Goal: Information Seeking & Learning: Learn about a topic

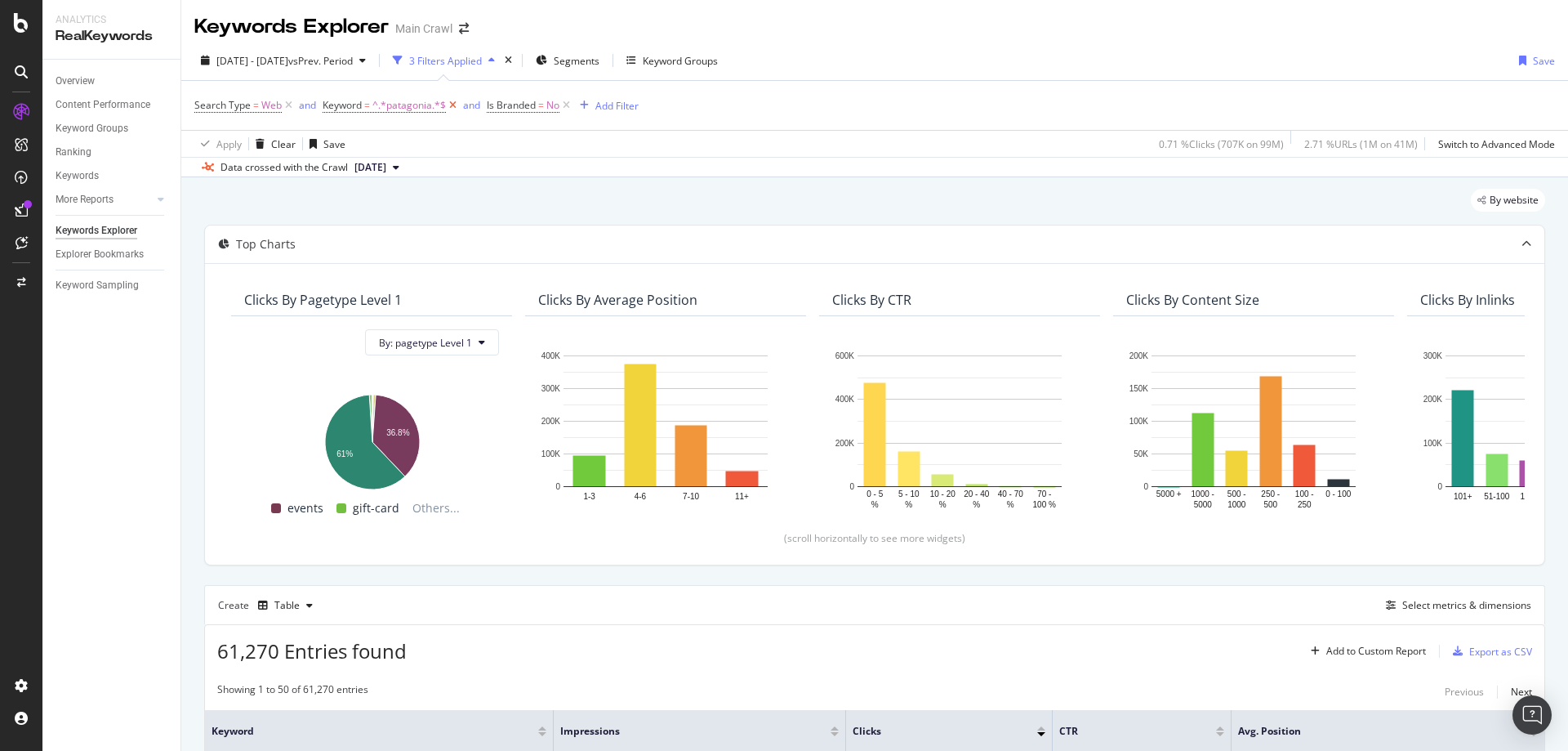
click at [452, 109] on icon at bounding box center [453, 105] width 14 height 17
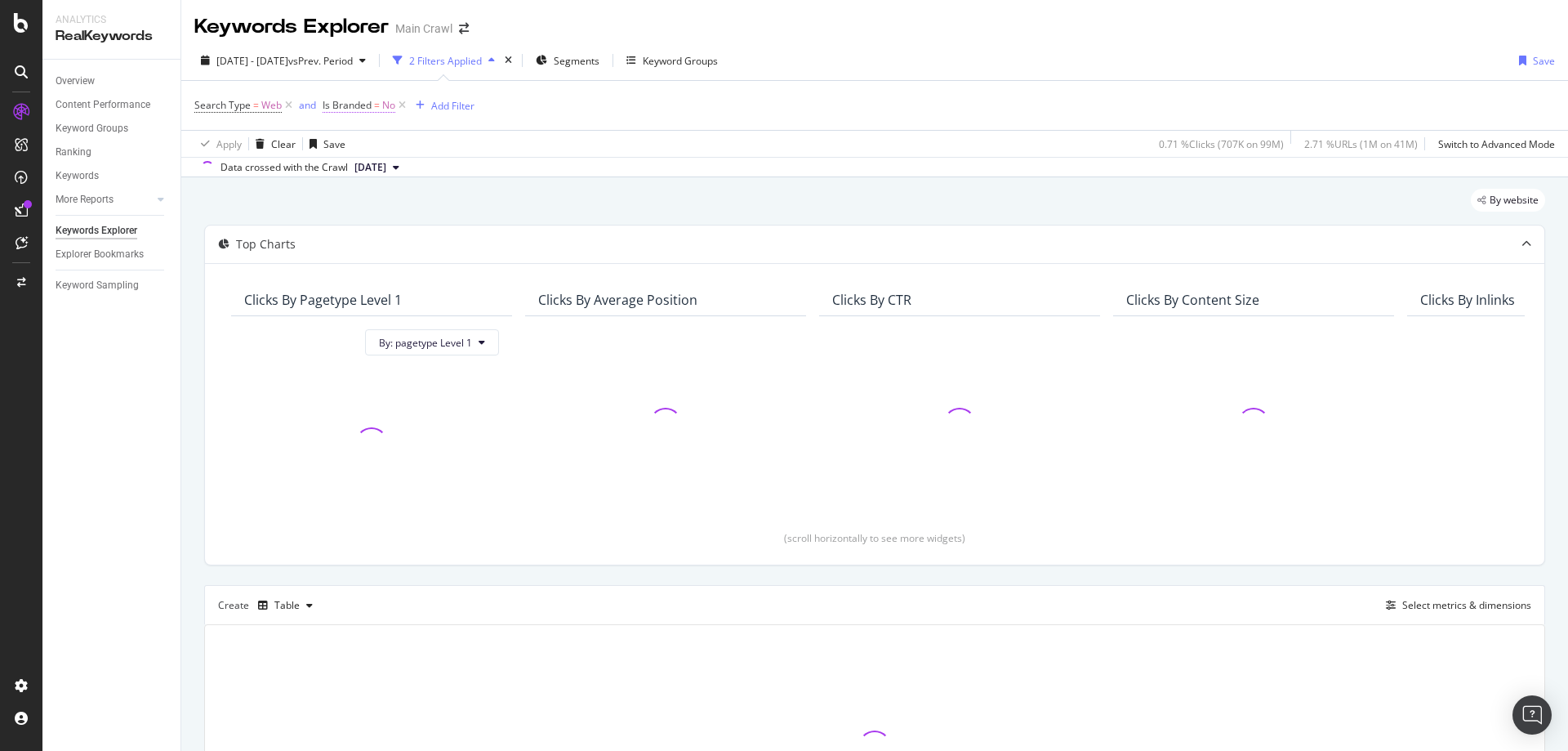
click at [392, 109] on span "No" at bounding box center [388, 105] width 13 height 23
click at [361, 148] on div "No" at bounding box center [426, 144] width 179 height 26
click at [373, 178] on div "Yes" at bounding box center [428, 177] width 175 height 21
click at [496, 179] on div "Apply" at bounding box center [503, 179] width 25 height 14
click at [405, 108] on icon at bounding box center [405, 105] width 14 height 17
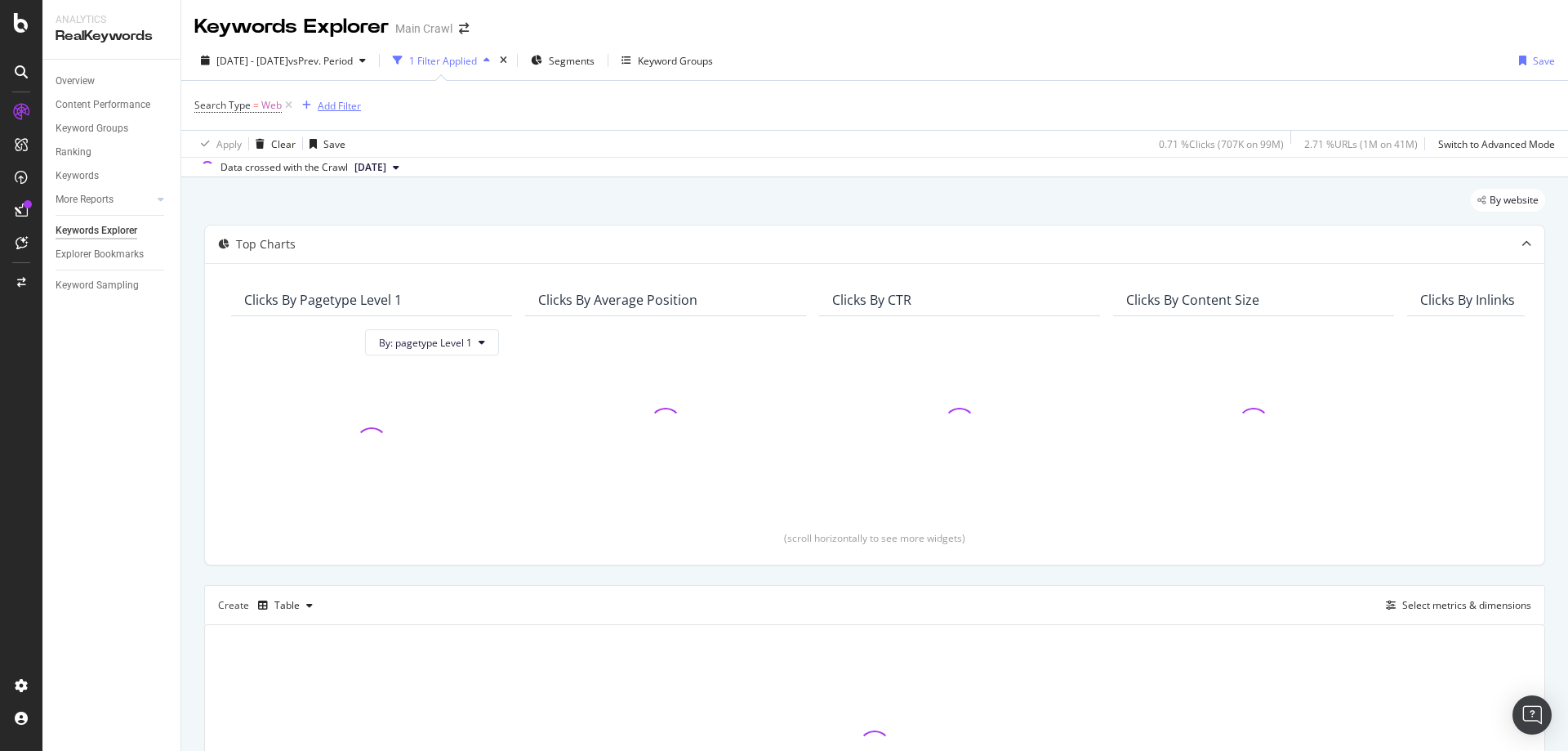
click at [346, 109] on div "Add Filter" at bounding box center [339, 106] width 43 height 14
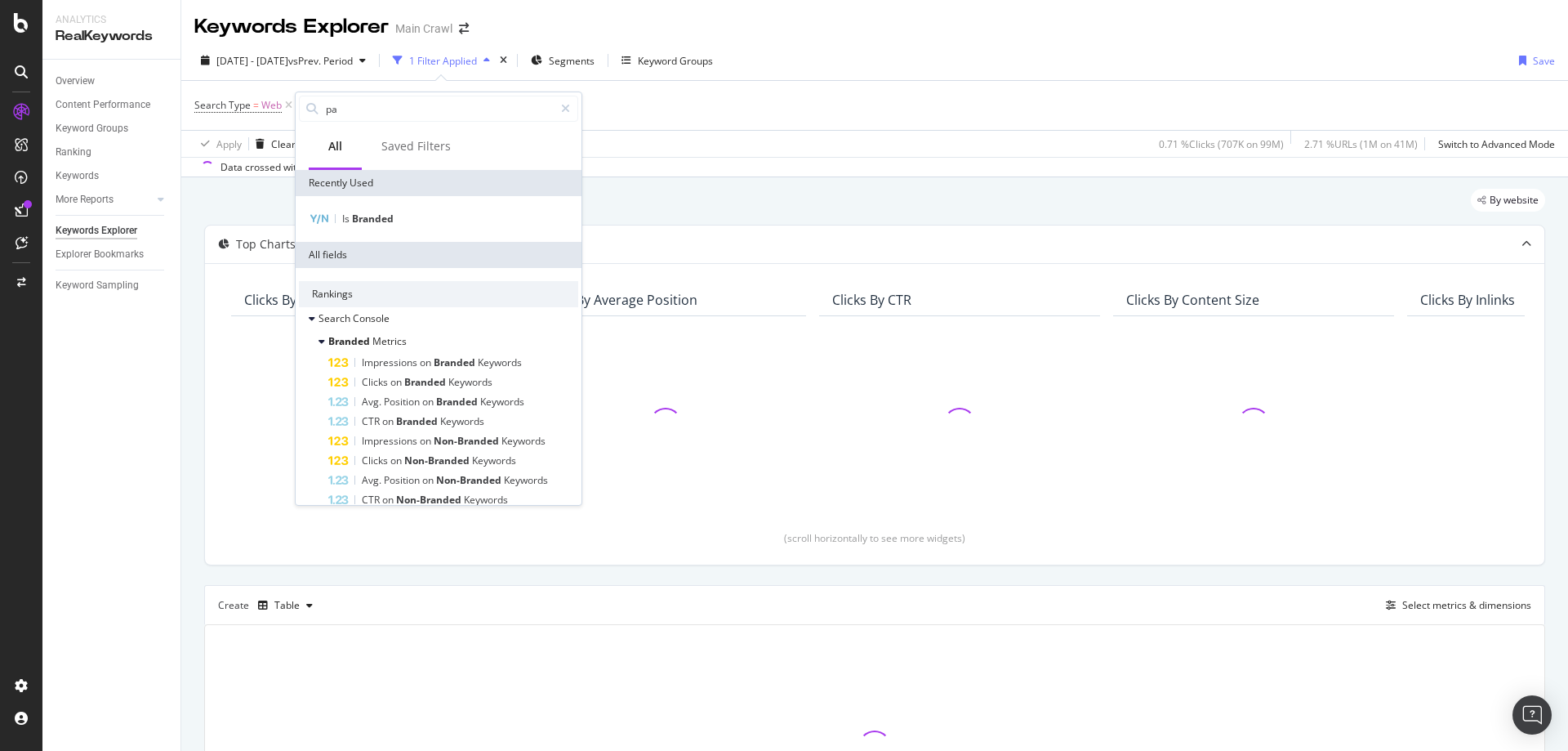
type input "p"
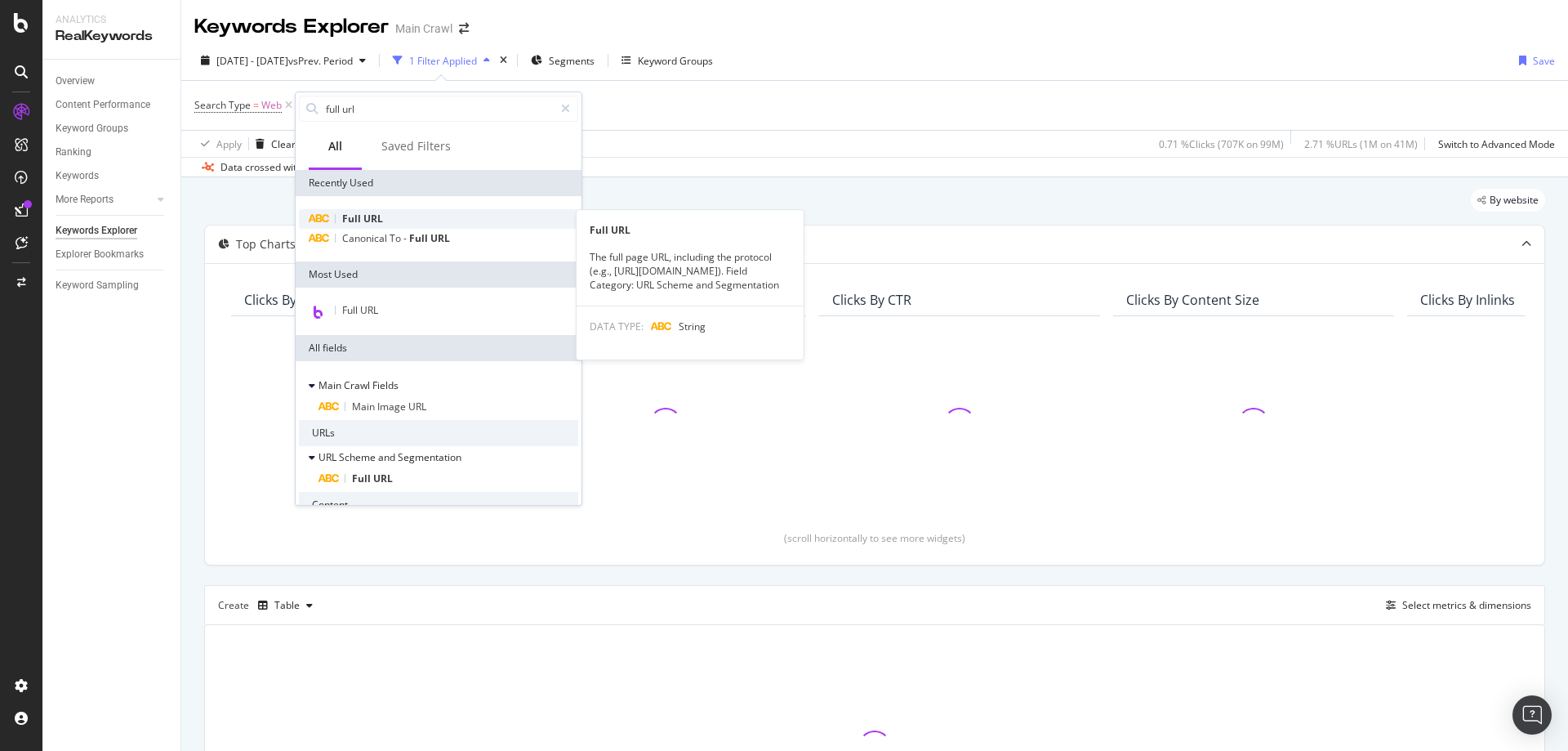
type input "full url"
click at [416, 217] on div "Full URL" at bounding box center [438, 219] width 279 height 19
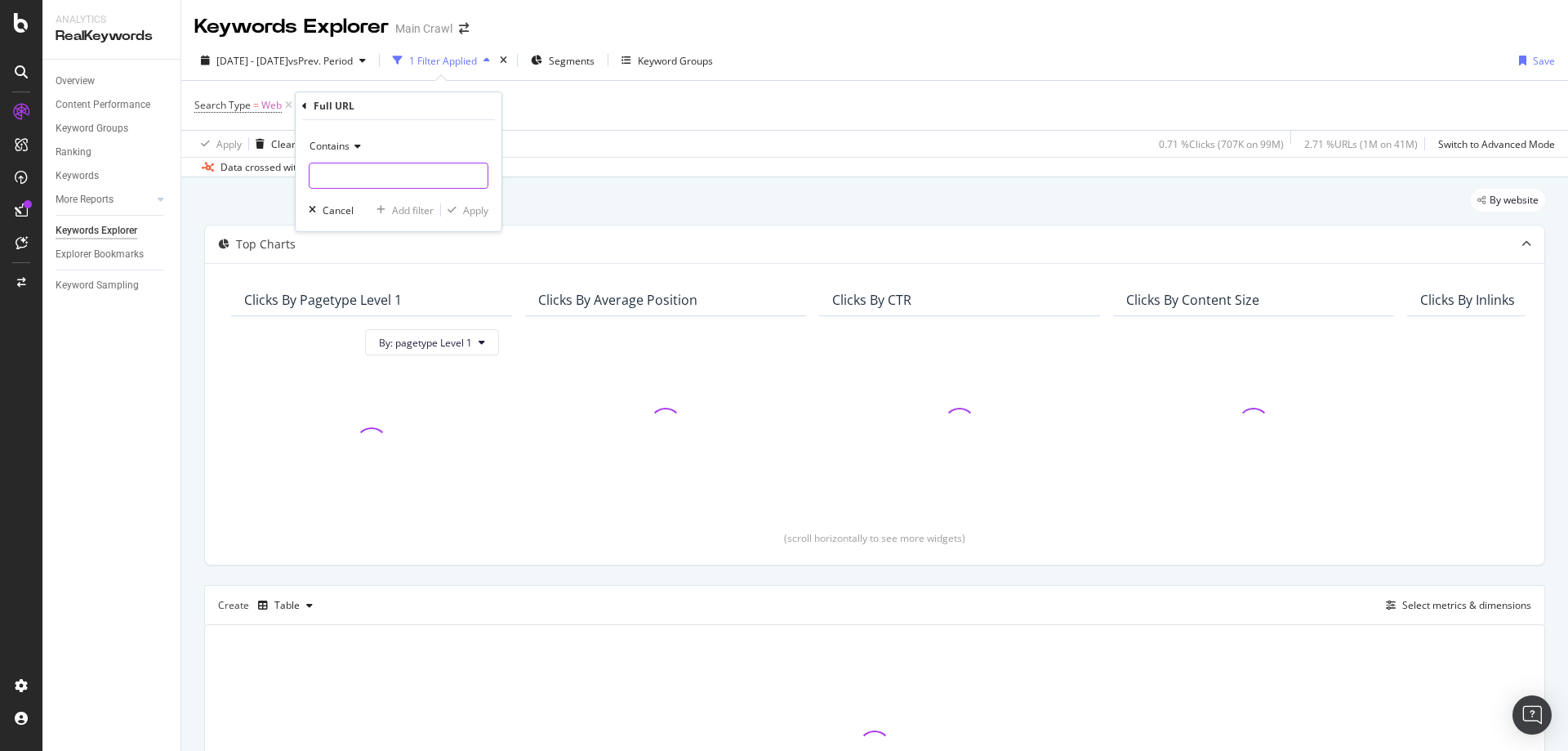
paste input "/b/rei-co-op/c/all"
type input "/b/rei-co-op/c/all"
click at [471, 209] on div "Apply" at bounding box center [475, 210] width 25 height 14
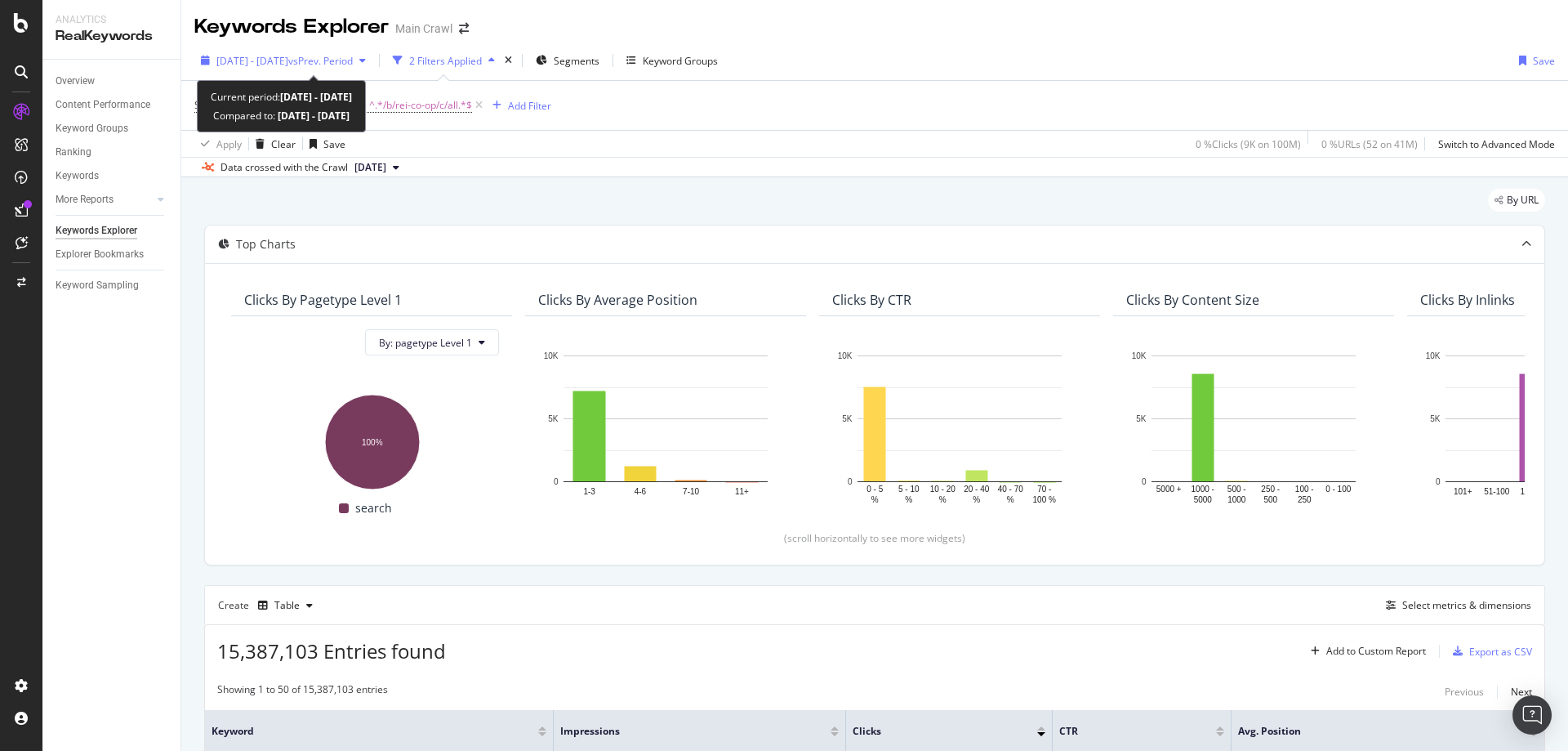
click at [288, 59] on span "[DATE] - [DATE]" at bounding box center [252, 61] width 72 height 14
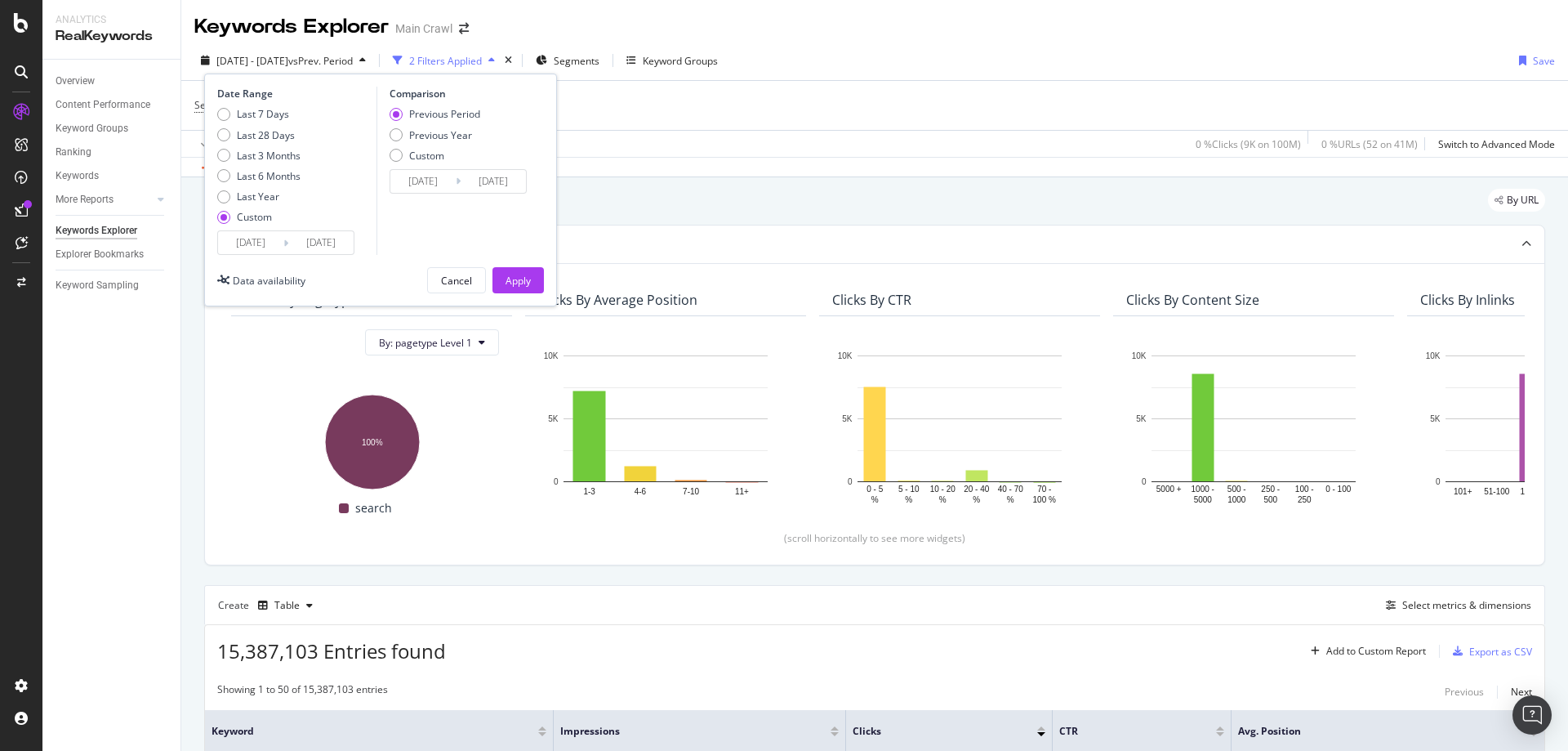
click at [242, 245] on input "2024/01/01" at bounding box center [250, 242] width 66 height 23
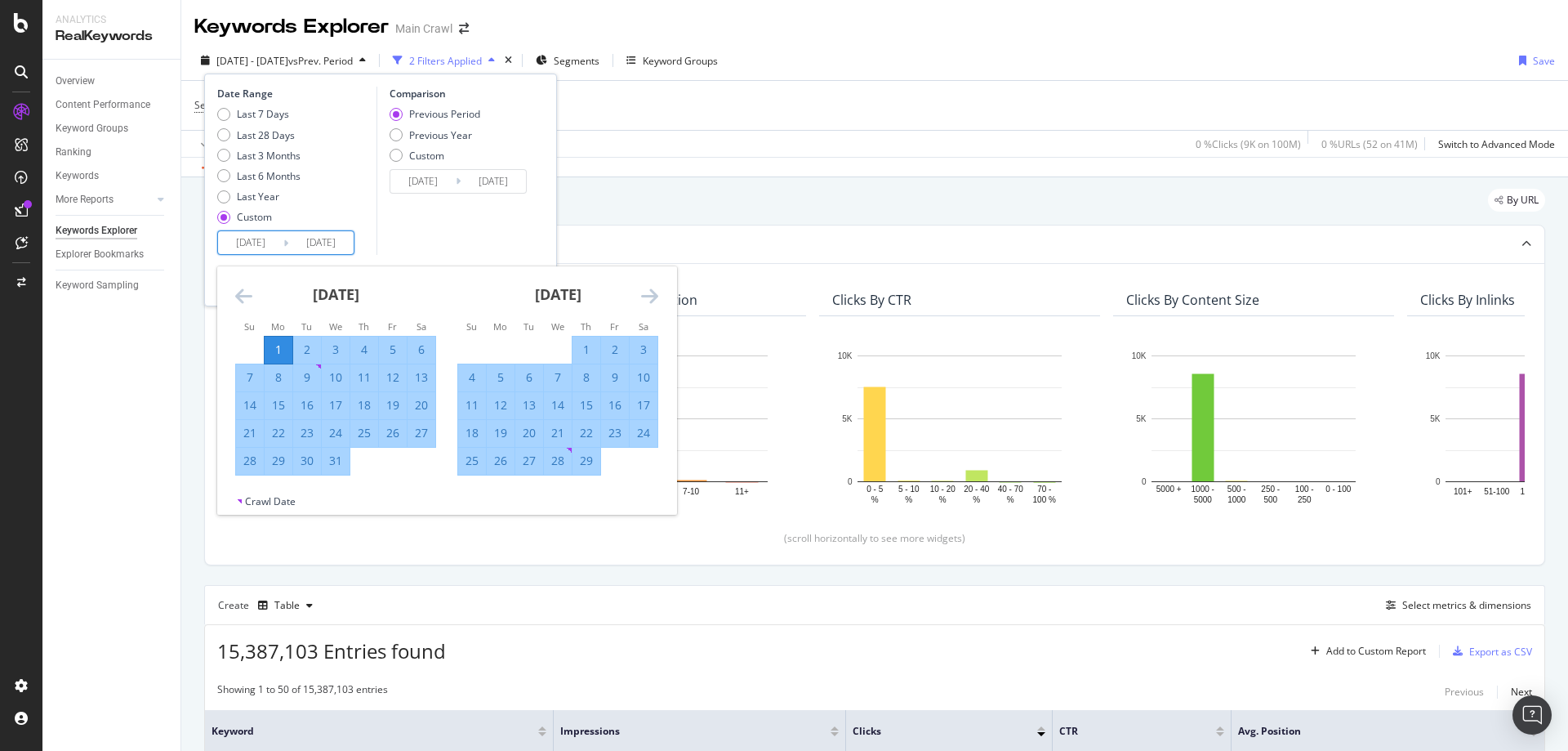
click at [626, 202] on div "By URL" at bounding box center [874, 207] width 1340 height 36
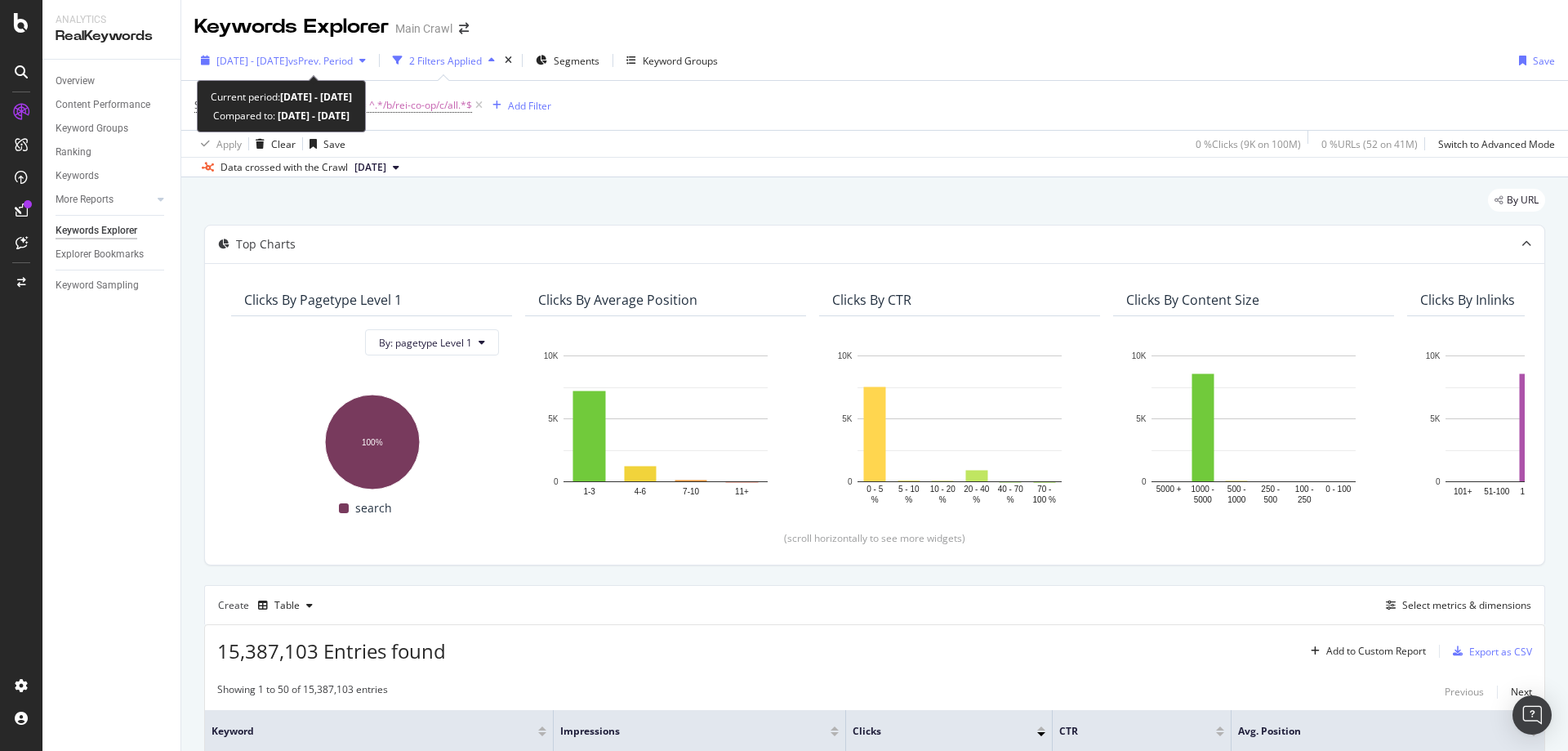
click at [353, 66] on span "vs Prev. Period" at bounding box center [320, 61] width 65 height 14
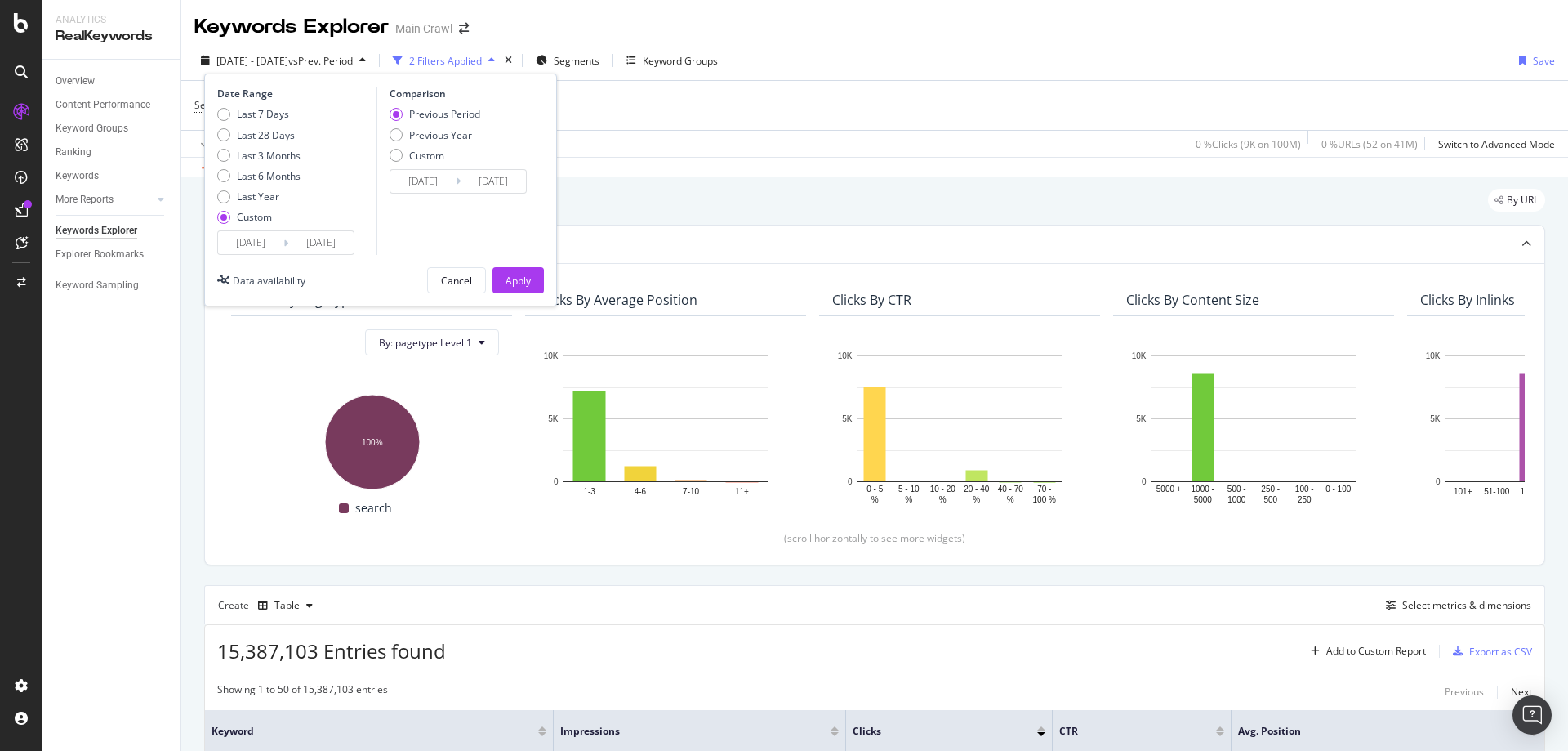
click at [264, 241] on input "2024/01/01" at bounding box center [250, 242] width 66 height 23
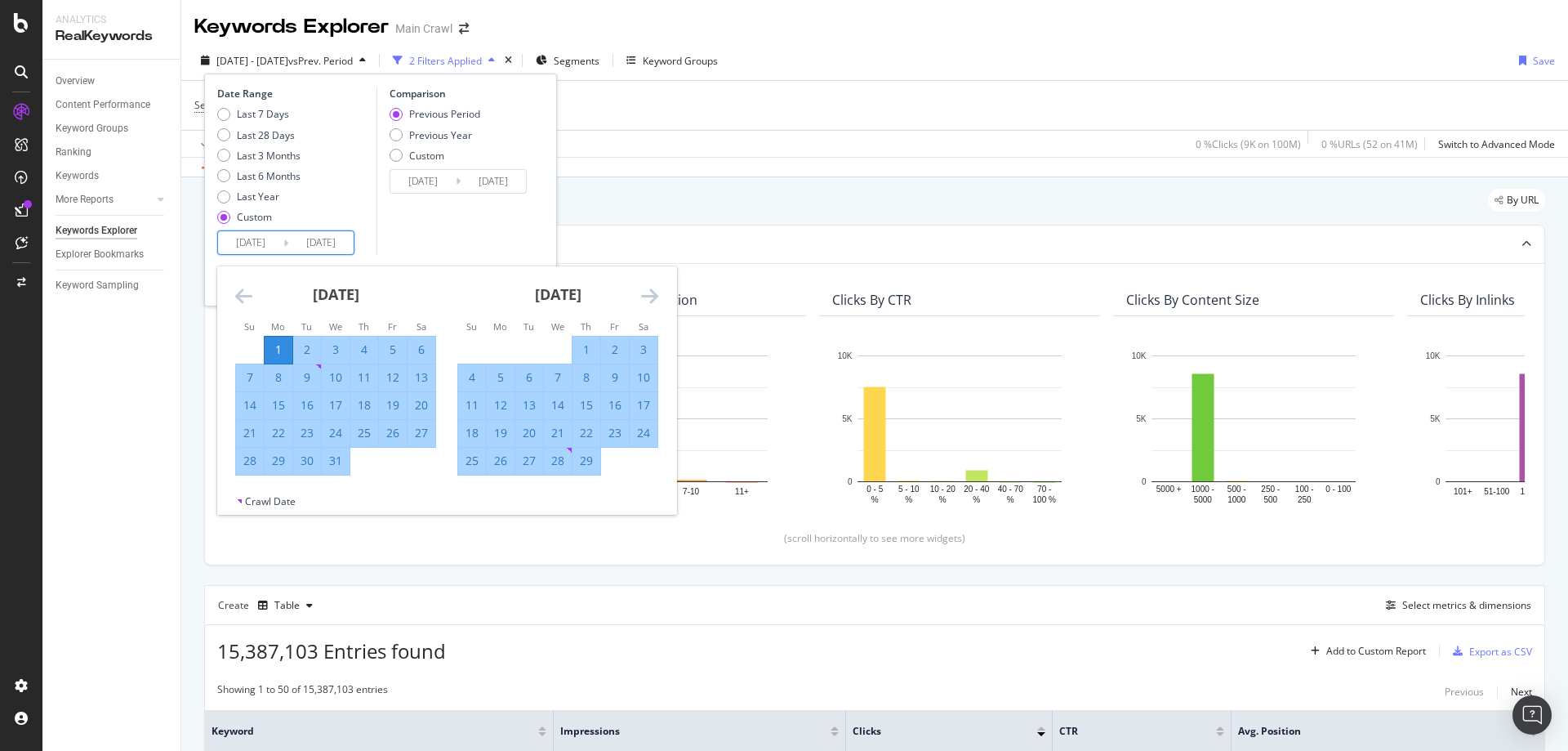
click at [272, 346] on div "1" at bounding box center [278, 349] width 28 height 17
click at [647, 302] on icon "Move forward to switch to the next month." at bounding box center [650, 296] width 18 height 19
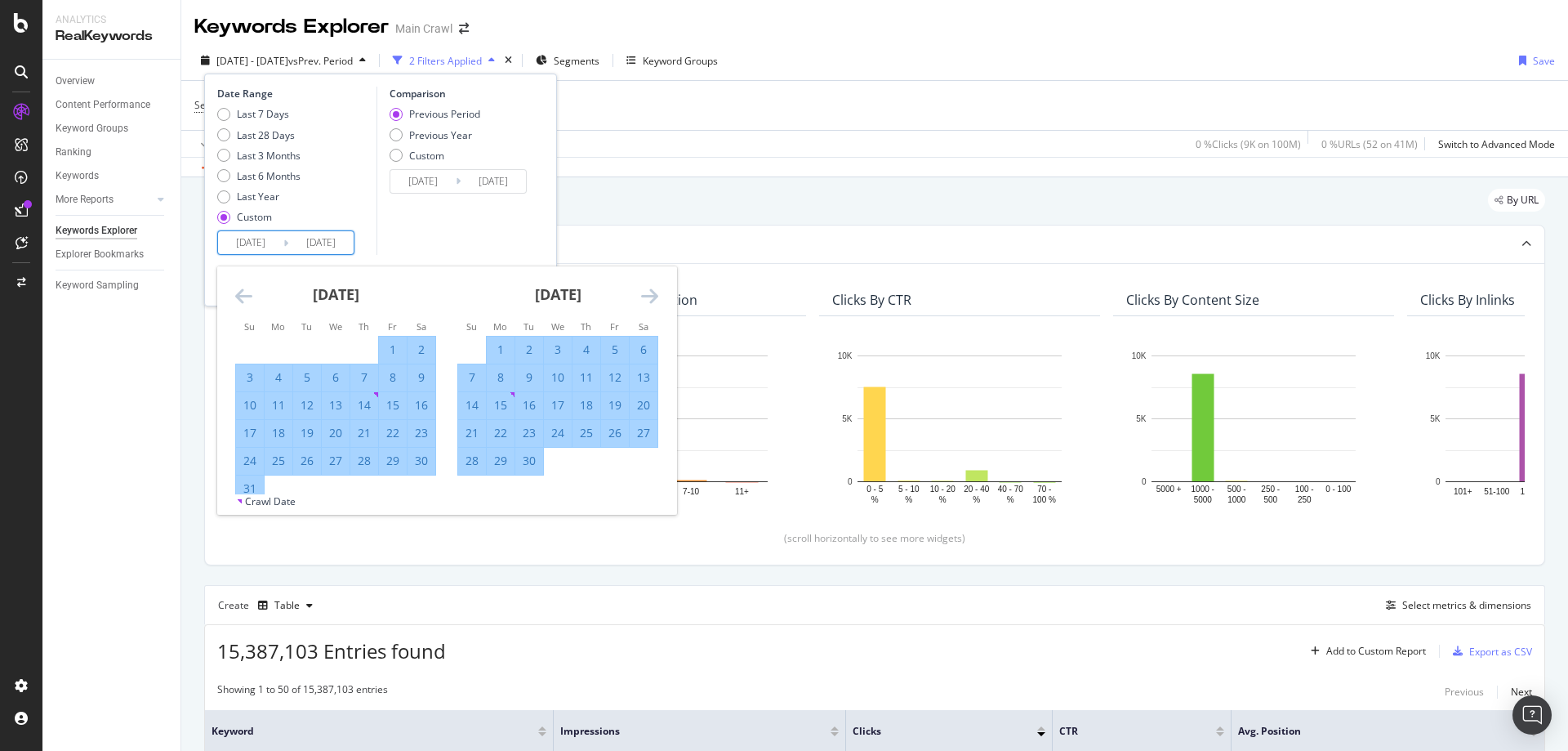
click at [647, 302] on icon "Move forward to switch to the next month." at bounding box center [650, 296] width 18 height 19
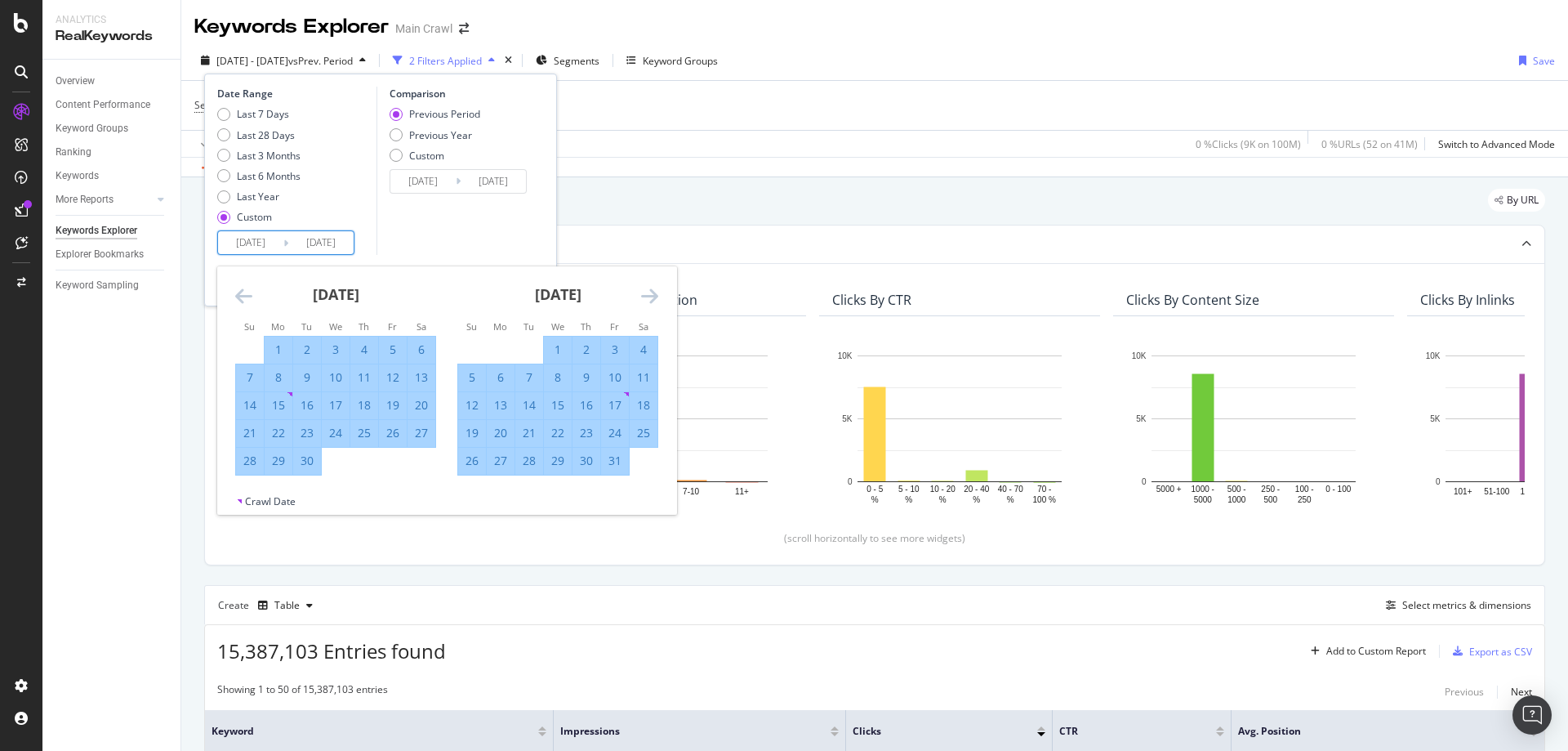
click at [647, 302] on icon "Move forward to switch to the next month." at bounding box center [650, 296] width 18 height 19
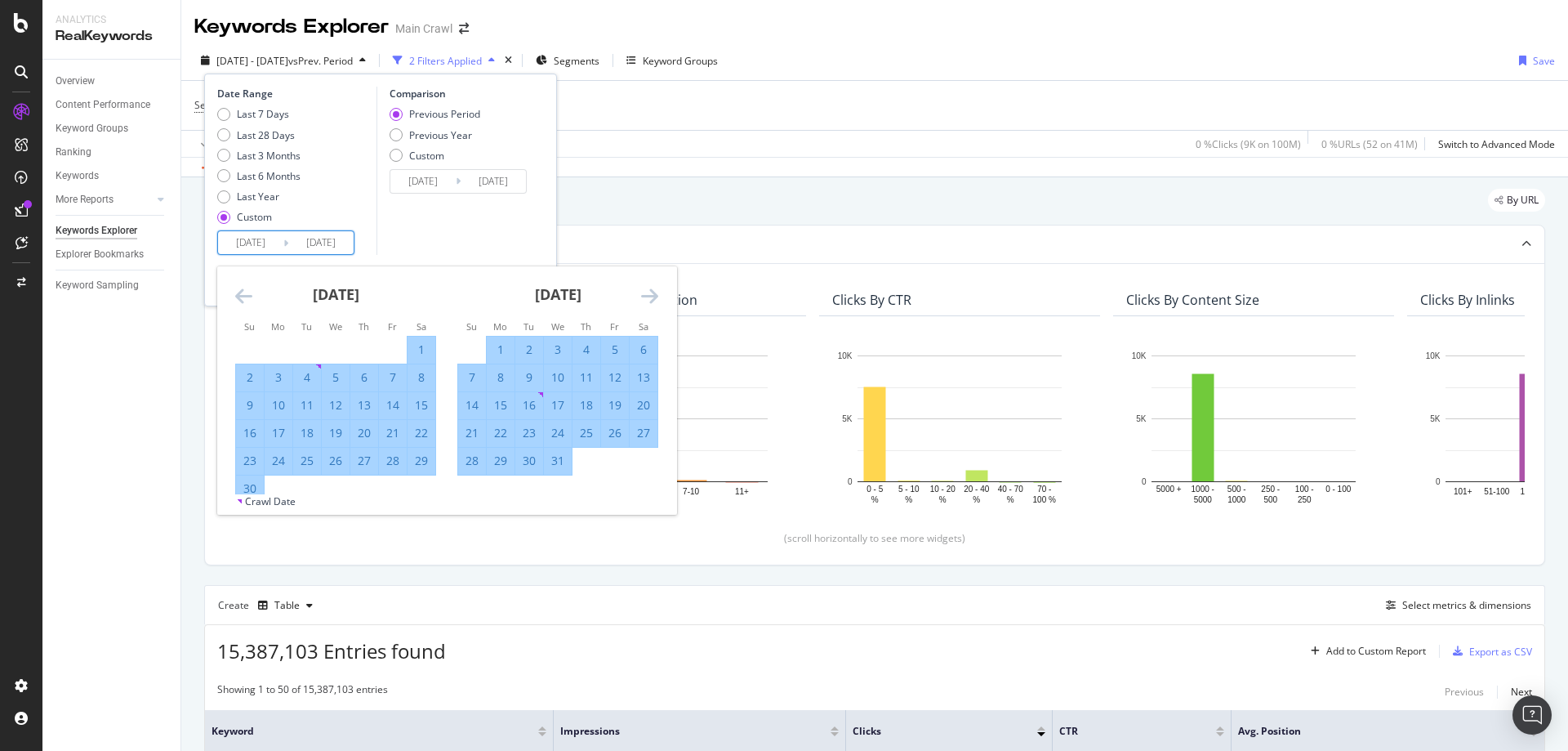
click at [647, 302] on icon "Move forward to switch to the next month." at bounding box center [650, 296] width 18 height 19
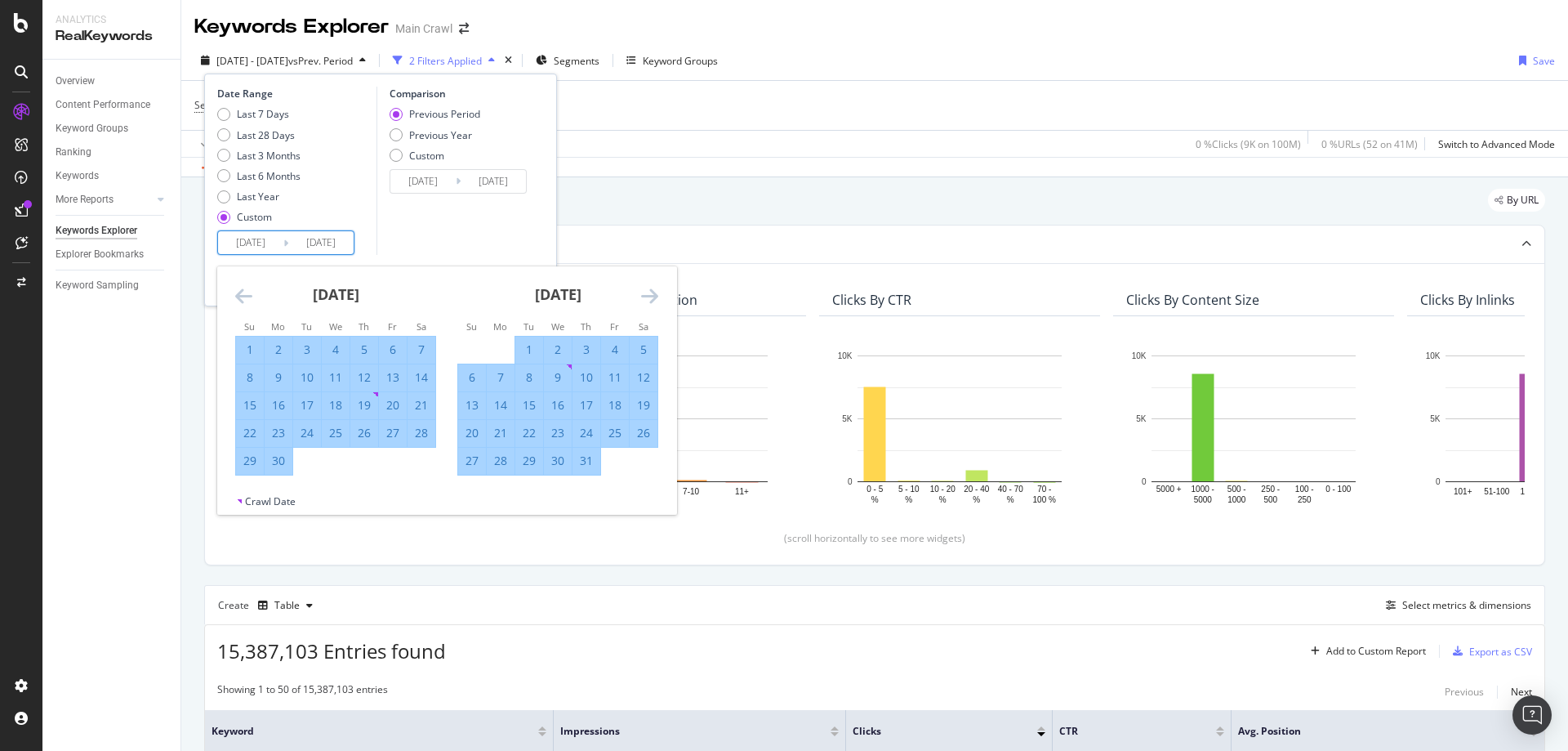
click at [647, 302] on icon "Move forward to switch to the next month." at bounding box center [650, 296] width 18 height 19
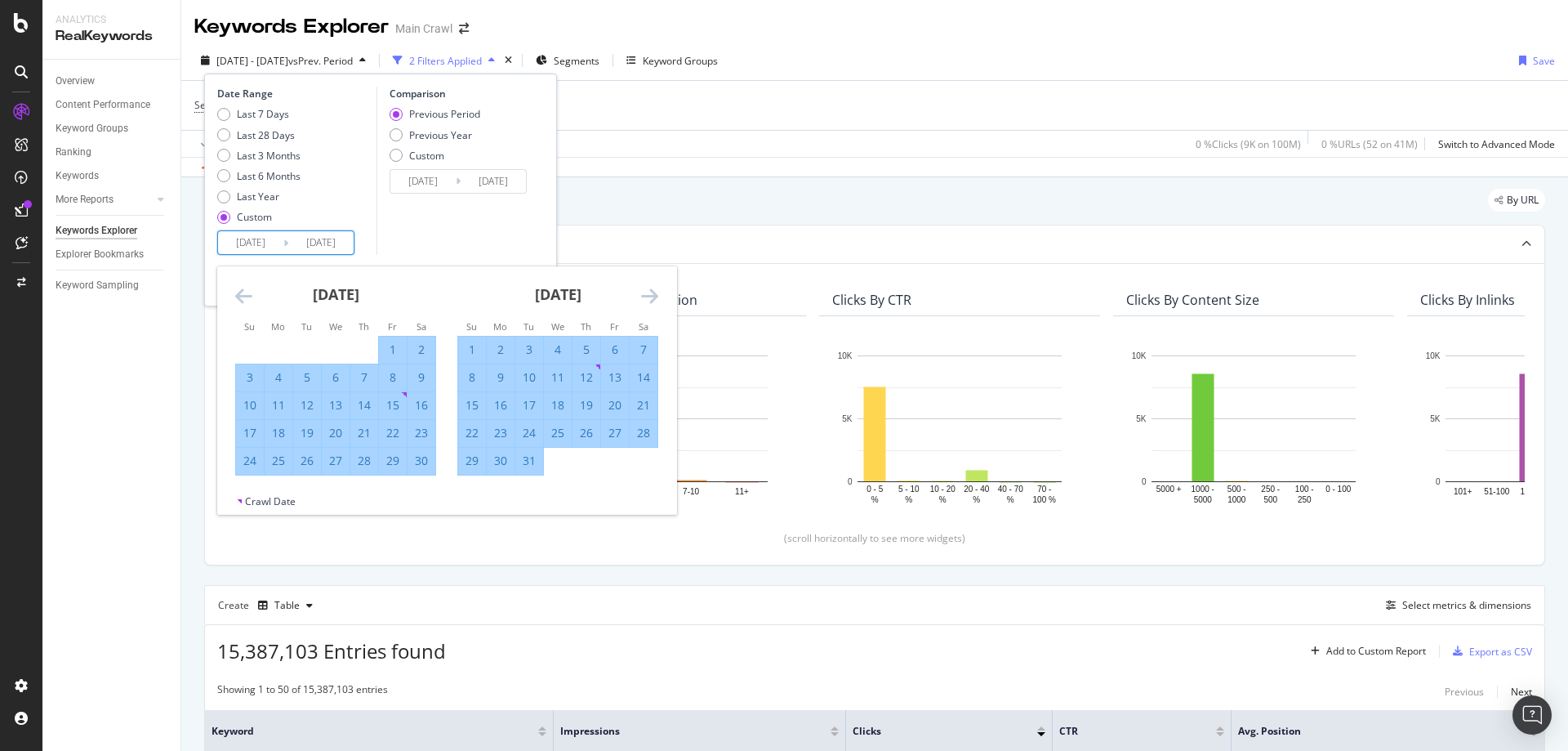
click at [647, 302] on icon "Move forward to switch to the next month." at bounding box center [650, 296] width 18 height 19
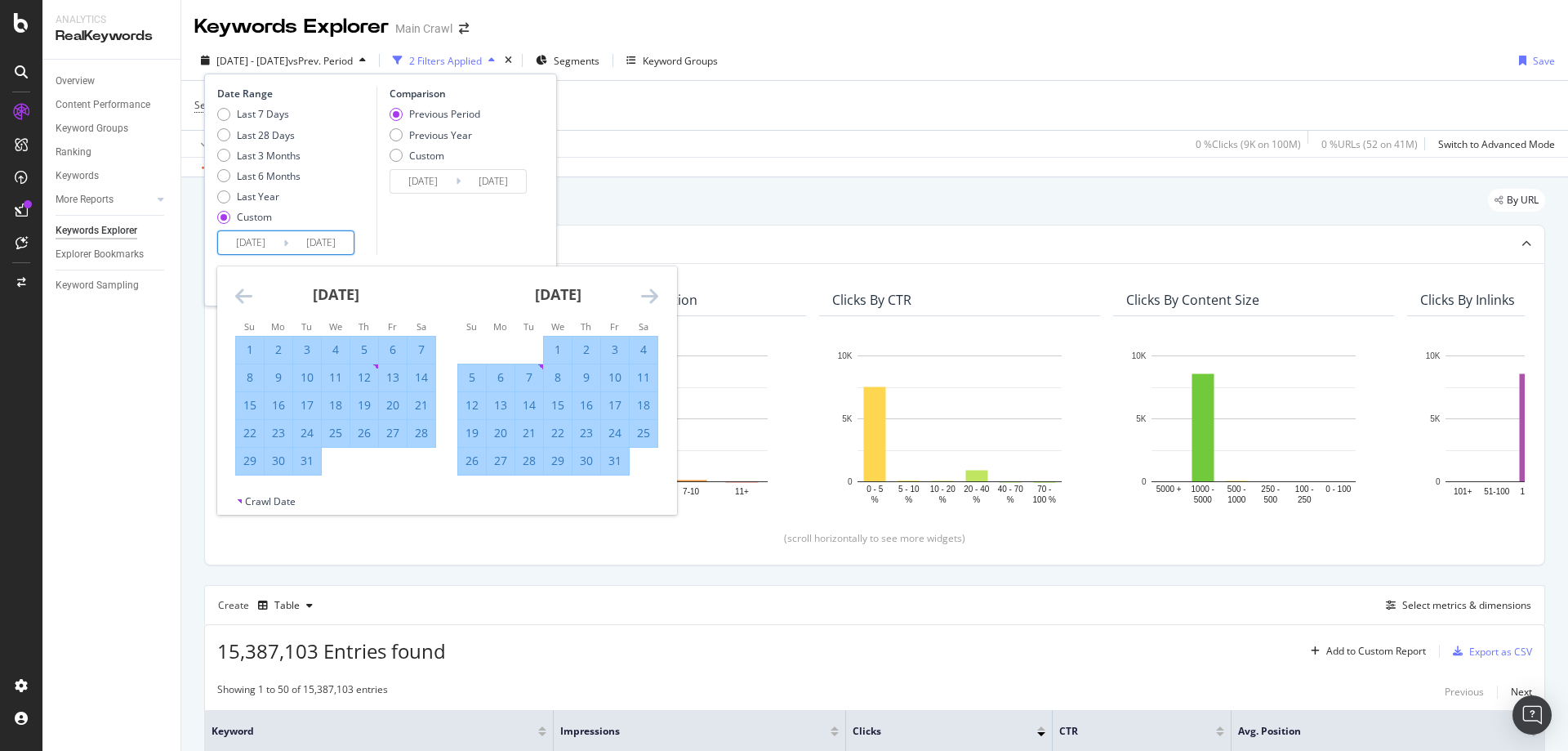
click at [610, 457] on div "31" at bounding box center [615, 460] width 28 height 17
type input "2025/01/31"
type input "2022/11/30"
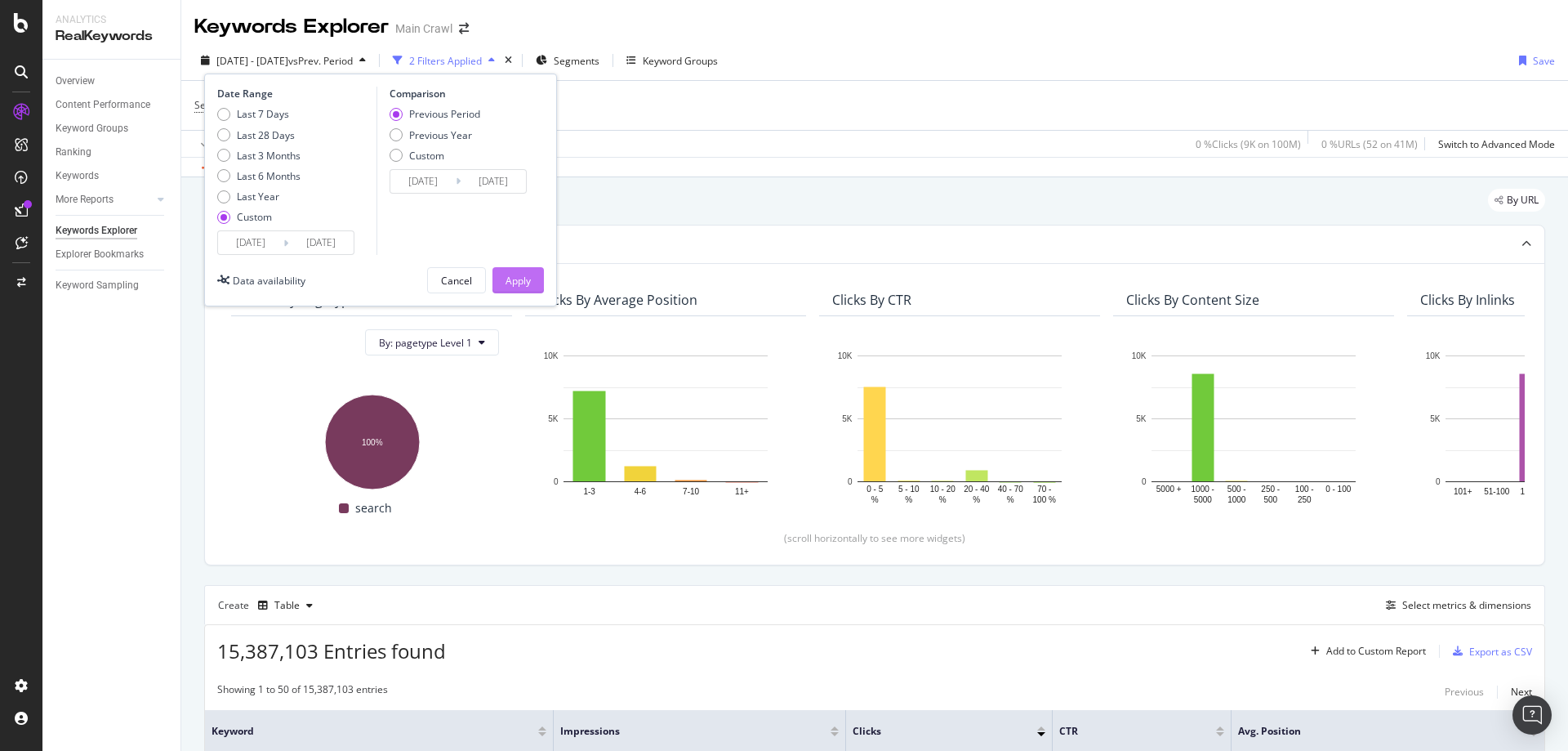
click at [500, 288] on button "Apply" at bounding box center [518, 280] width 52 height 26
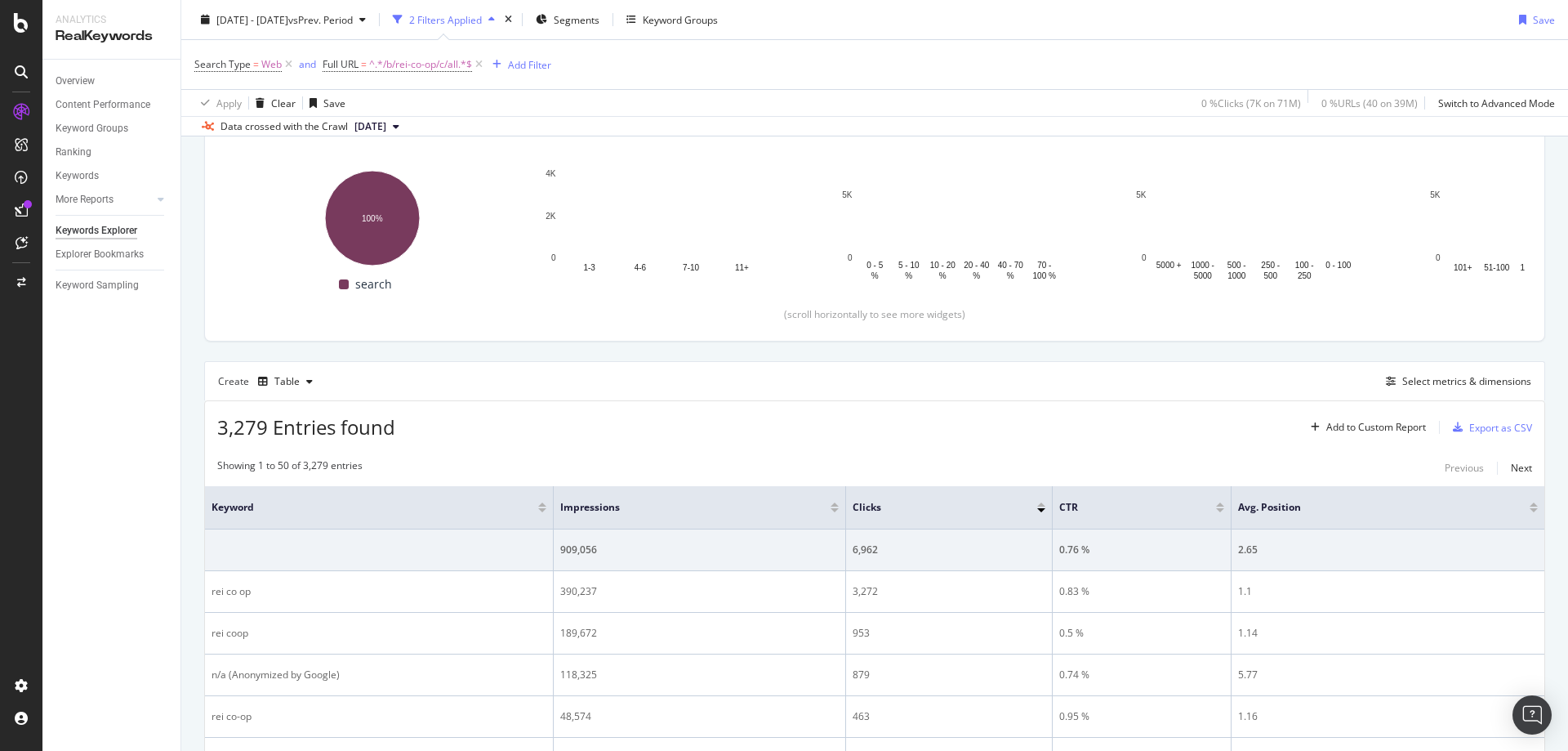
scroll to position [81, 0]
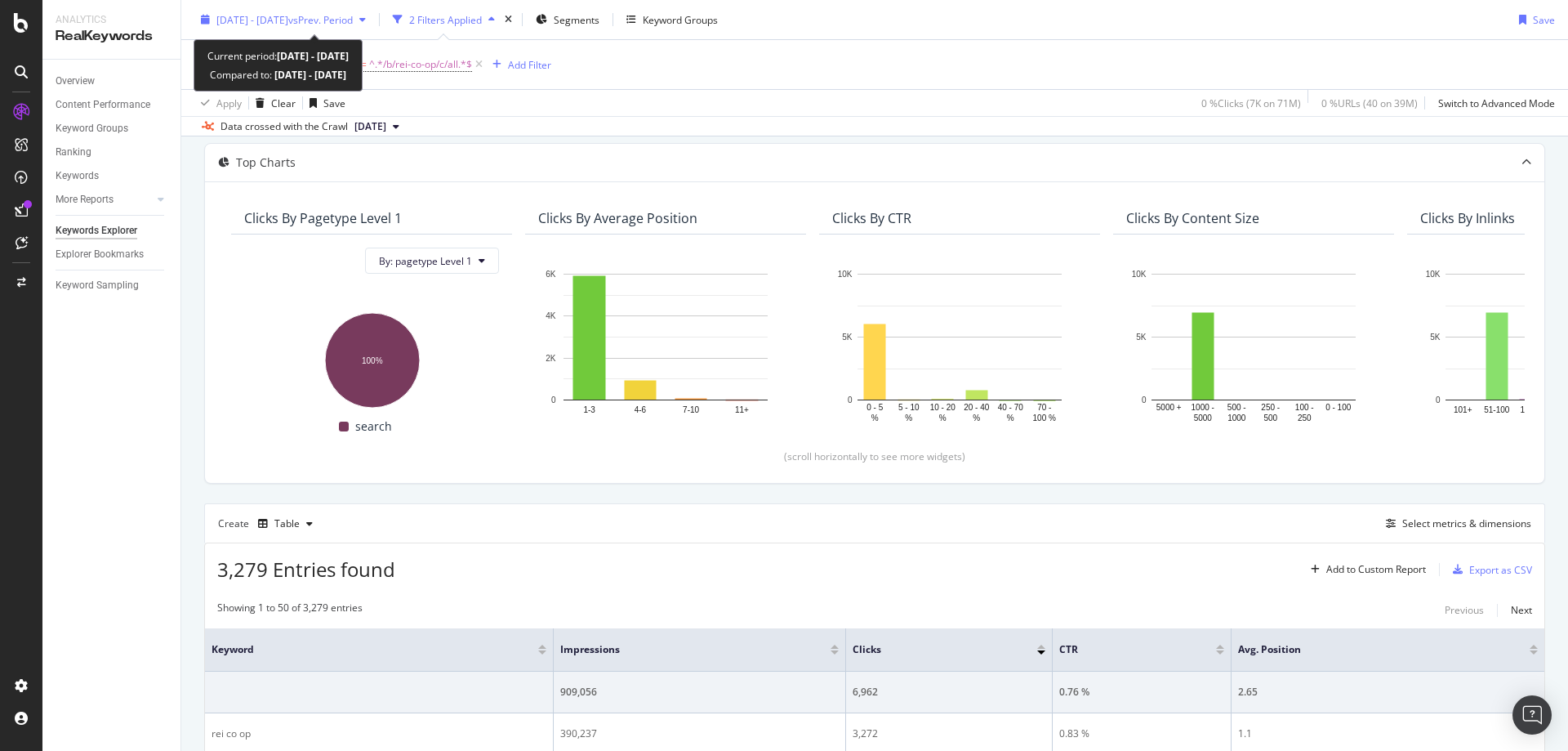
click at [288, 26] on span "2024 Jan. 1st - 2025 Jan. 31st" at bounding box center [252, 19] width 72 height 14
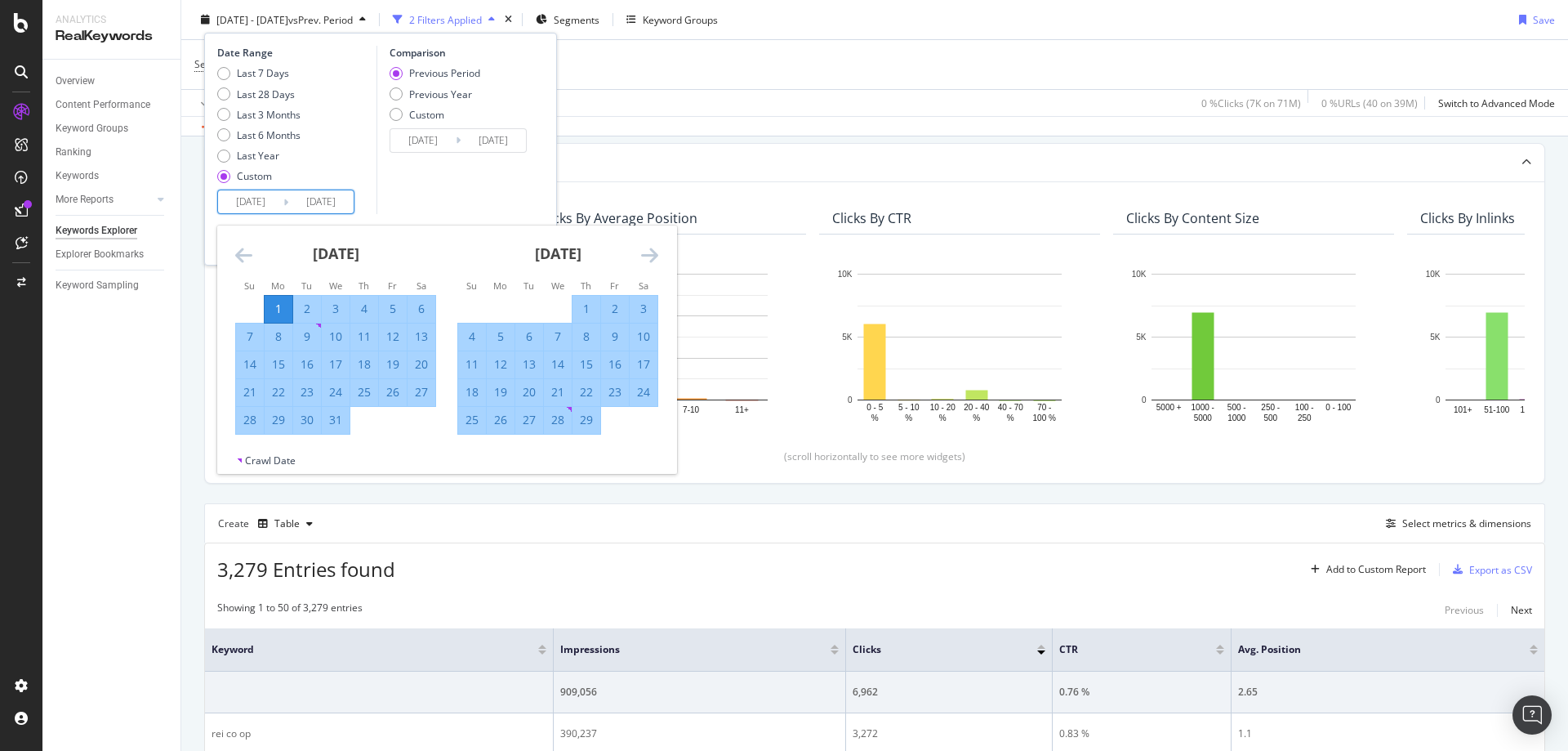
click at [341, 204] on input "2025/01/31" at bounding box center [320, 201] width 66 height 23
click at [654, 253] on icon "Move forward to switch to the next month." at bounding box center [650, 255] width 18 height 19
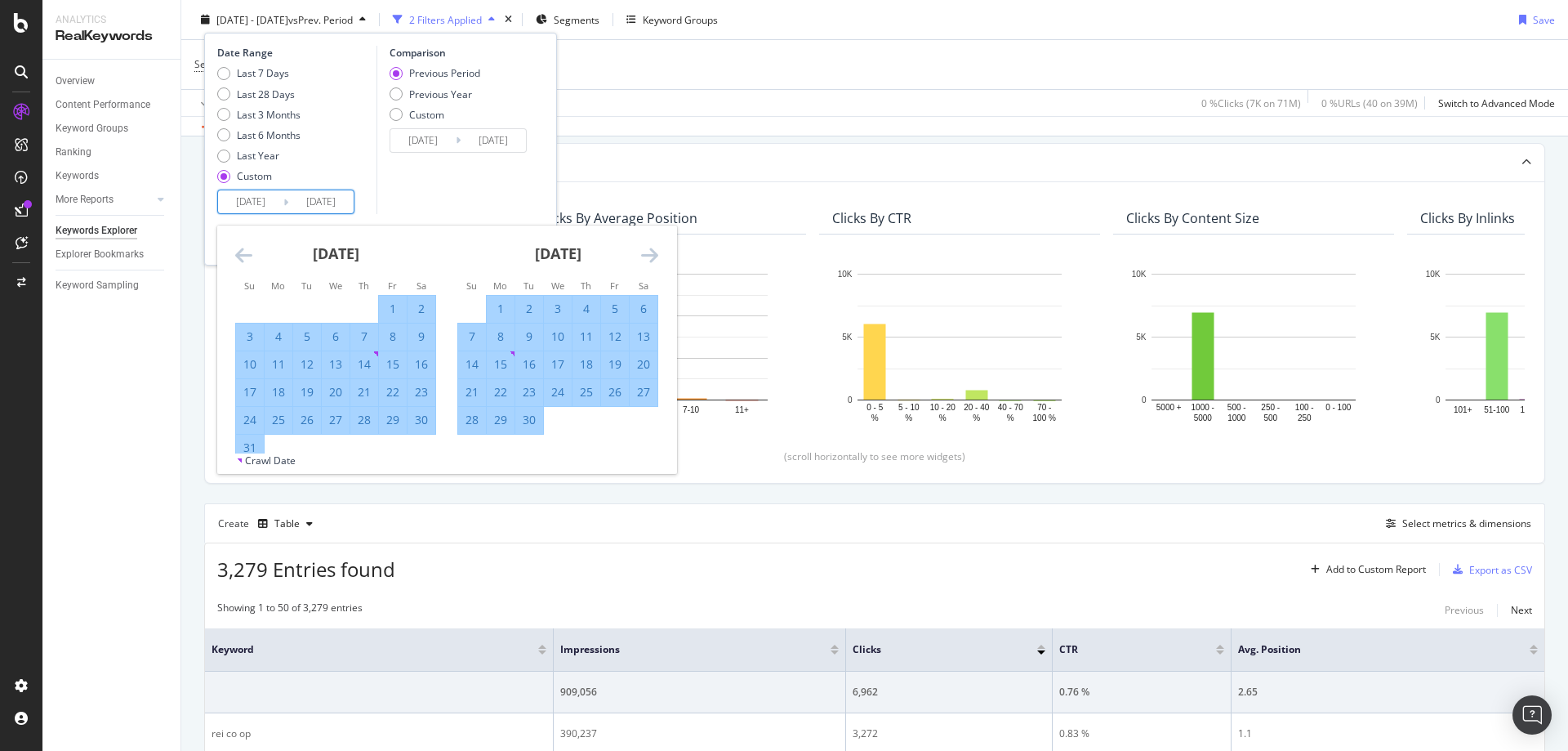
click at [654, 253] on icon "Move forward to switch to the next month." at bounding box center [650, 255] width 18 height 19
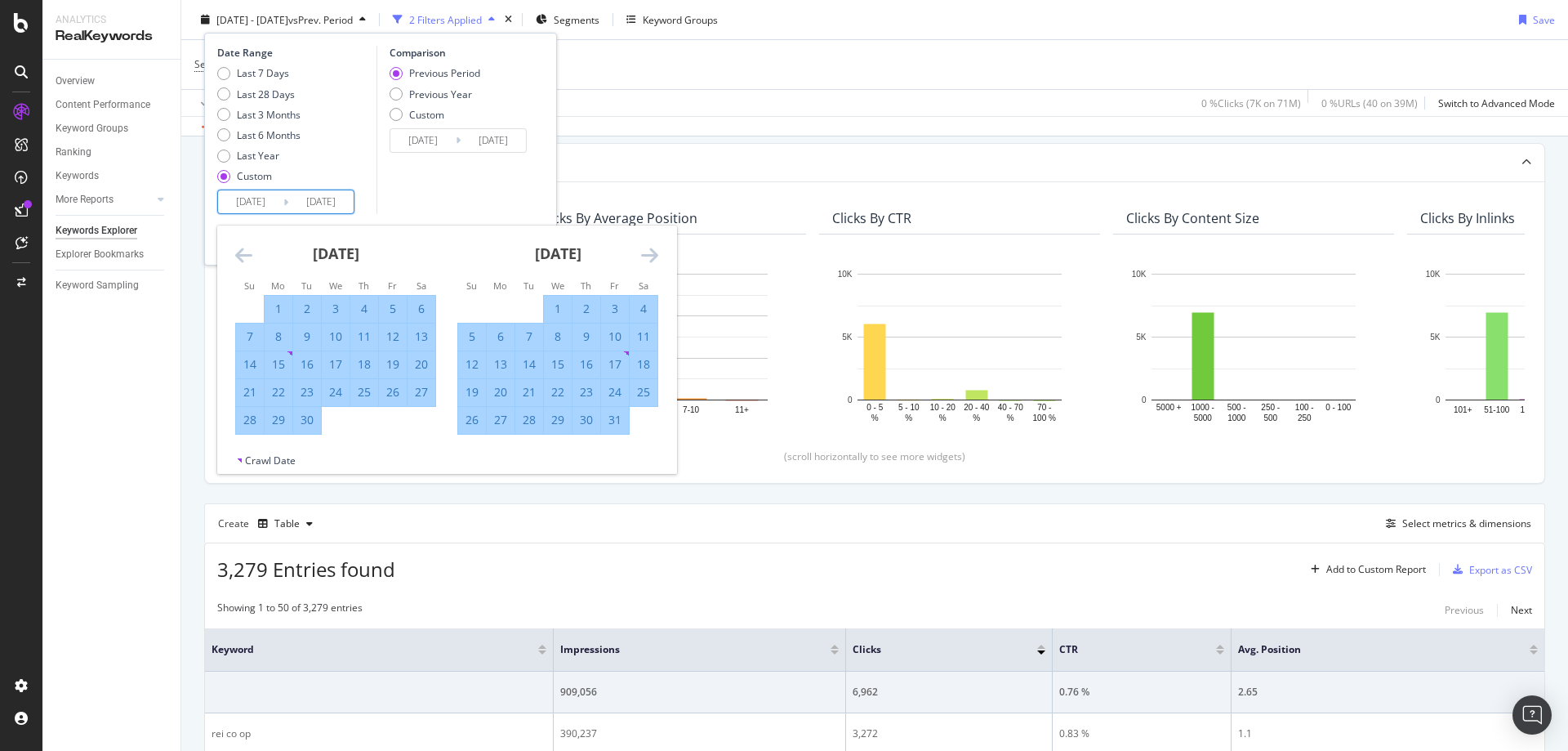
click at [654, 253] on icon "Move forward to switch to the next month." at bounding box center [650, 255] width 18 height 19
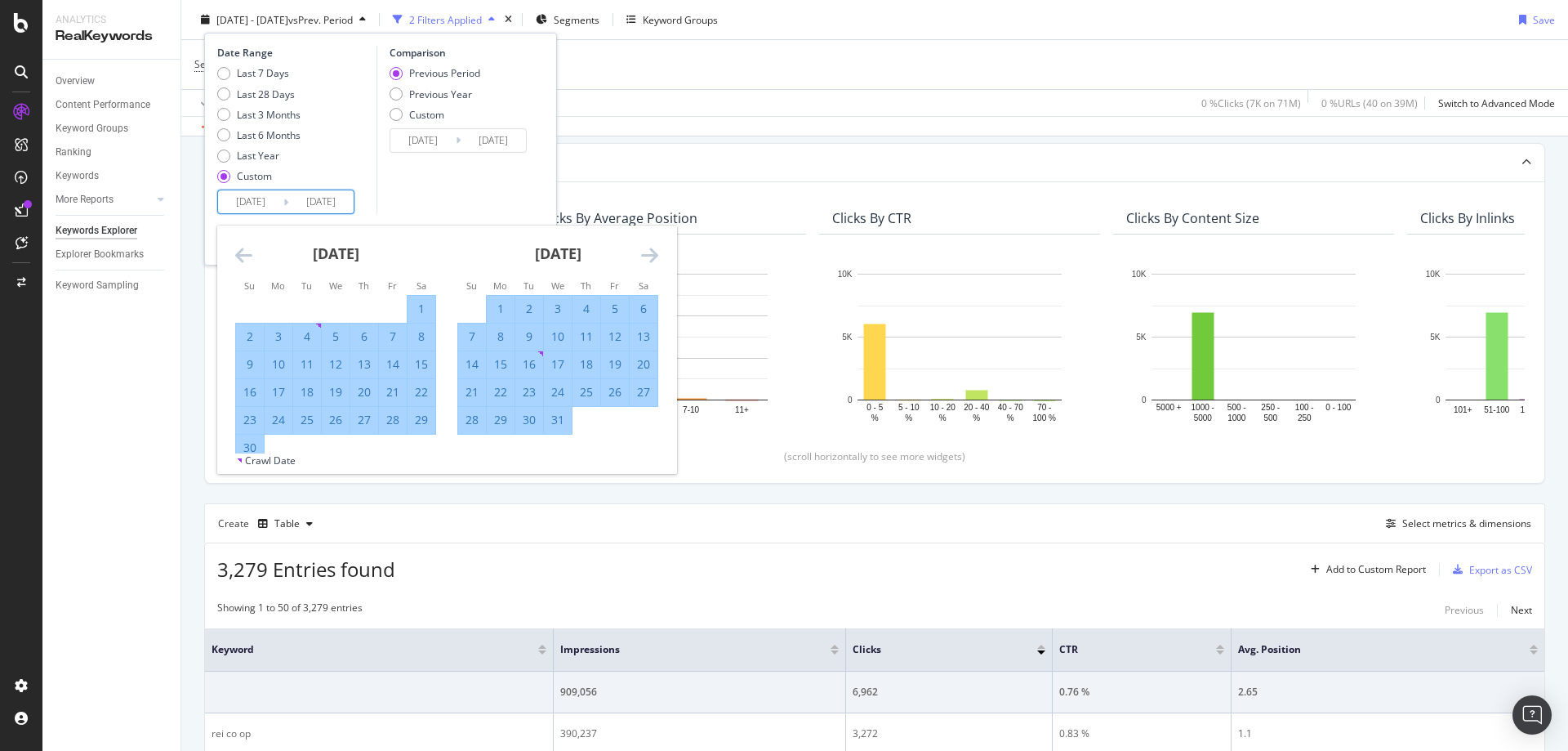
click at [654, 253] on icon "Move forward to switch to the next month." at bounding box center [650, 255] width 18 height 19
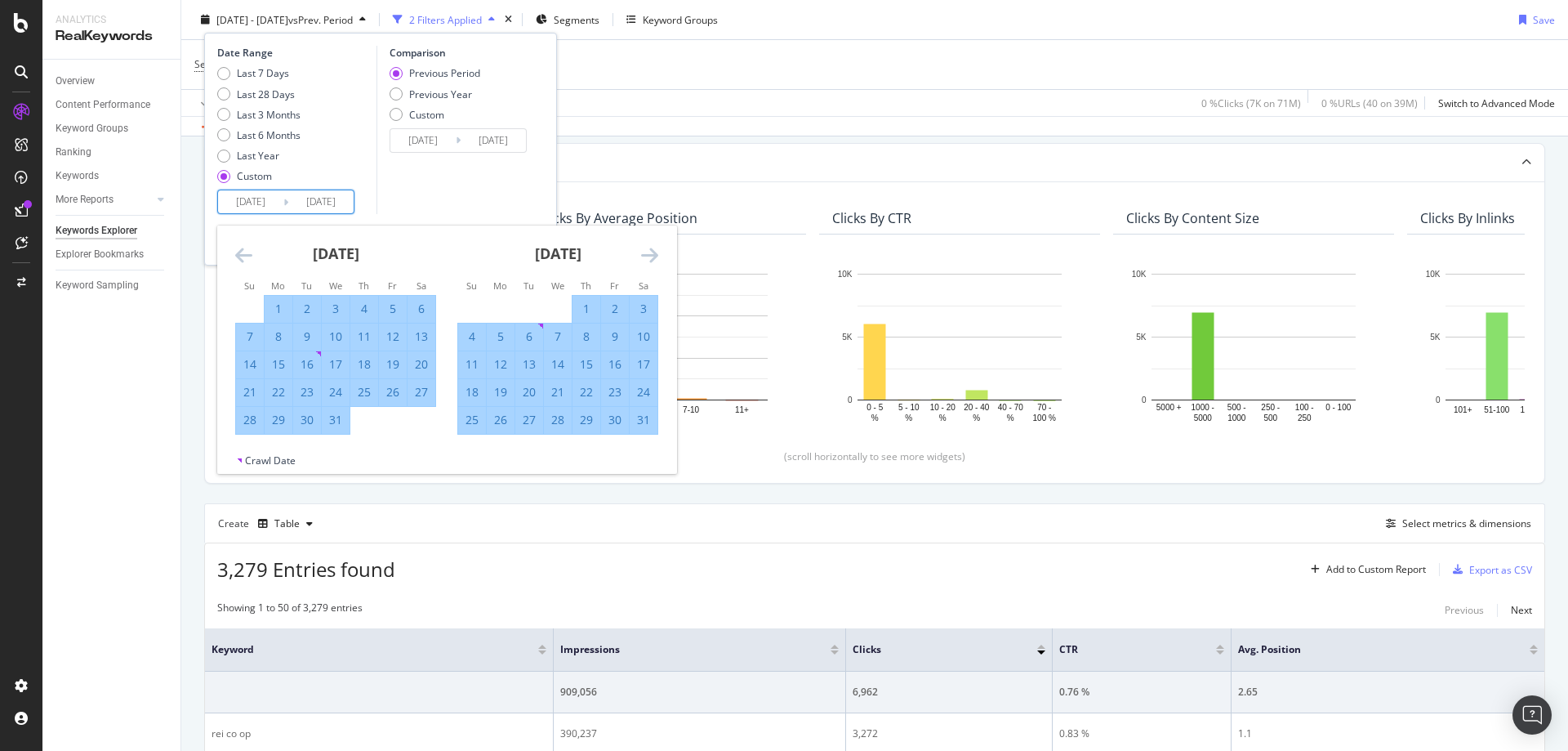
click at [654, 253] on icon "Move forward to switch to the next month." at bounding box center [650, 255] width 18 height 19
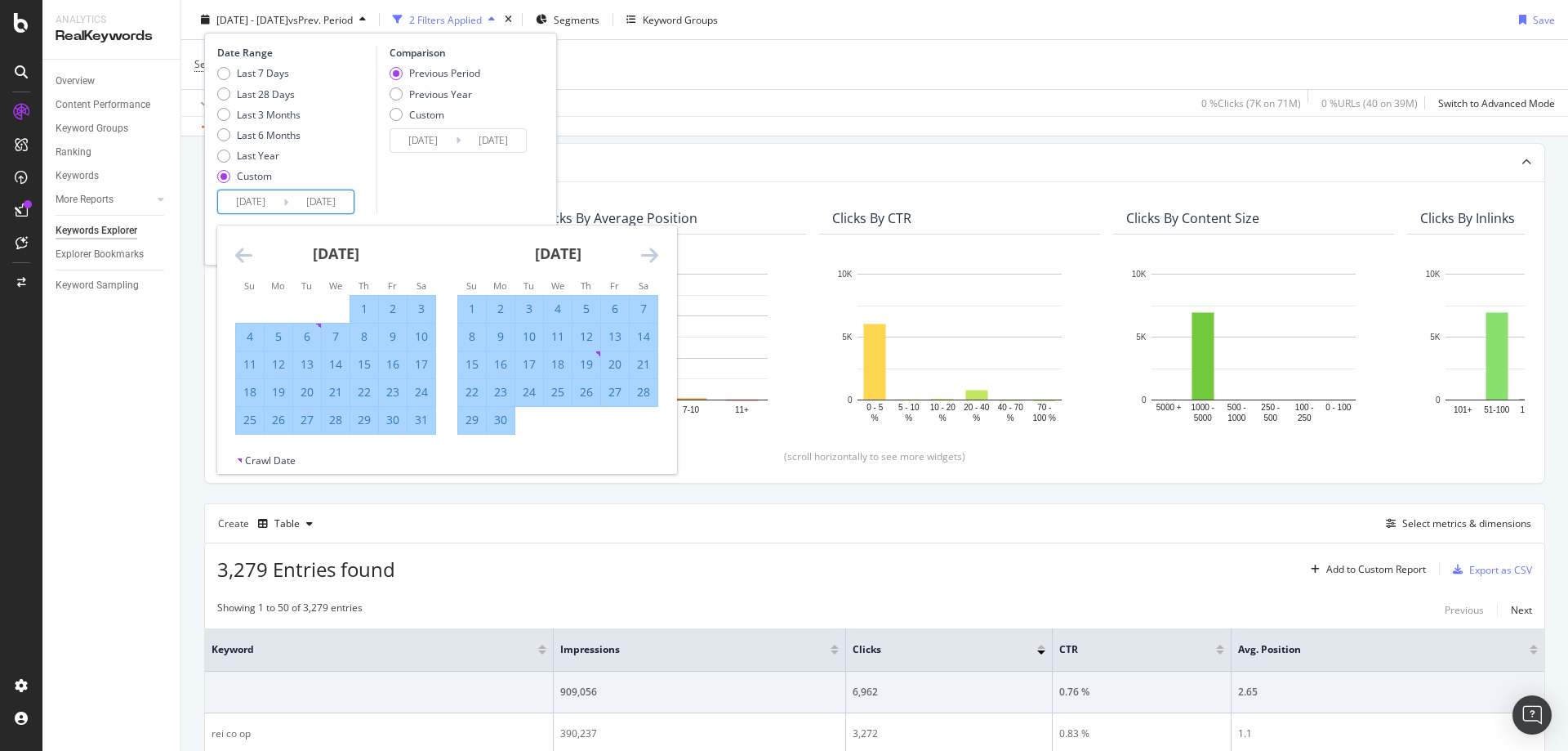
click at [654, 253] on icon "Move forward to switch to the next month." at bounding box center [650, 255] width 18 height 19
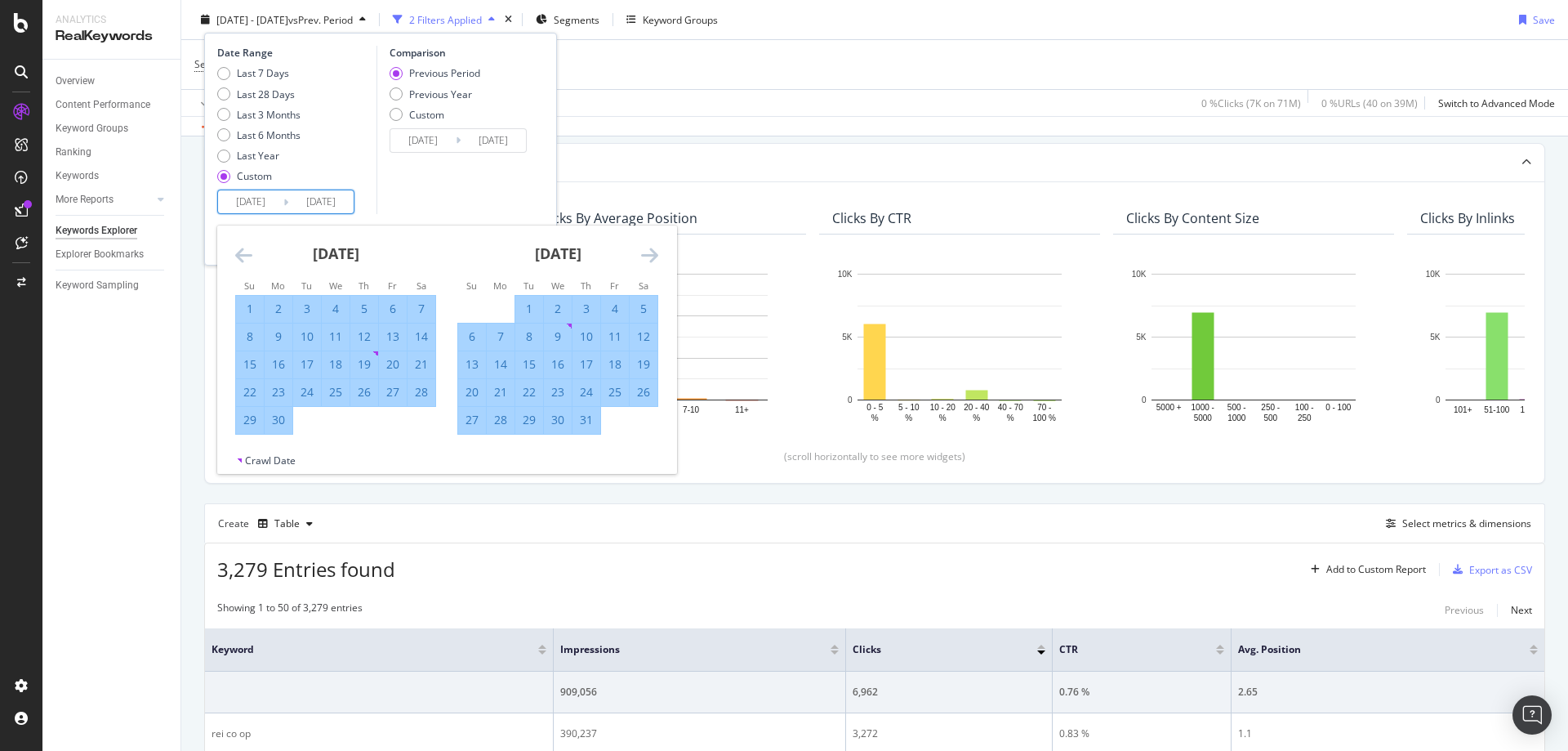
click at [654, 253] on icon "Move forward to switch to the next month." at bounding box center [650, 255] width 18 height 19
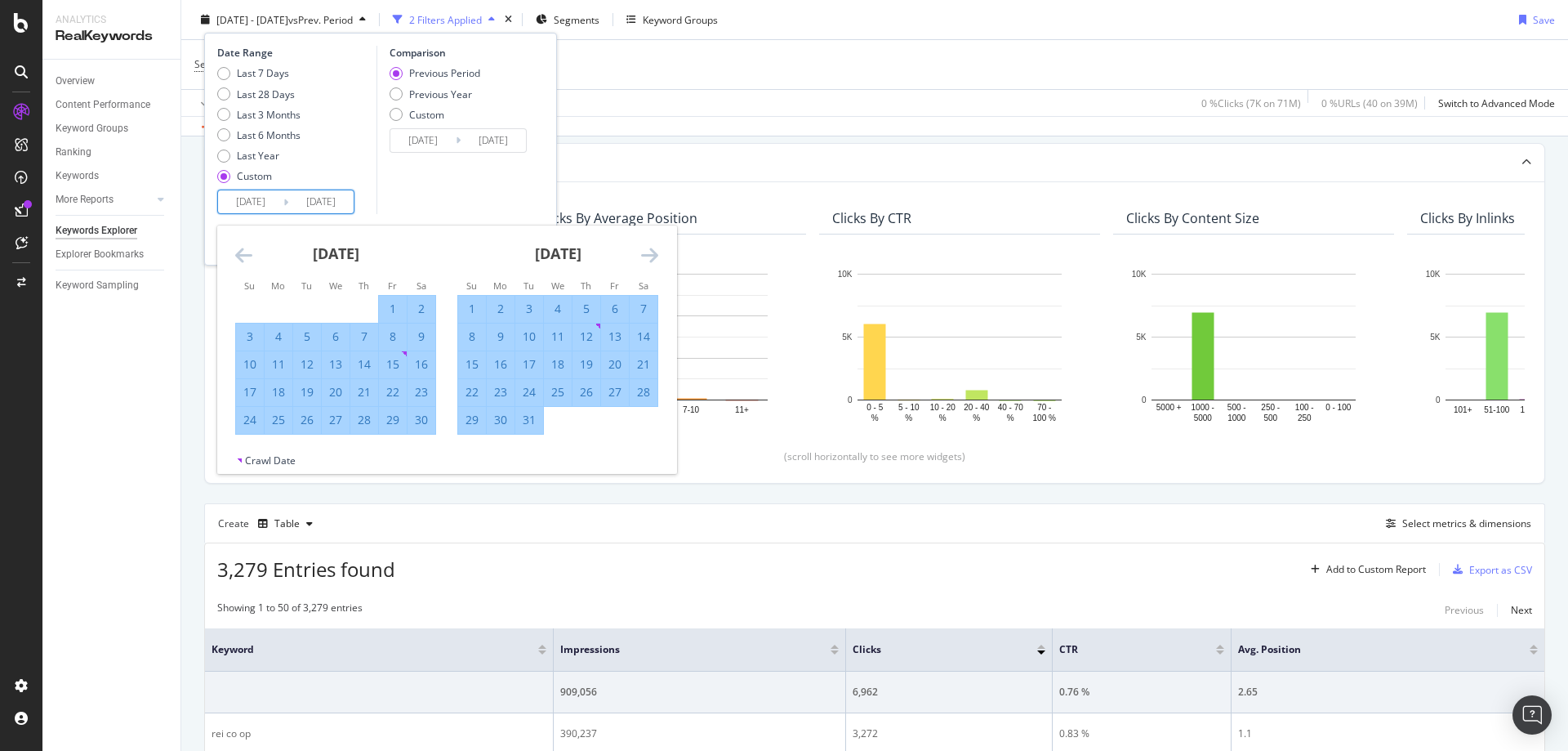
click at [654, 253] on icon "Move forward to switch to the next month." at bounding box center [650, 255] width 18 height 19
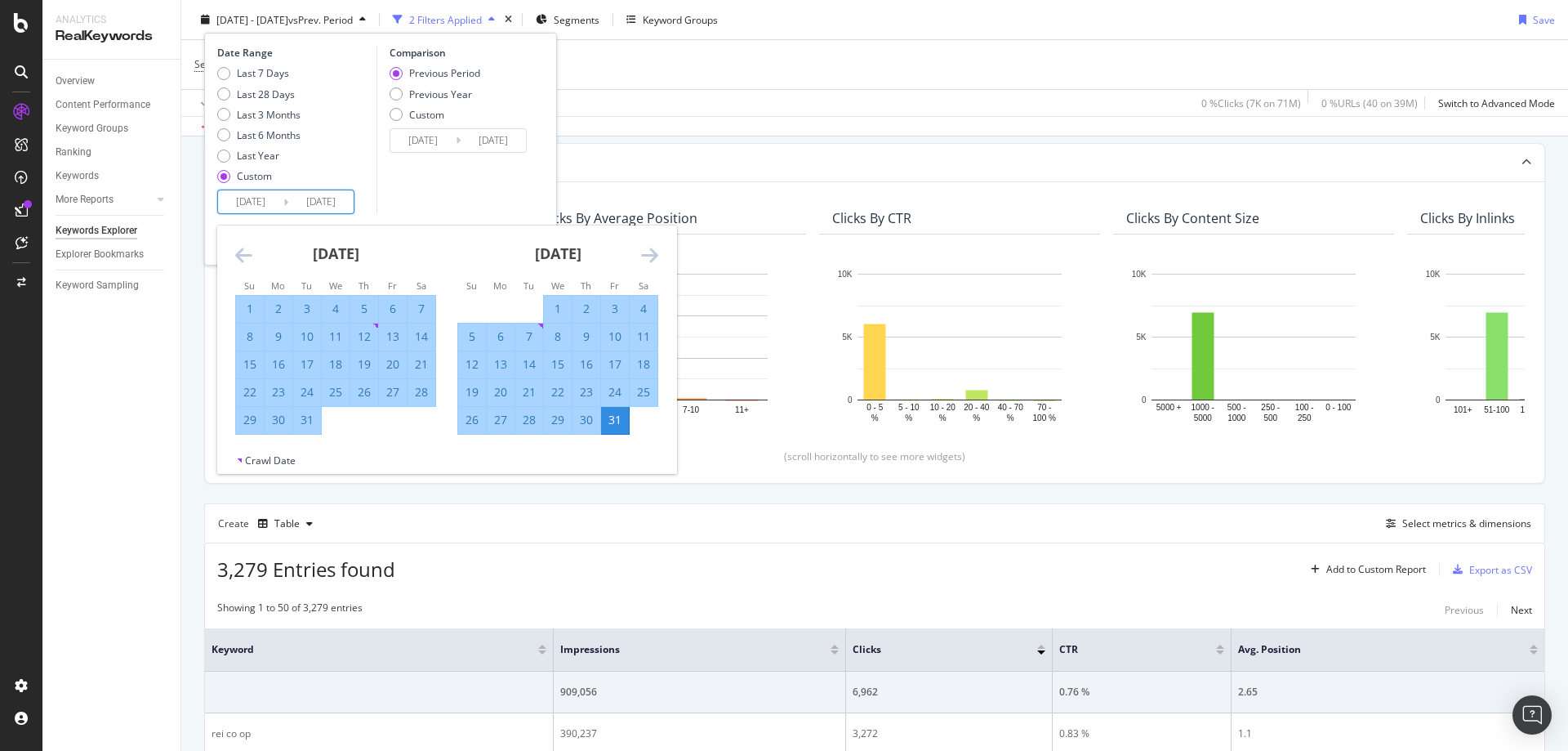
click at [654, 253] on icon "Move forward to switch to the next month." at bounding box center [650, 255] width 18 height 19
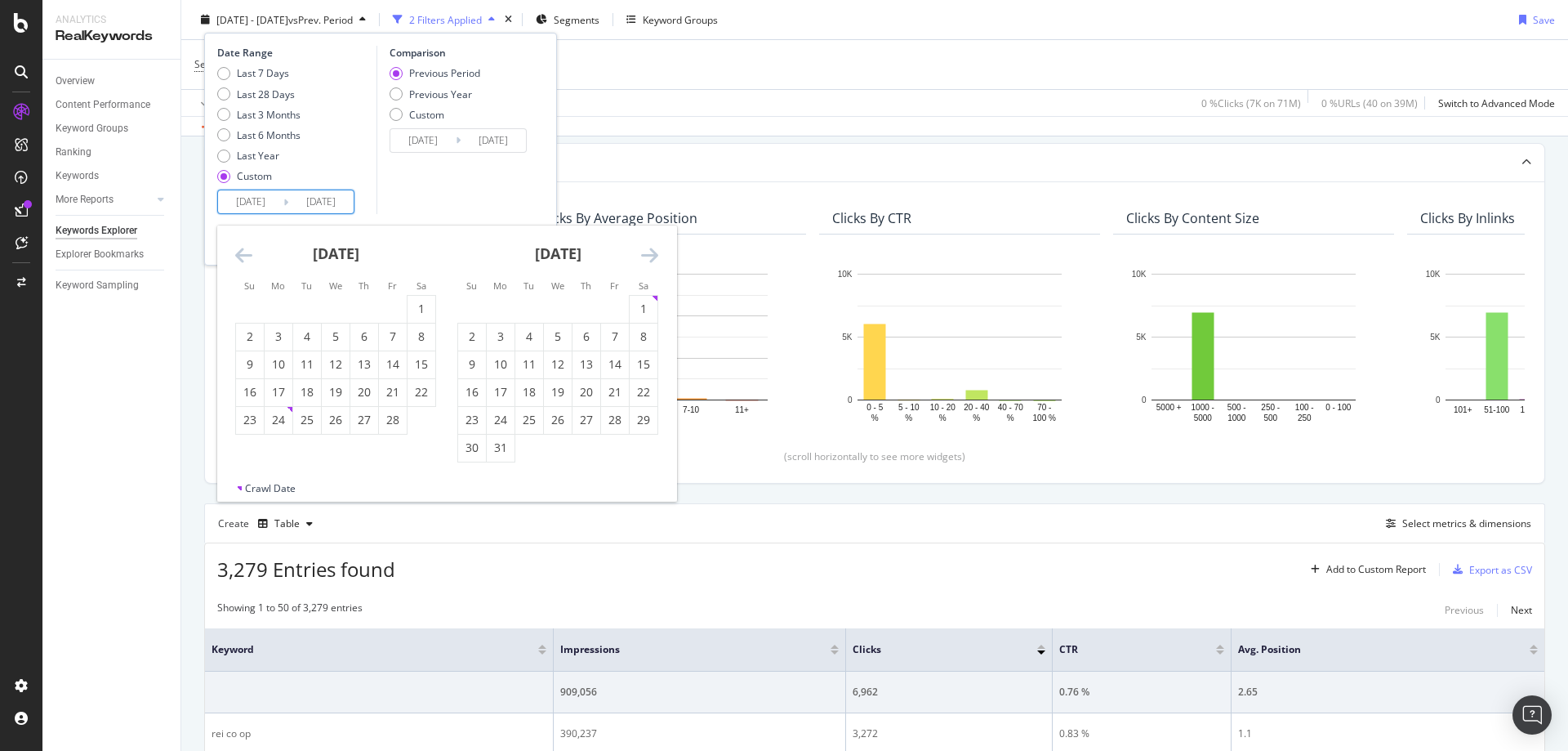
click at [654, 253] on icon "Move forward to switch to the next month." at bounding box center [650, 255] width 18 height 19
click at [586, 417] on div "31" at bounding box center [586, 419] width 28 height 17
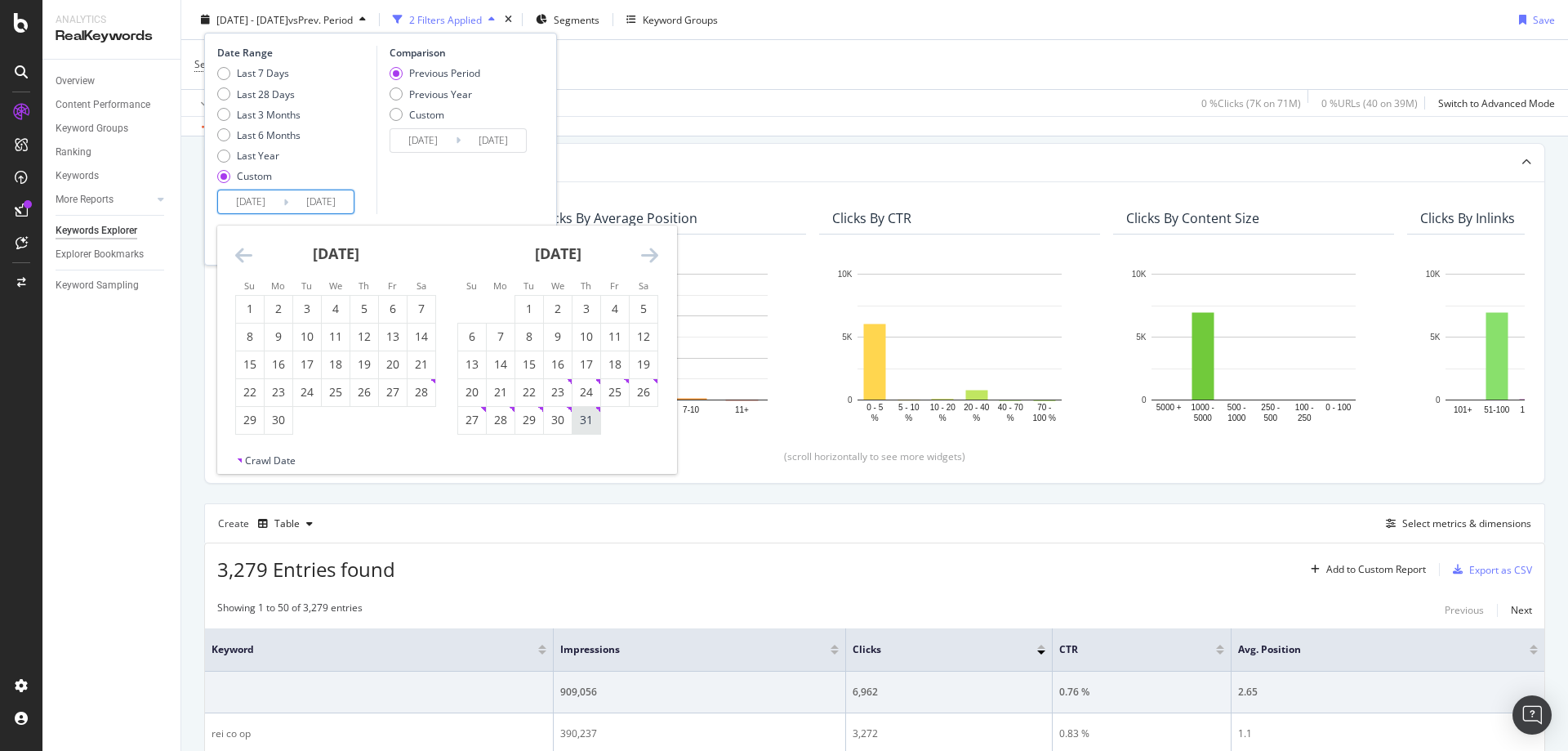
type input "[DATE]"
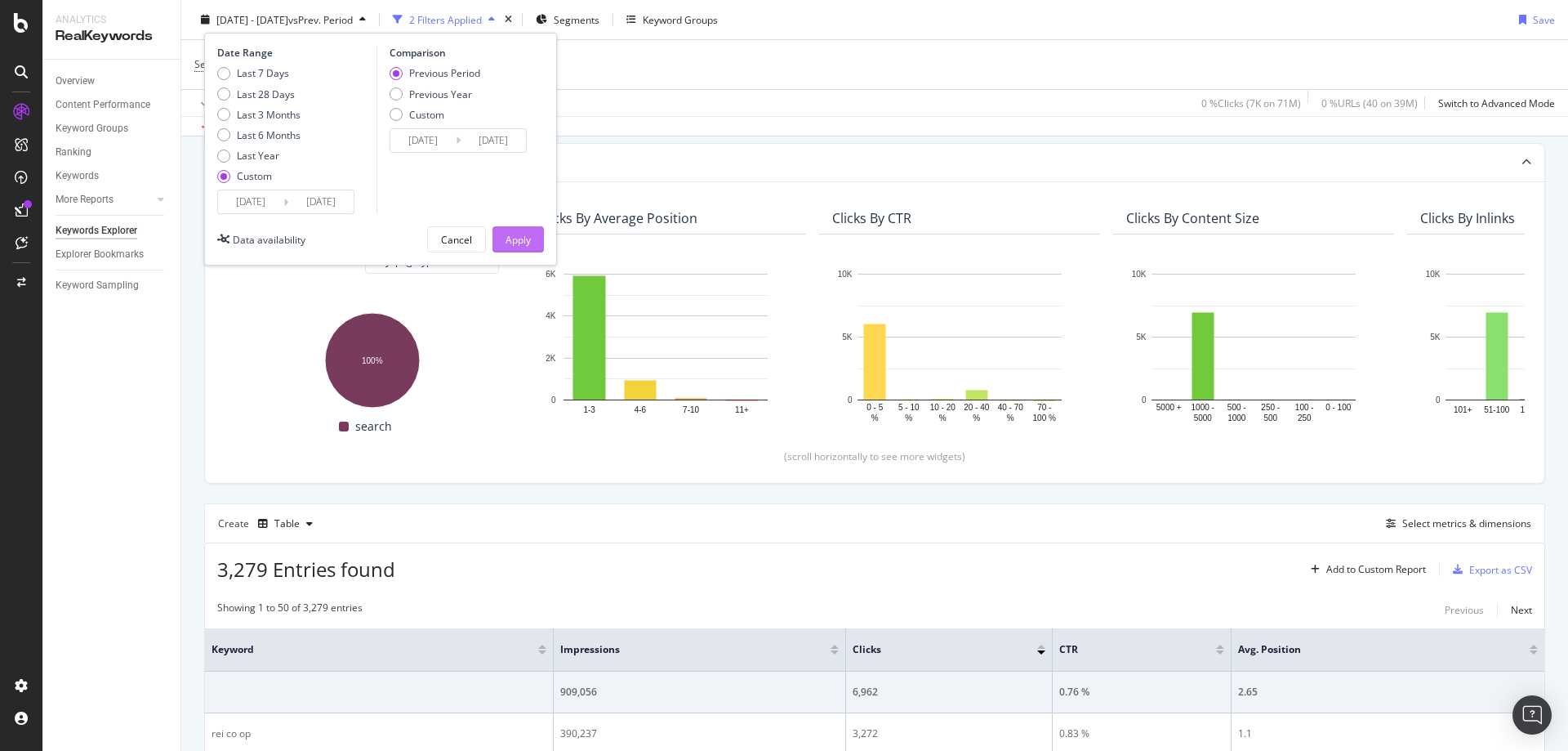
click at [521, 228] on button "Apply" at bounding box center [518, 240] width 52 height 26
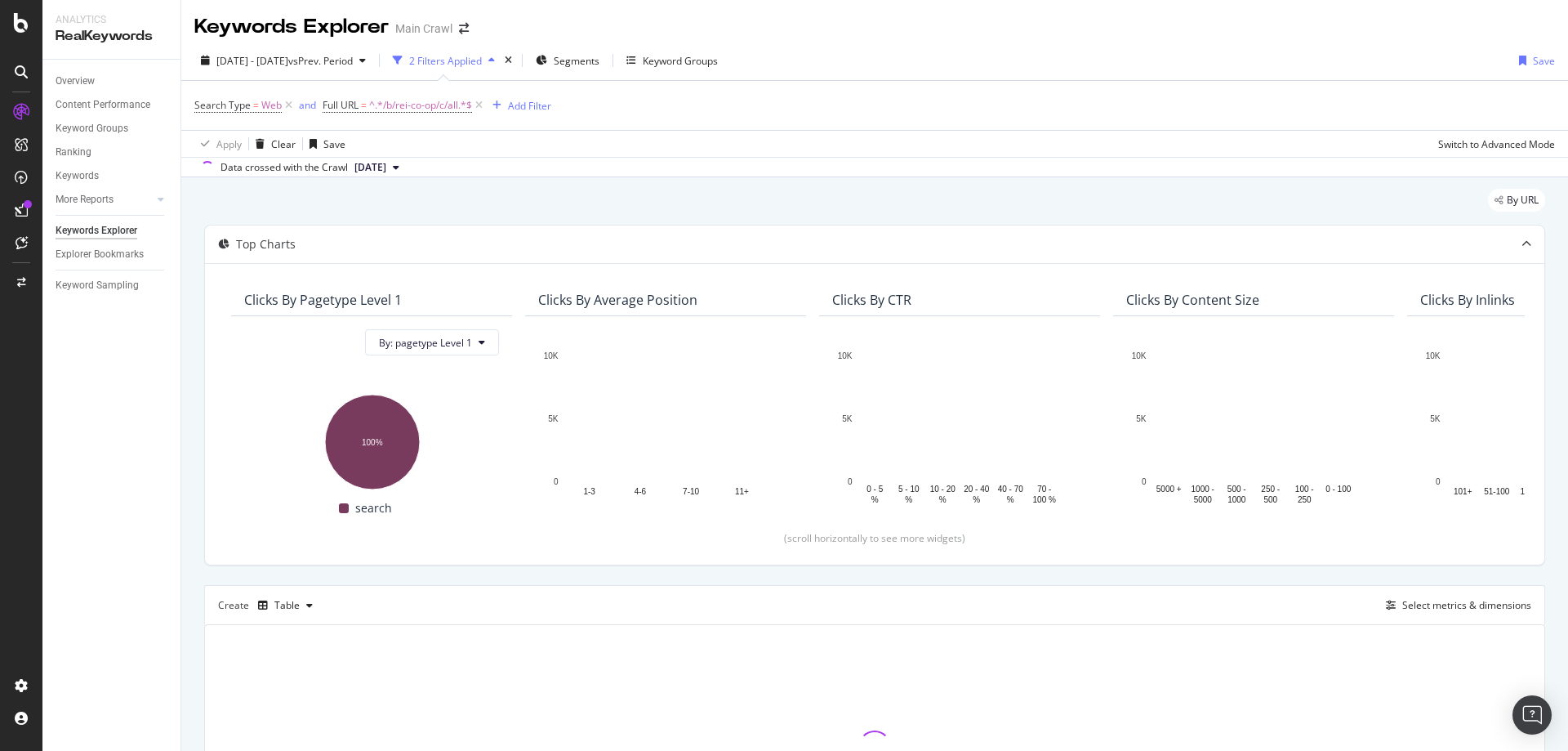
click at [982, 55] on div "2024 Jan. 1st - 2025 Jul. 31st vs Prev. Period 2 Filters Applied Segments Keywo…" at bounding box center [874, 63] width 1387 height 32
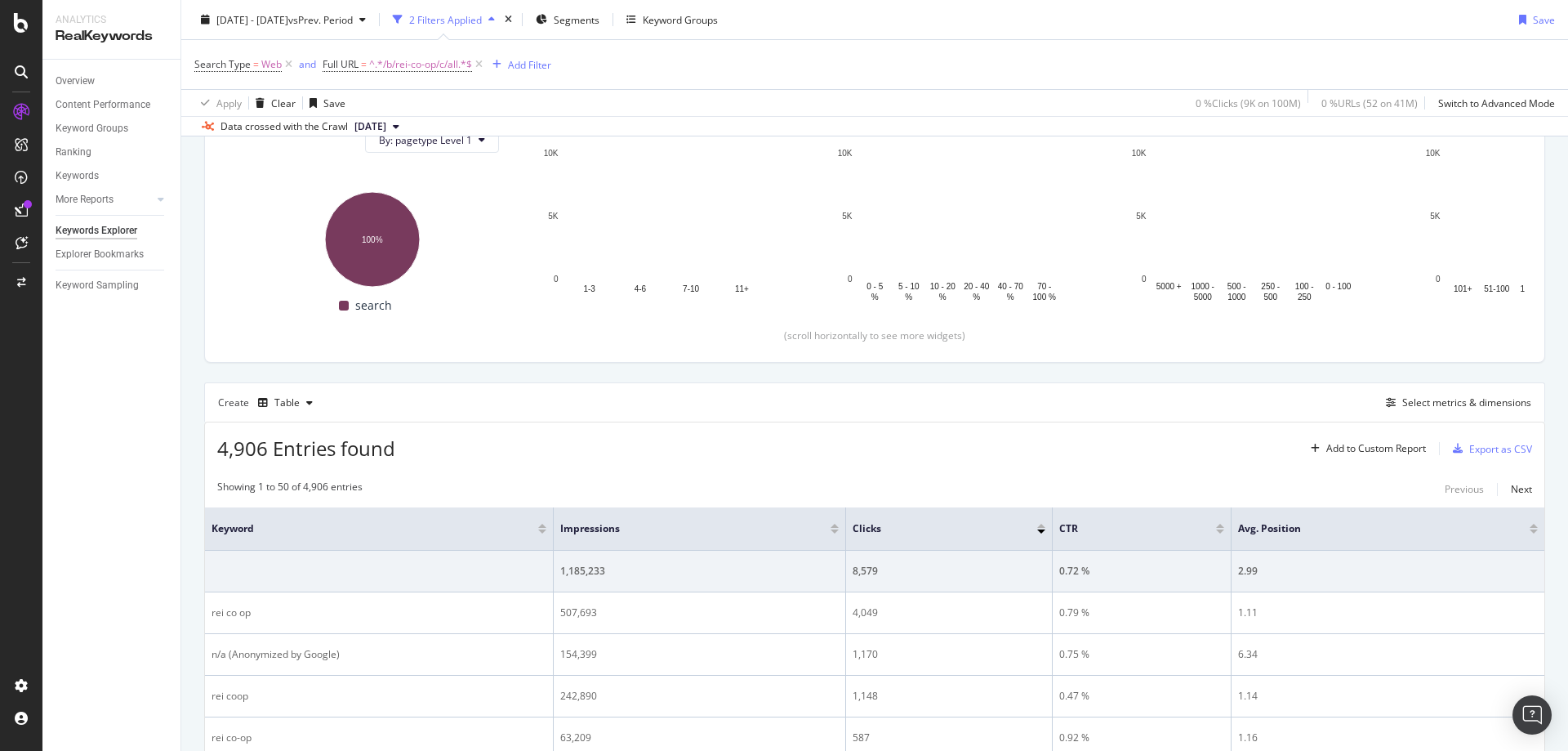
scroll to position [326, 0]
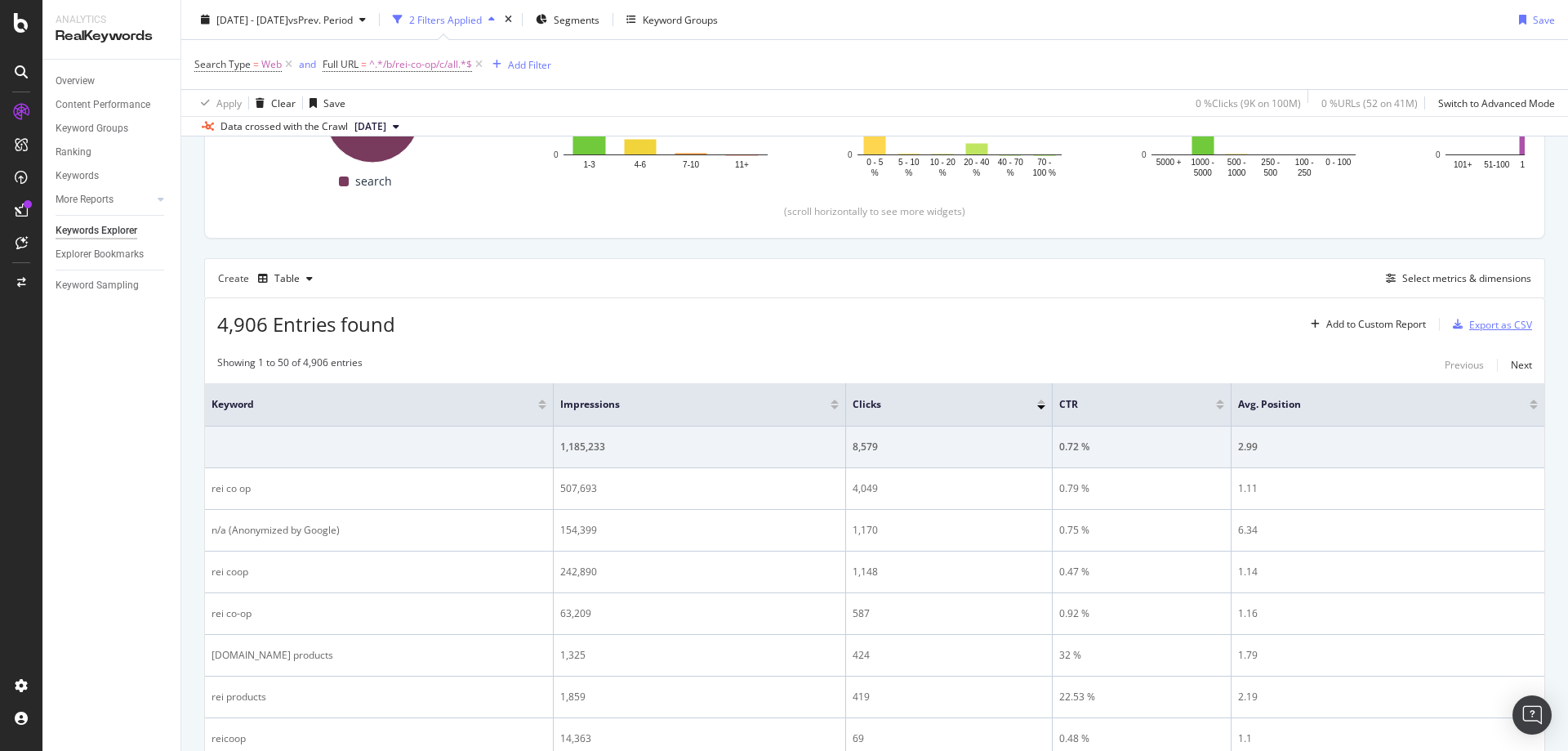
click at [1469, 320] on div "Export as CSV" at bounding box center [1501, 325] width 63 height 14
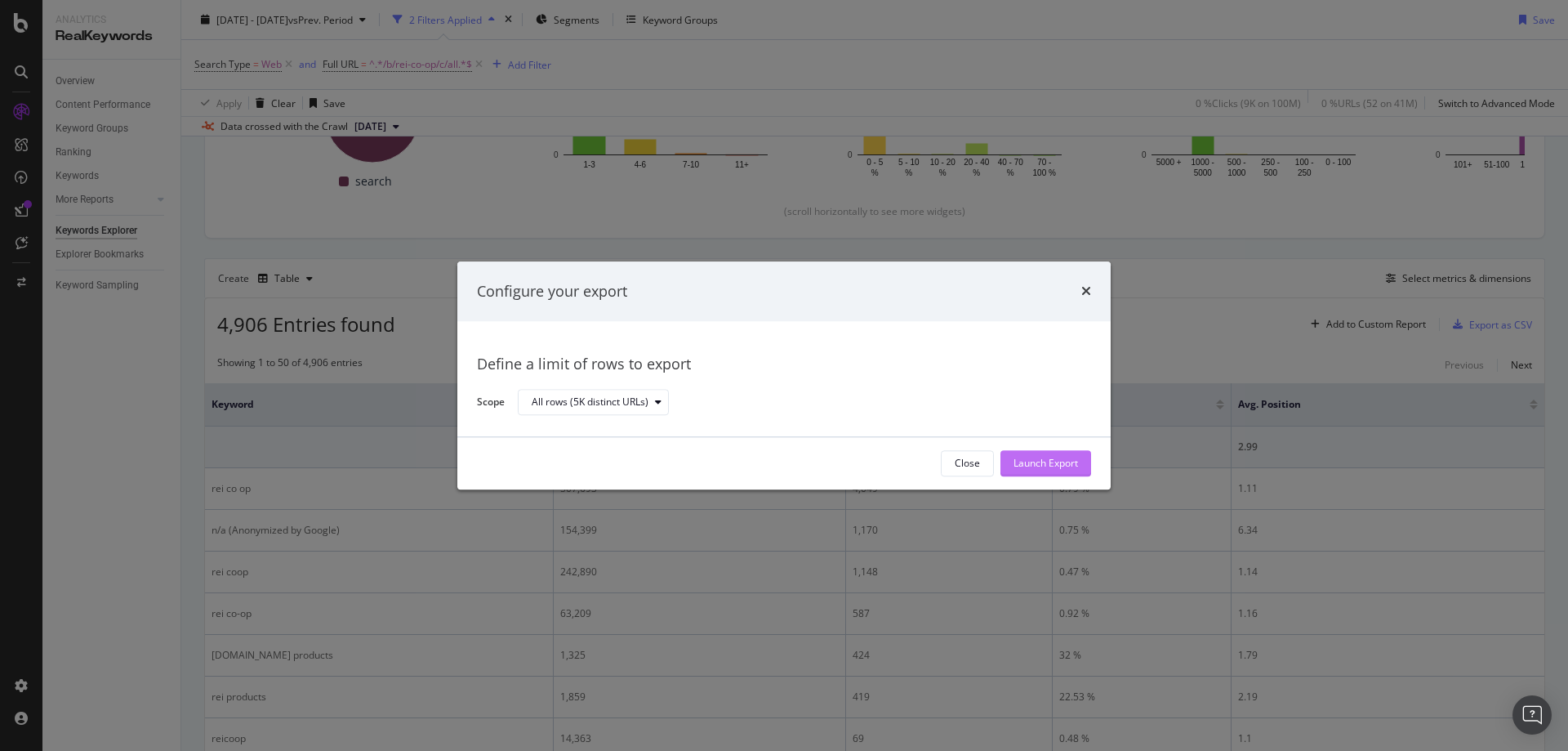
click at [1078, 460] on button "Launch Export" at bounding box center [1046, 463] width 91 height 26
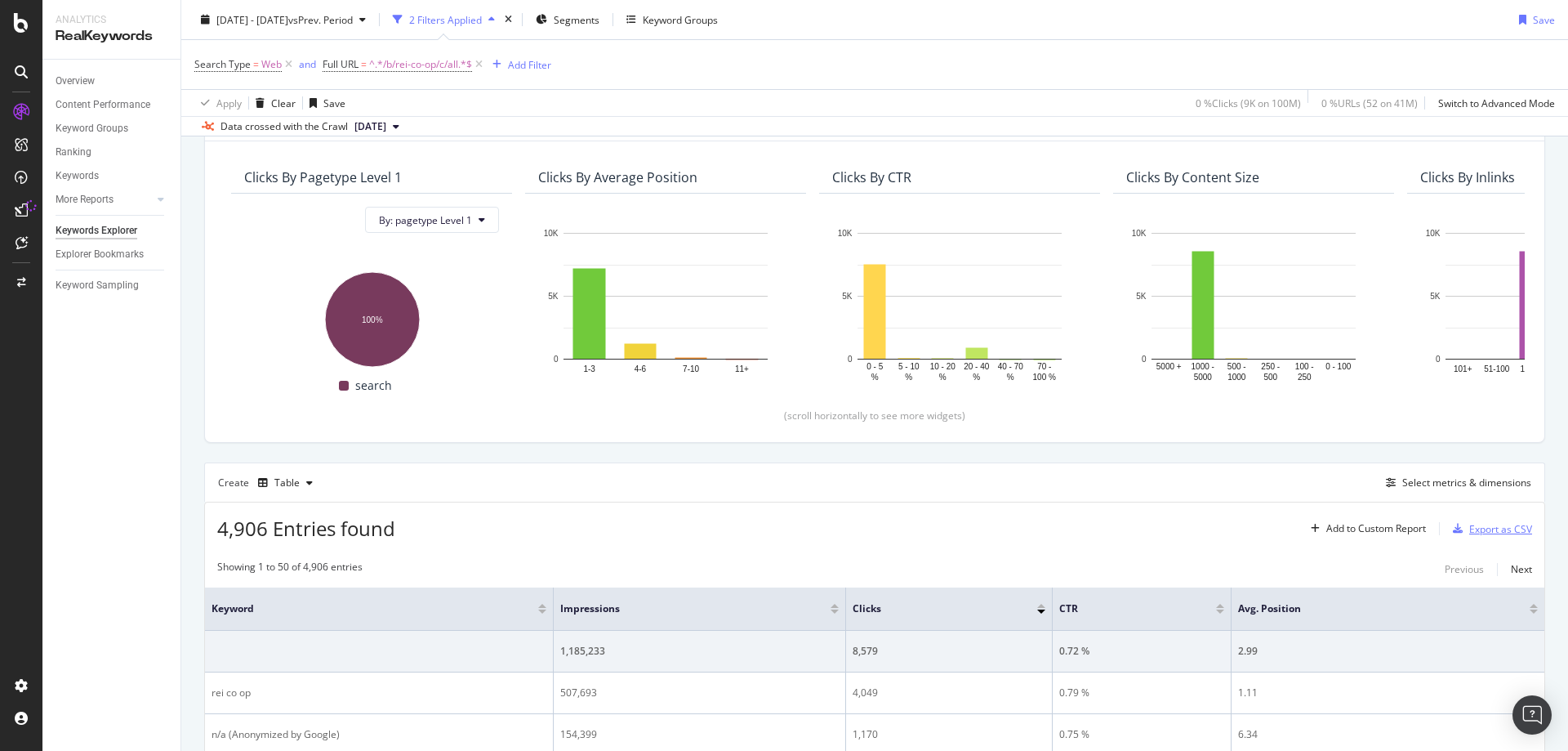
scroll to position [0, 0]
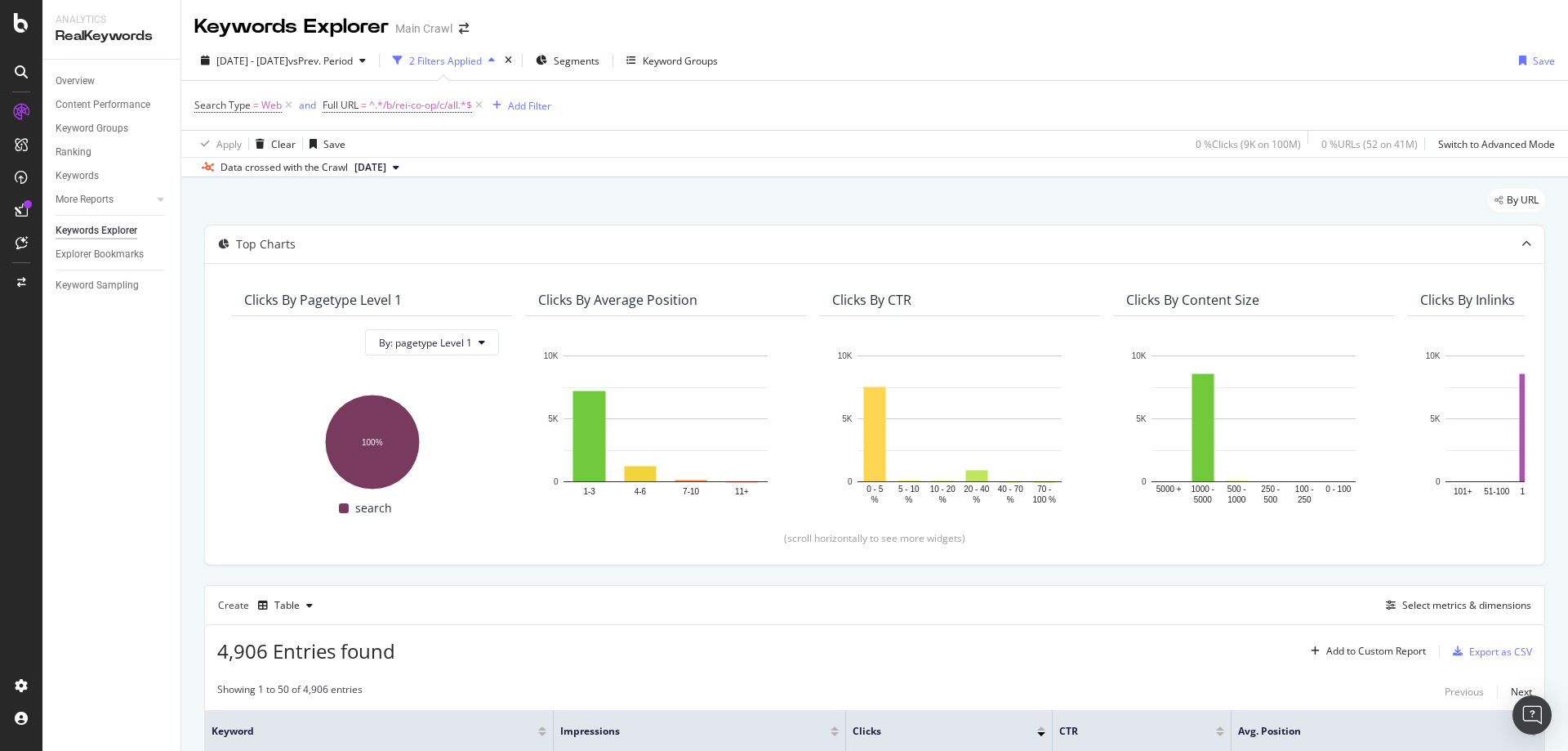
click at [612, 108] on div "Search Type = Web and Full URL = ^.*/b/rei-co-op/c/all.*$ Add Filter" at bounding box center [874, 105] width 1361 height 49
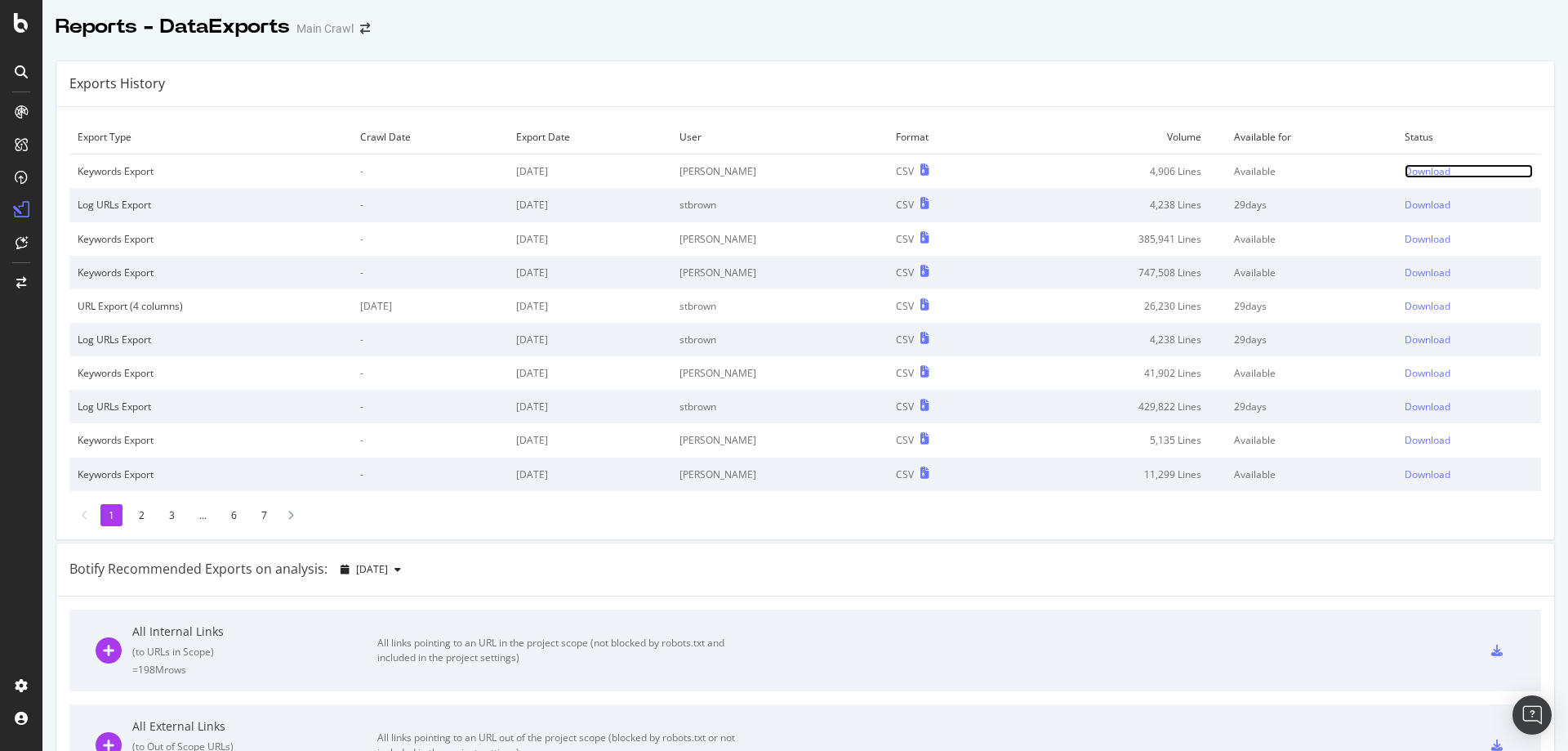
click at [1404, 172] on div "Download" at bounding box center [1427, 172] width 46 height 14
click at [1404, 165] on div "Download" at bounding box center [1427, 172] width 46 height 14
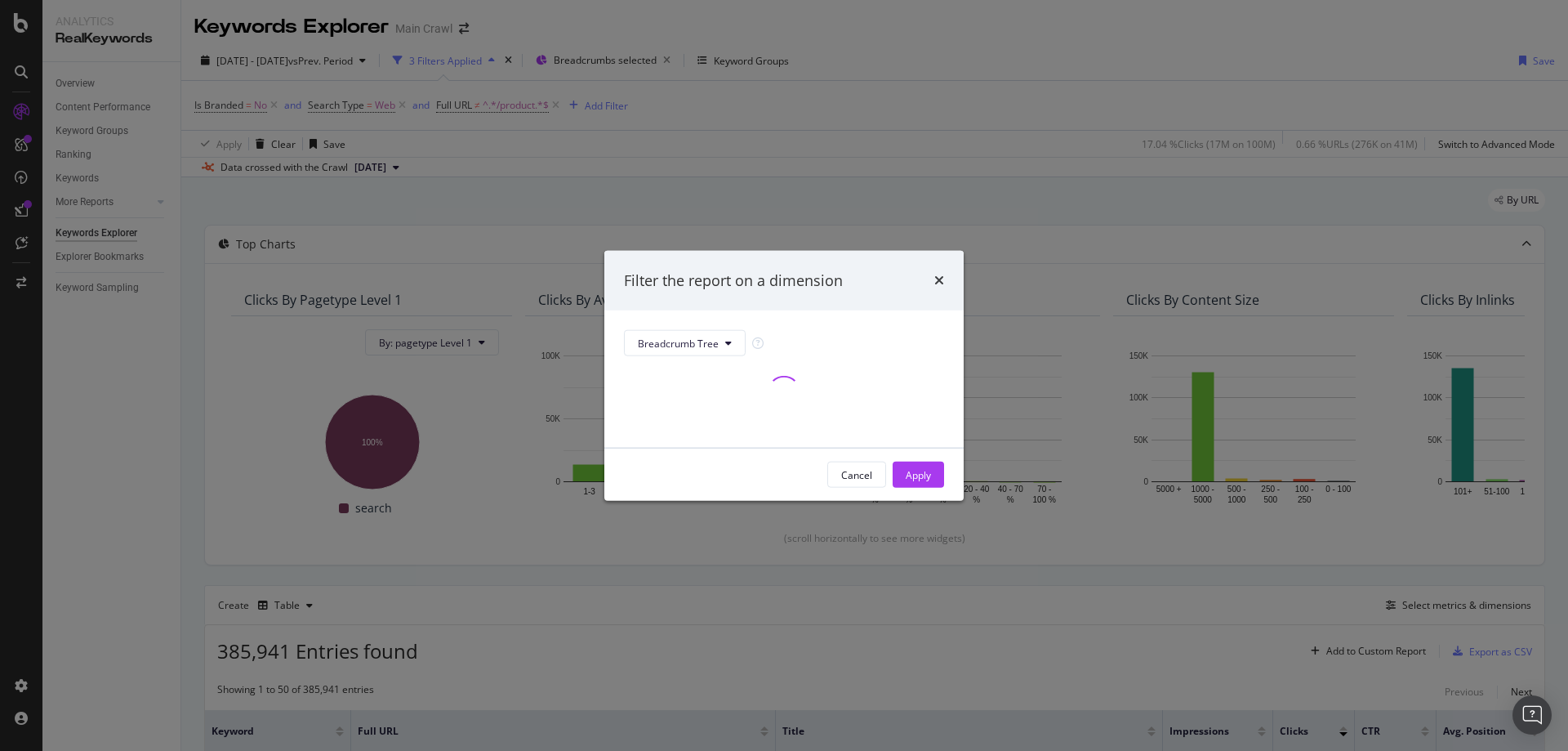
scroll to position [176, 0]
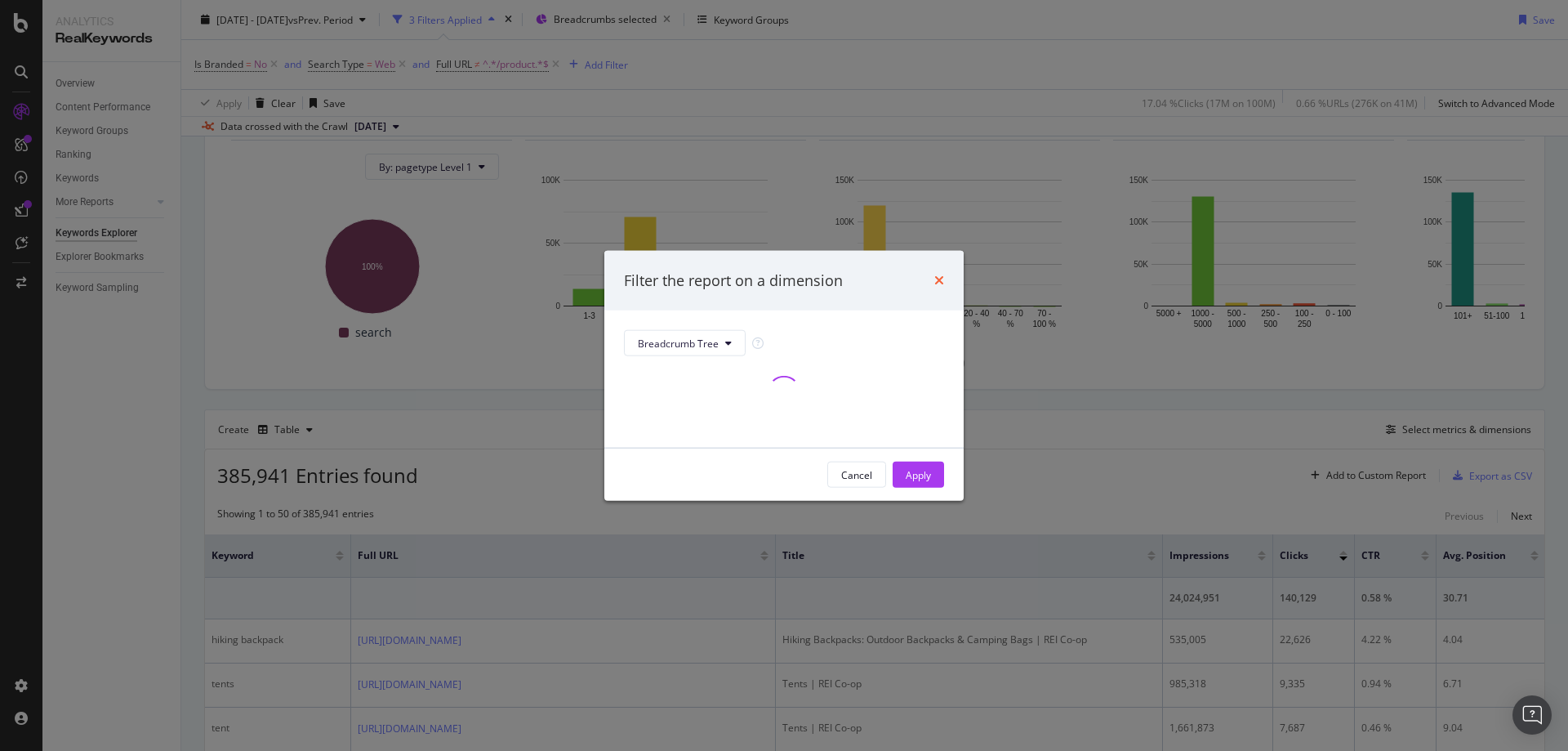
click at [942, 280] on icon "times" at bounding box center [939, 280] width 10 height 13
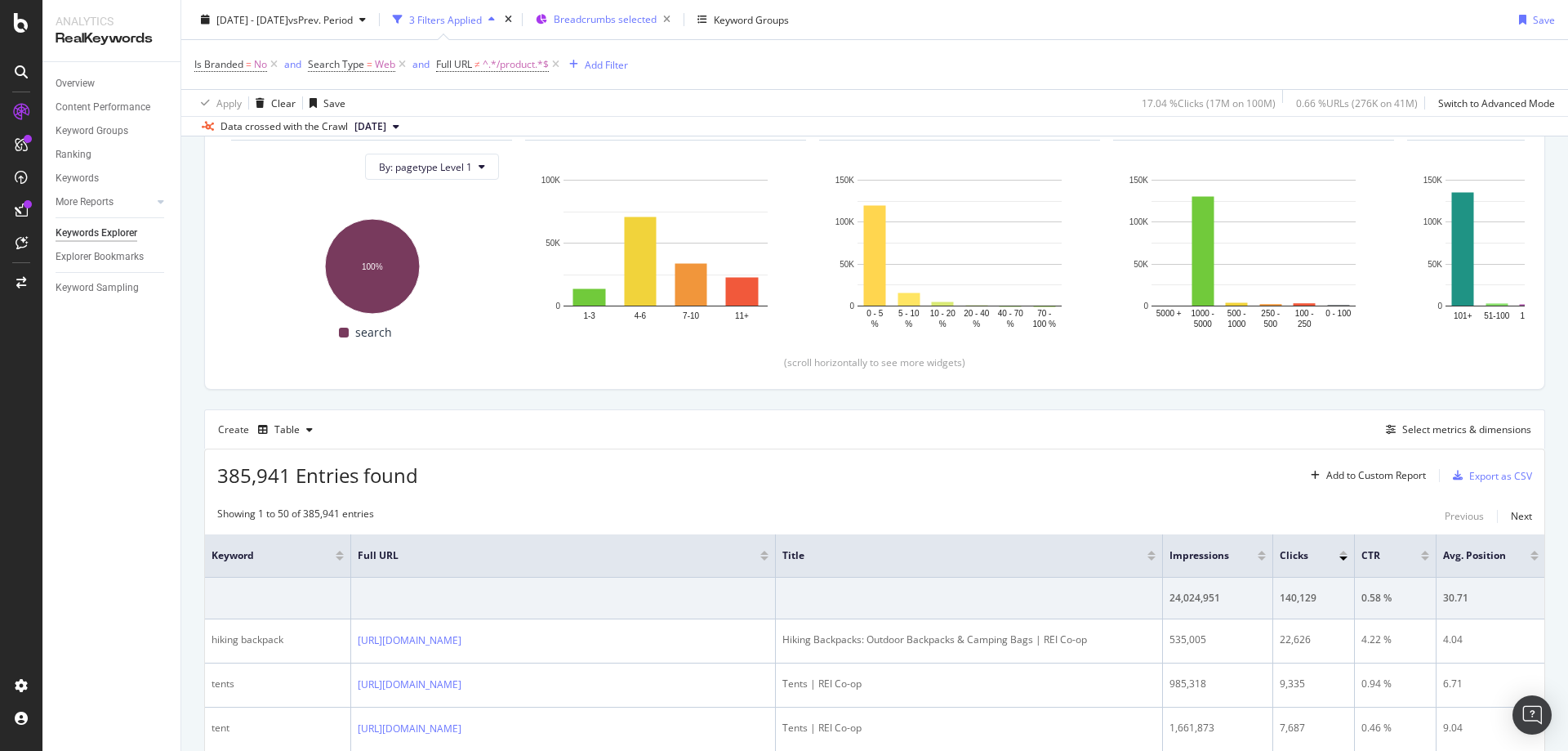
click at [656, 25] on span "Breadcrumbs selected" at bounding box center [606, 19] width 103 height 14
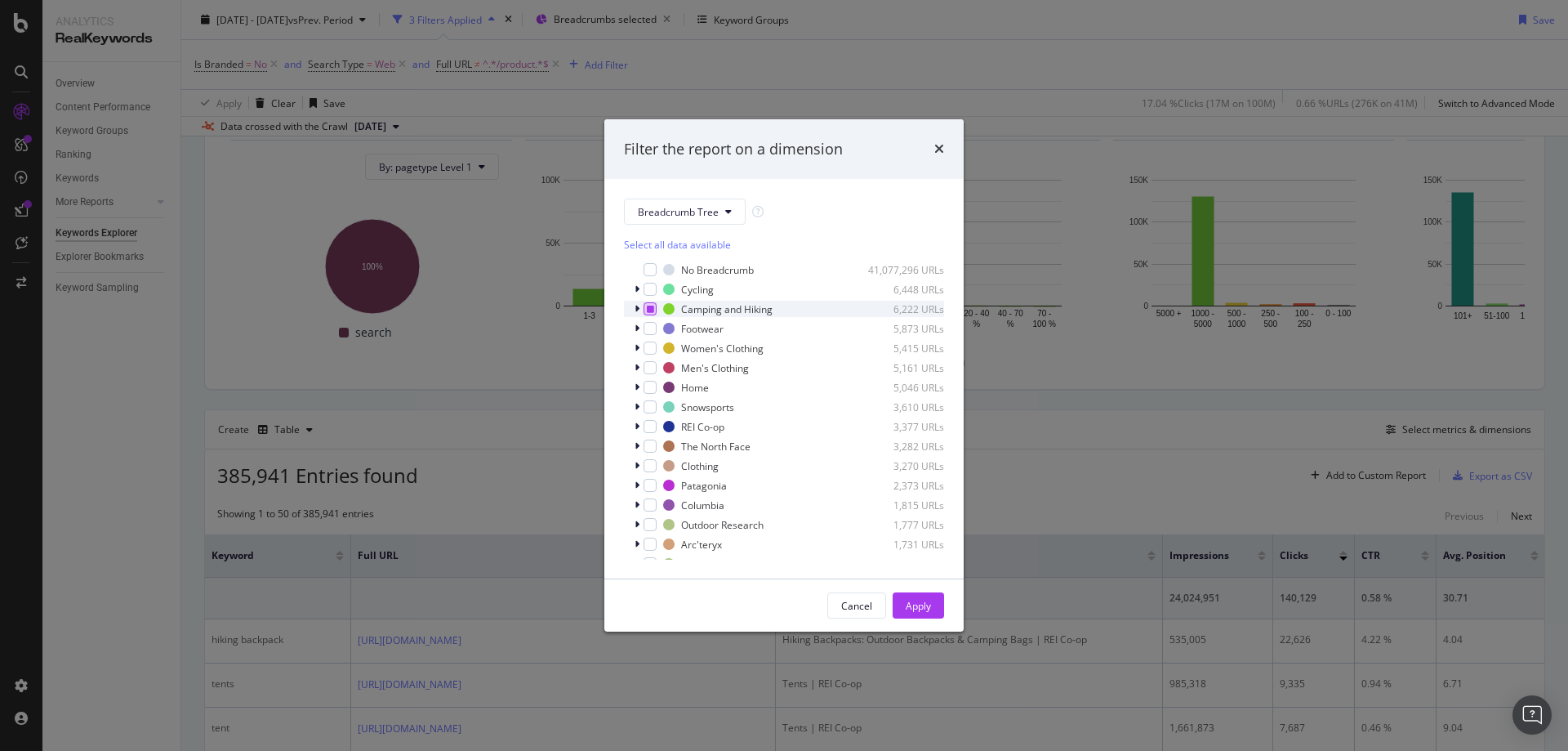
click at [650, 312] on icon "modal" at bounding box center [650, 308] width 7 height 8
click at [647, 307] on icon "modal" at bounding box center [650, 308] width 7 height 8
click at [931, 600] on button "Apply" at bounding box center [918, 606] width 52 height 26
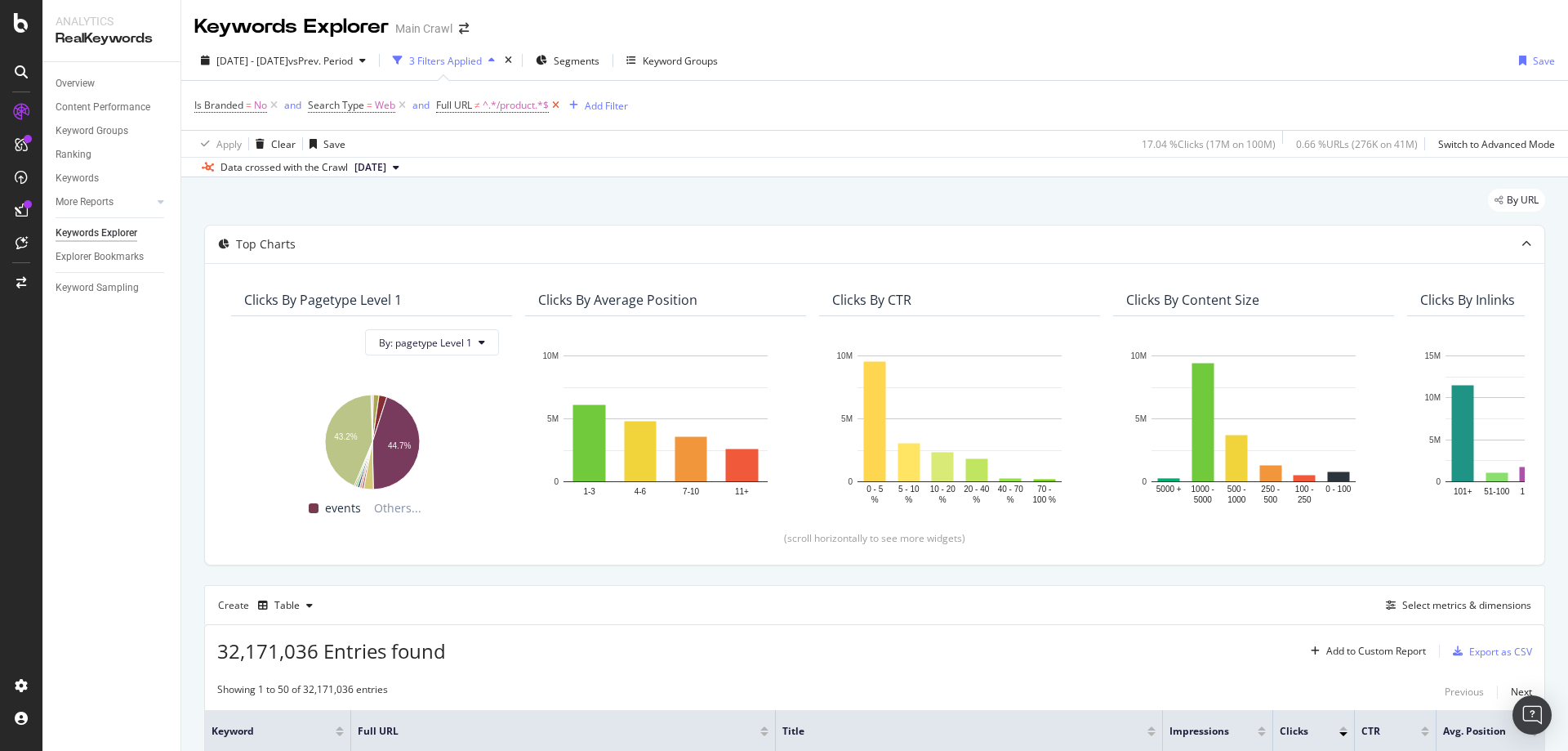
click at [555, 109] on icon at bounding box center [556, 105] width 14 height 17
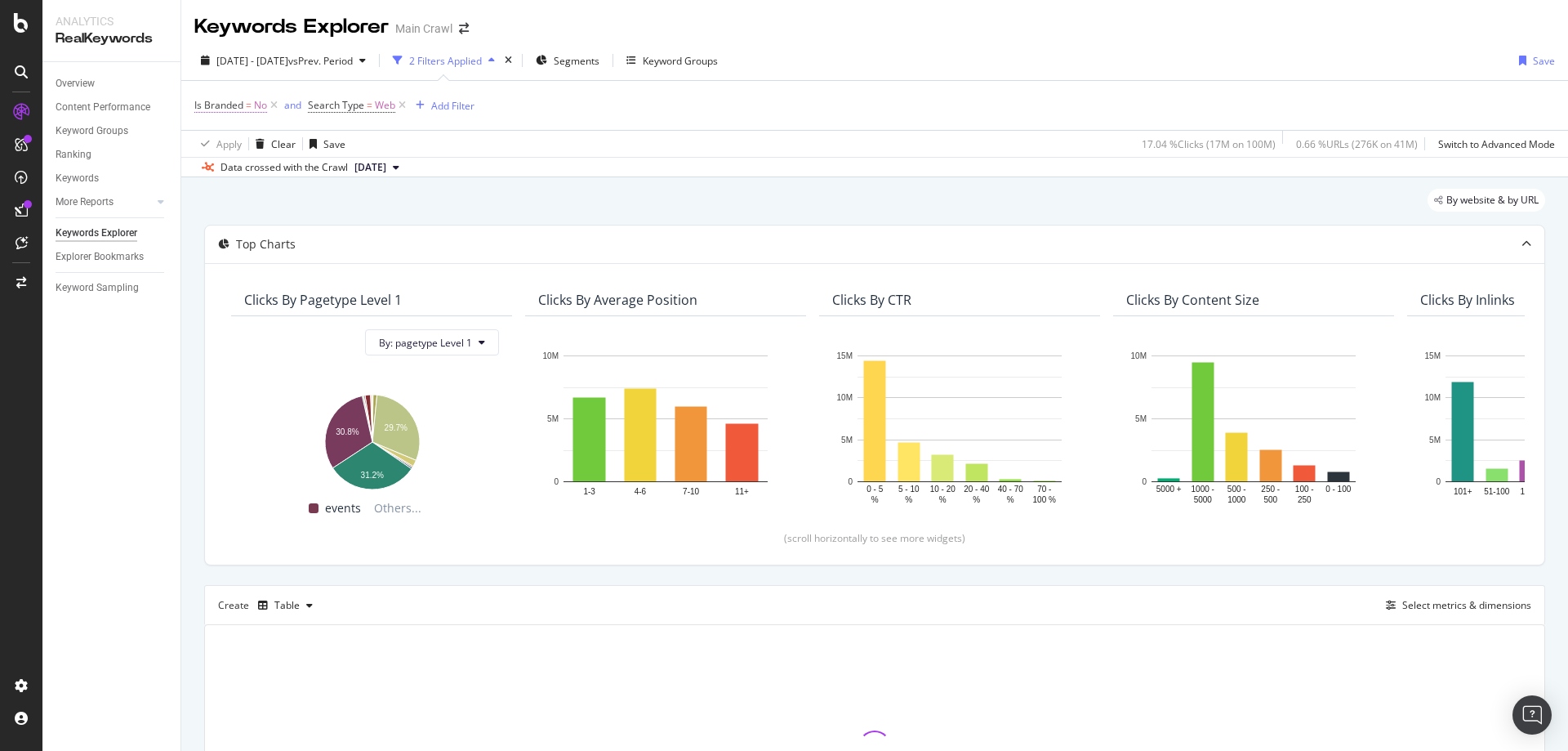
click at [255, 106] on span "No" at bounding box center [260, 105] width 13 height 23
click at [228, 153] on div "No" at bounding box center [298, 144] width 179 height 26
click at [245, 181] on div "Yes" at bounding box center [300, 177] width 175 height 21
click at [372, 176] on div "Apply" at bounding box center [374, 179] width 25 height 14
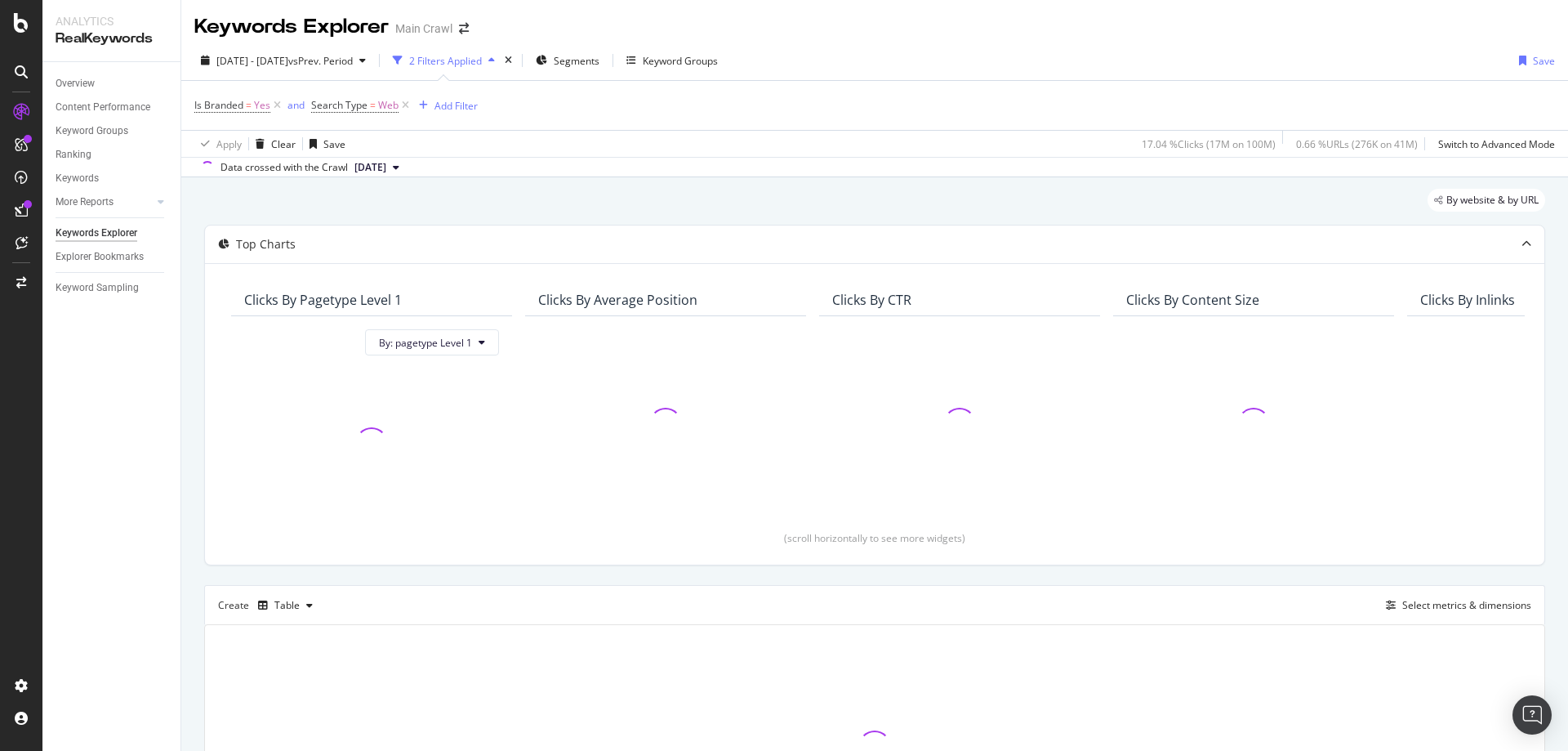
click at [789, 132] on div "Apply Clear Save 17.04 % Clicks ( 17M on 100M ) 0.66 % URLs ( 276K on 41M ) Swi…" at bounding box center [874, 143] width 1387 height 27
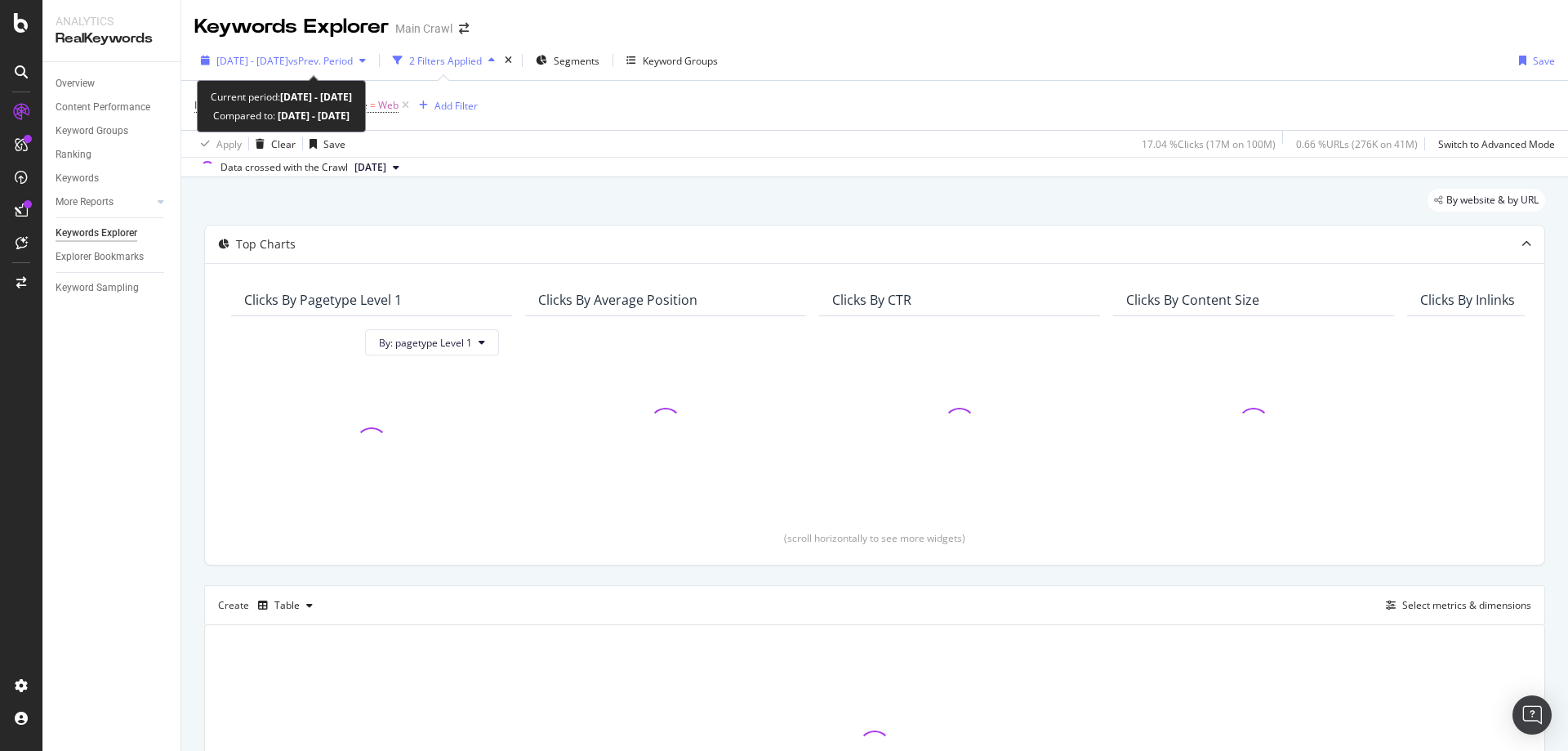
click at [218, 64] on span "[DATE] - [DATE]" at bounding box center [252, 61] width 72 height 14
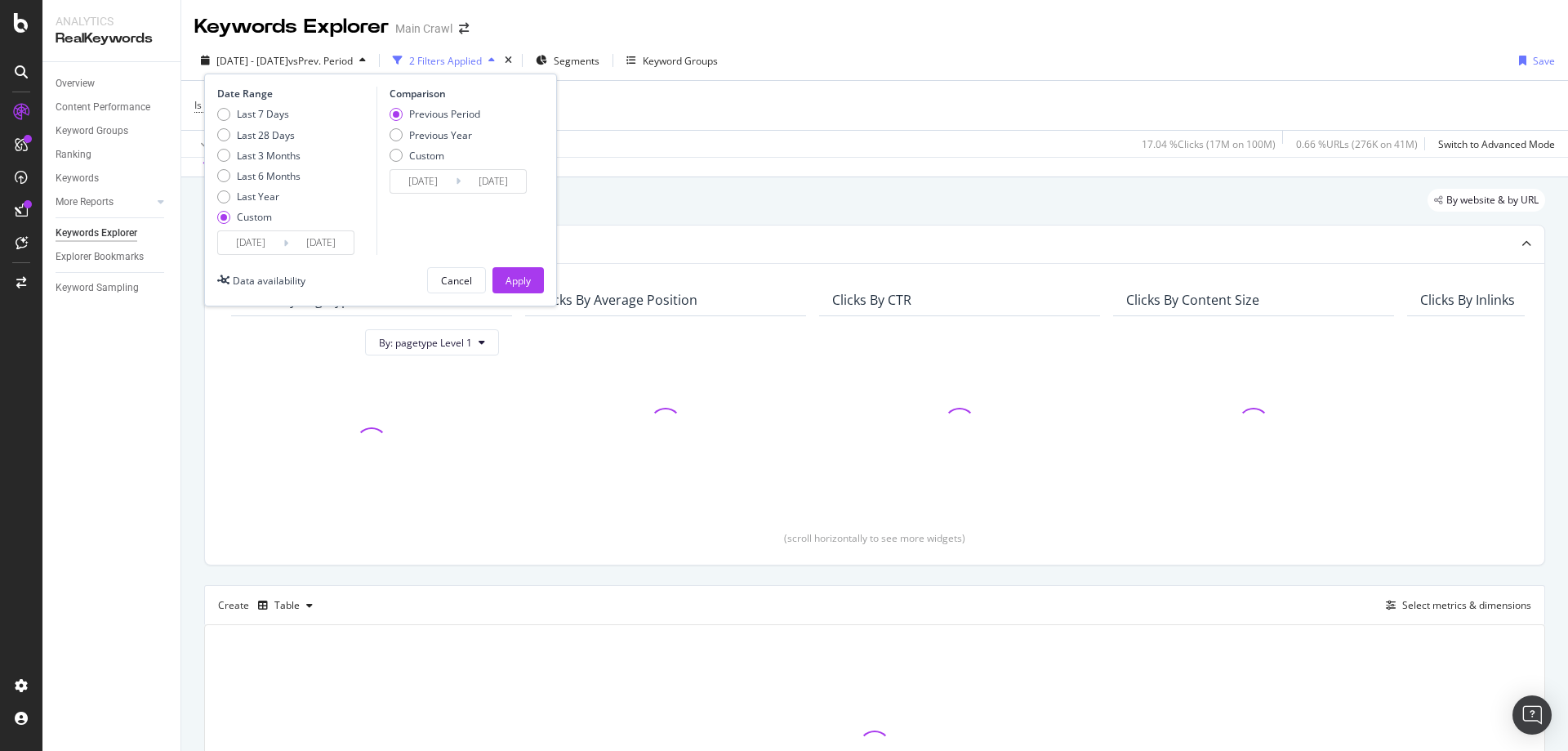
click at [788, 124] on div "Is Branded = Yes and Search Type = Web Add Filter" at bounding box center [874, 105] width 1361 height 49
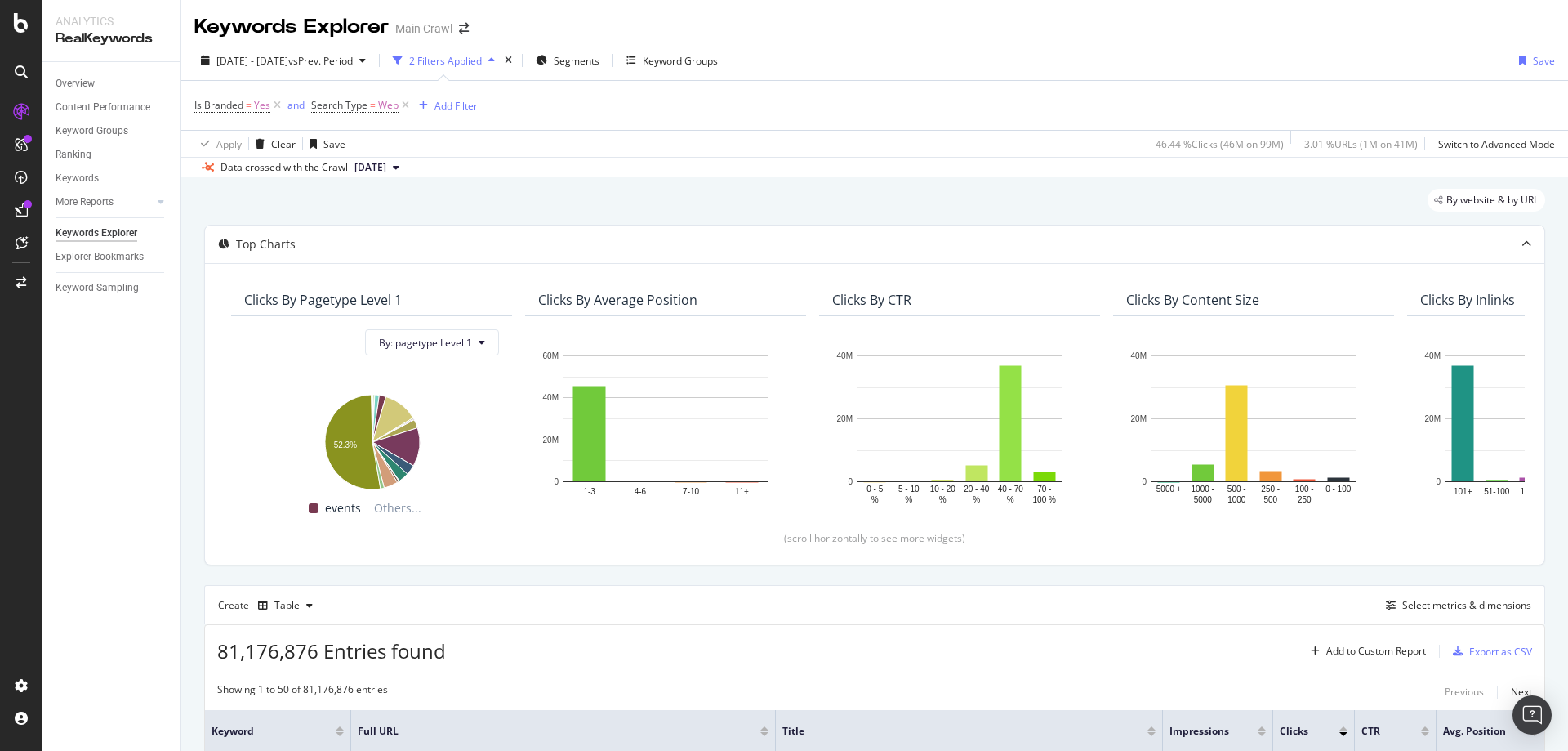
click at [263, 107] on span "Yes" at bounding box center [262, 105] width 17 height 23
click at [224, 148] on span "Yes" at bounding box center [217, 144] width 17 height 14
click at [250, 198] on div "No" at bounding box center [300, 199] width 175 height 21
click at [365, 179] on div "Apply" at bounding box center [374, 179] width 25 height 14
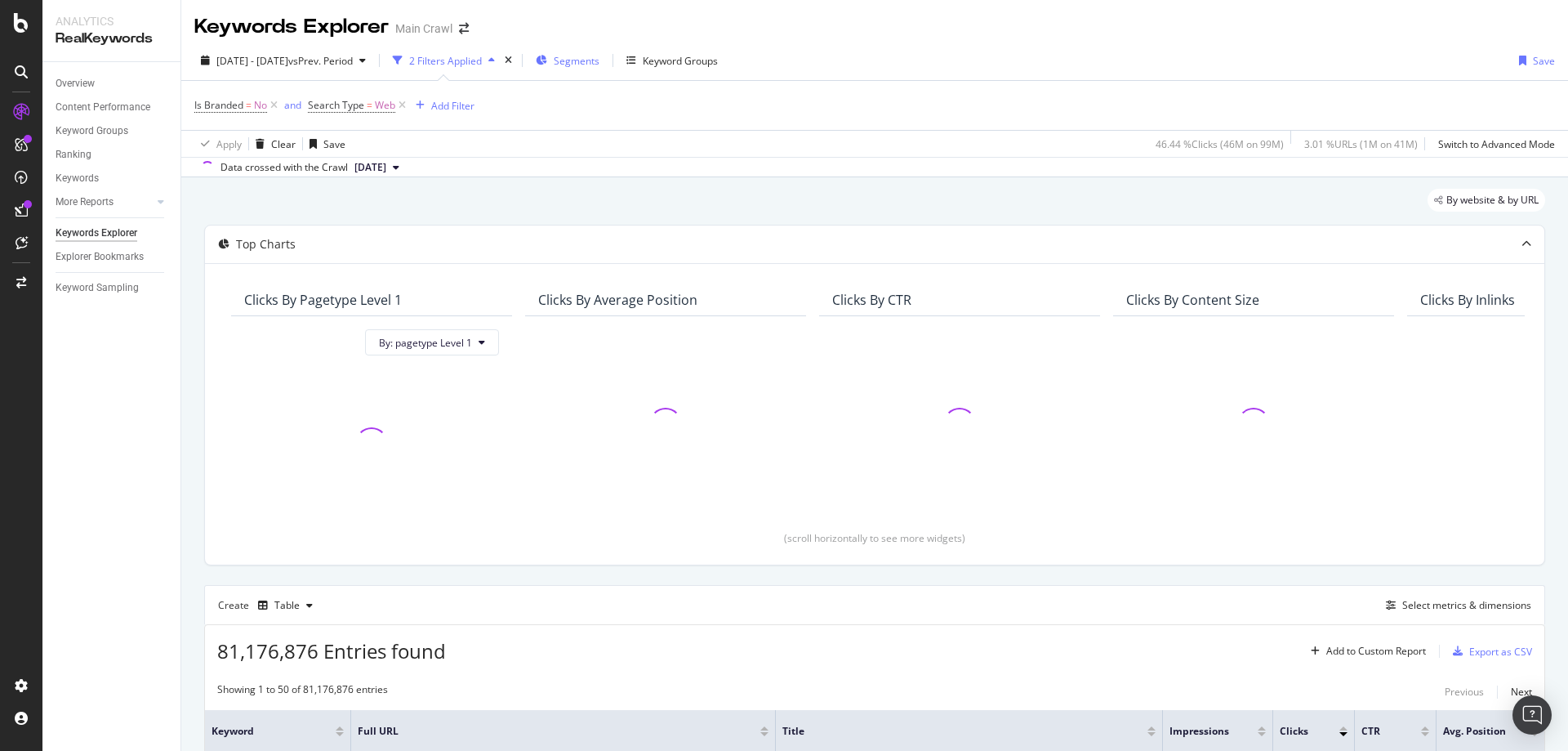
click at [547, 59] on icon "button" at bounding box center [541, 60] width 11 height 10
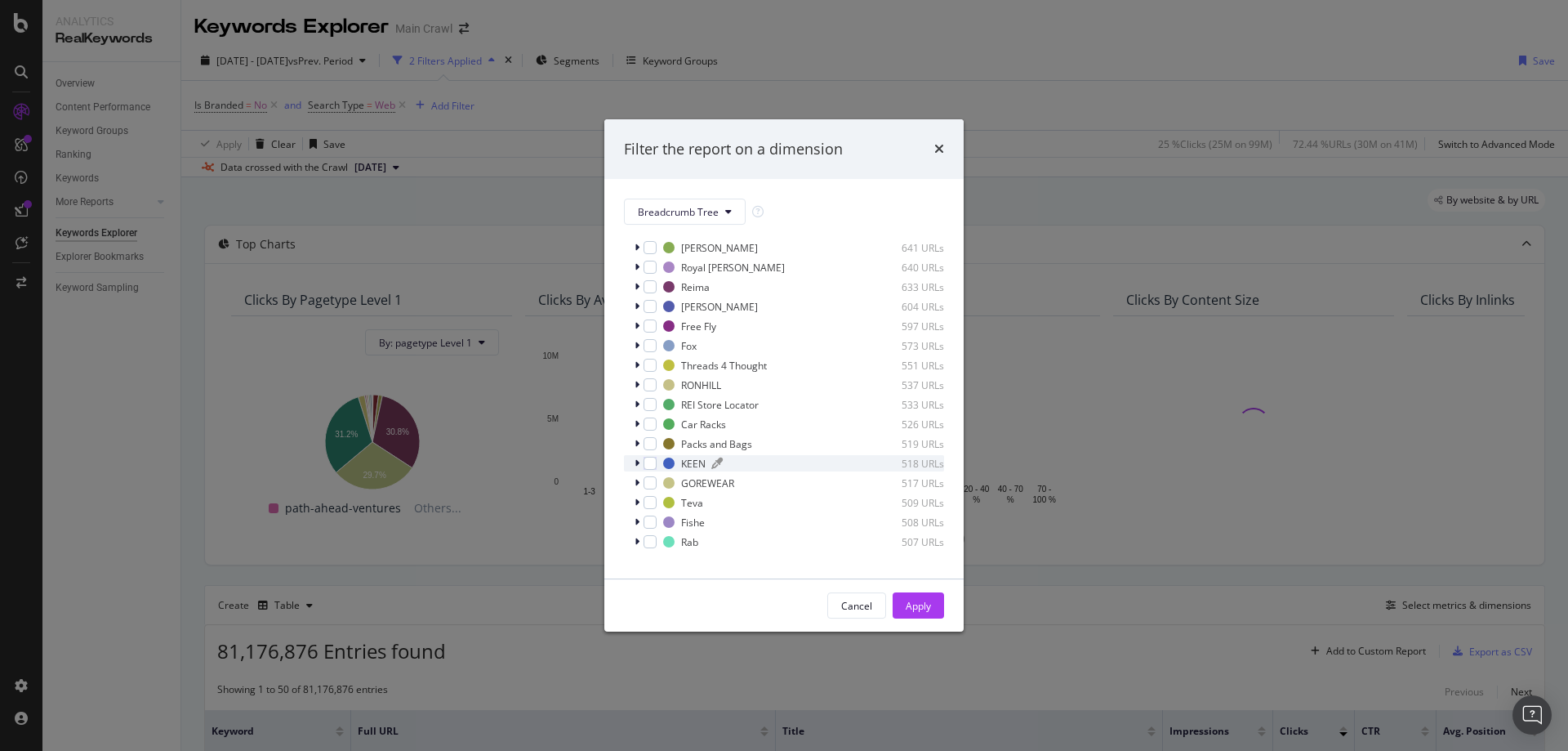
scroll to position [1193, 0]
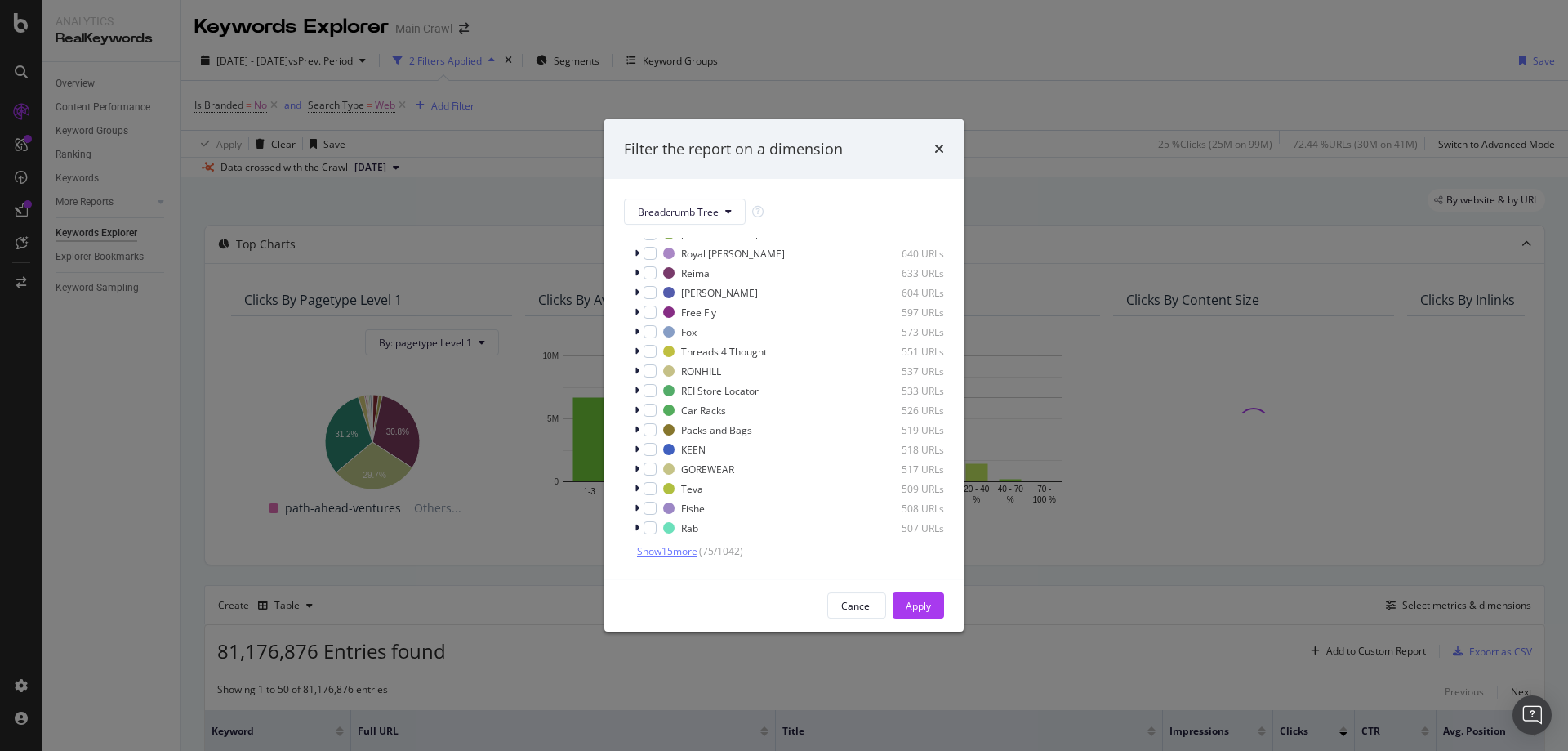
click at [666, 554] on span "Show 15 more" at bounding box center [667, 551] width 60 height 14
click at [668, 558] on span "Show 15 more" at bounding box center [667, 551] width 60 height 14
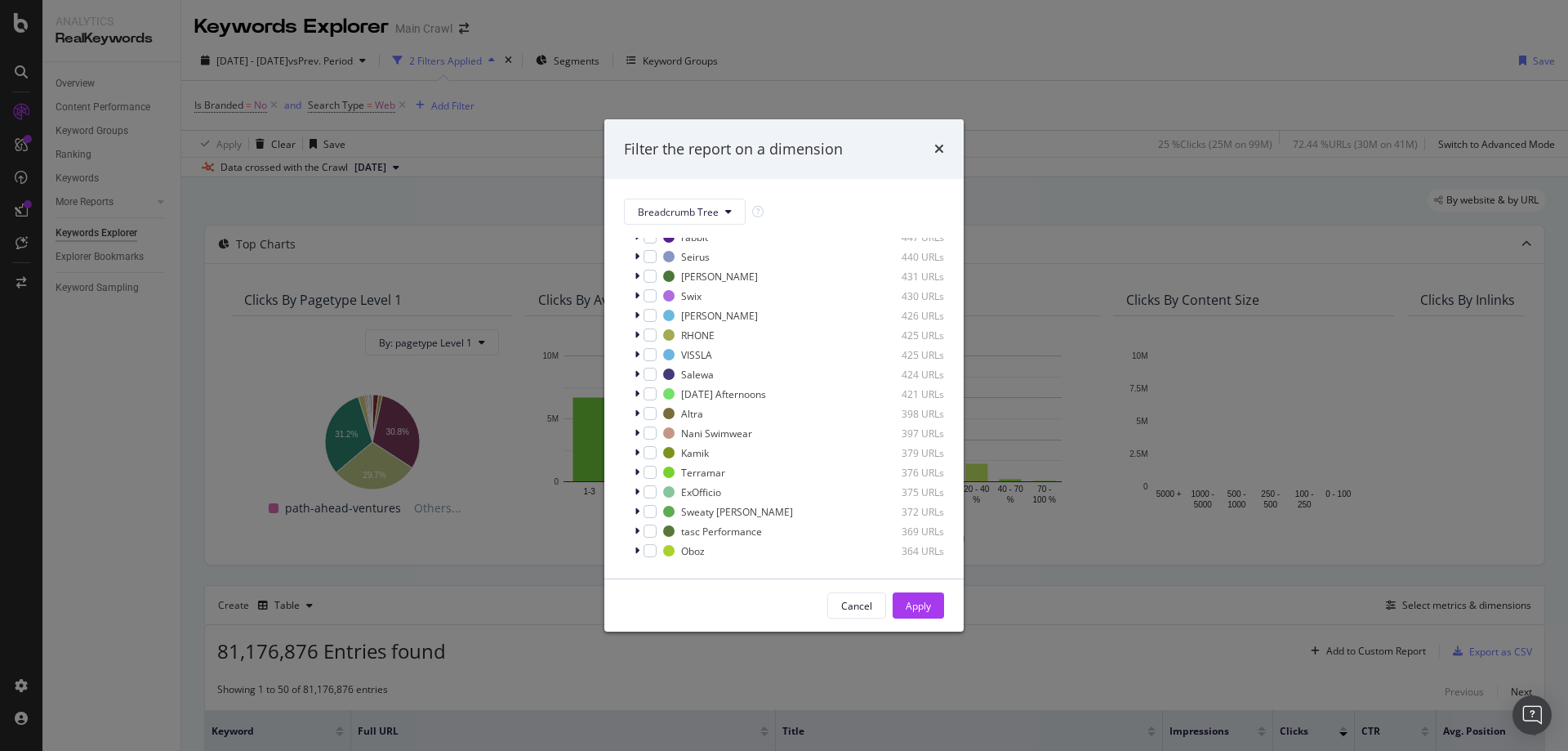
scroll to position [1780, 0]
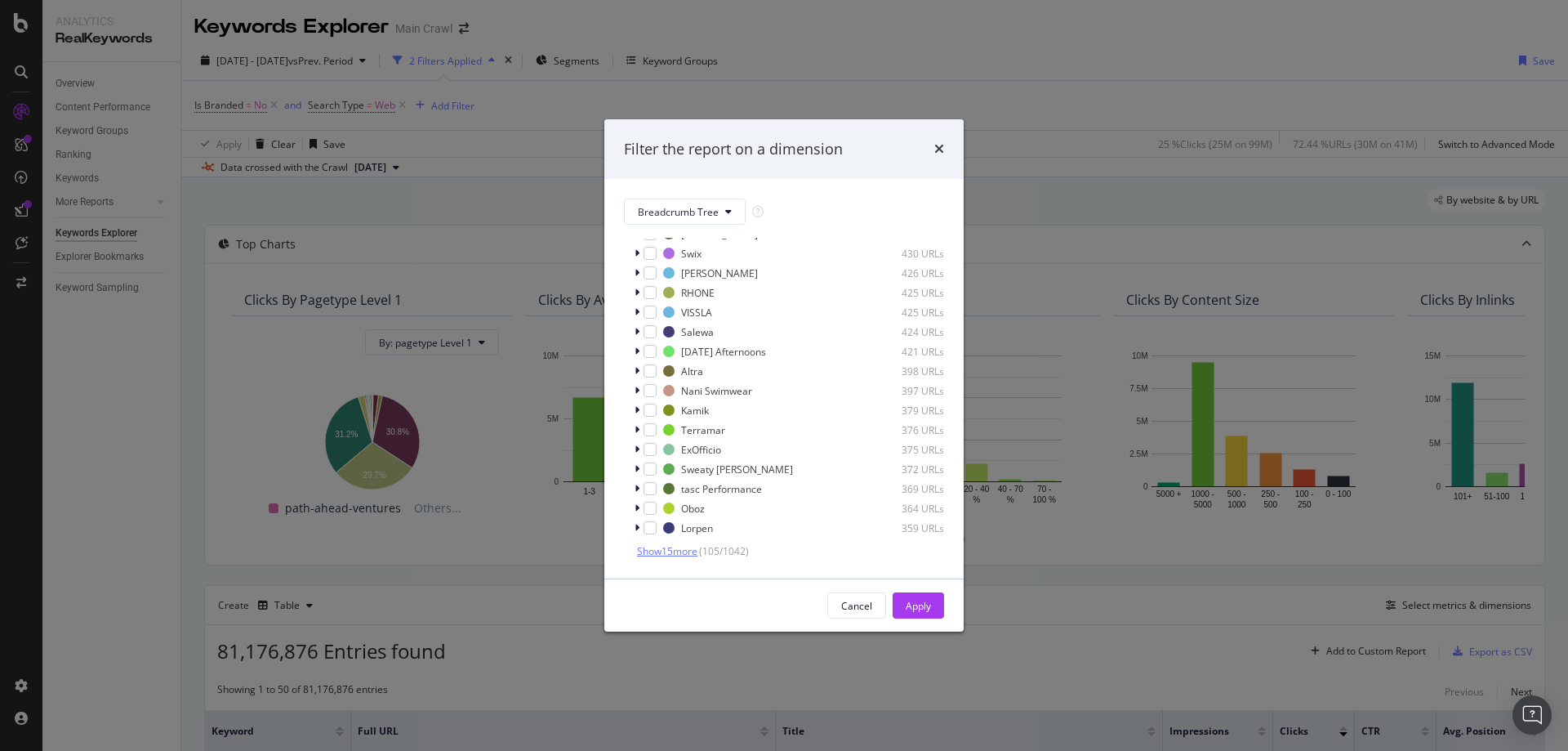
click at [680, 548] on span "Show 15 more" at bounding box center [667, 551] width 60 height 14
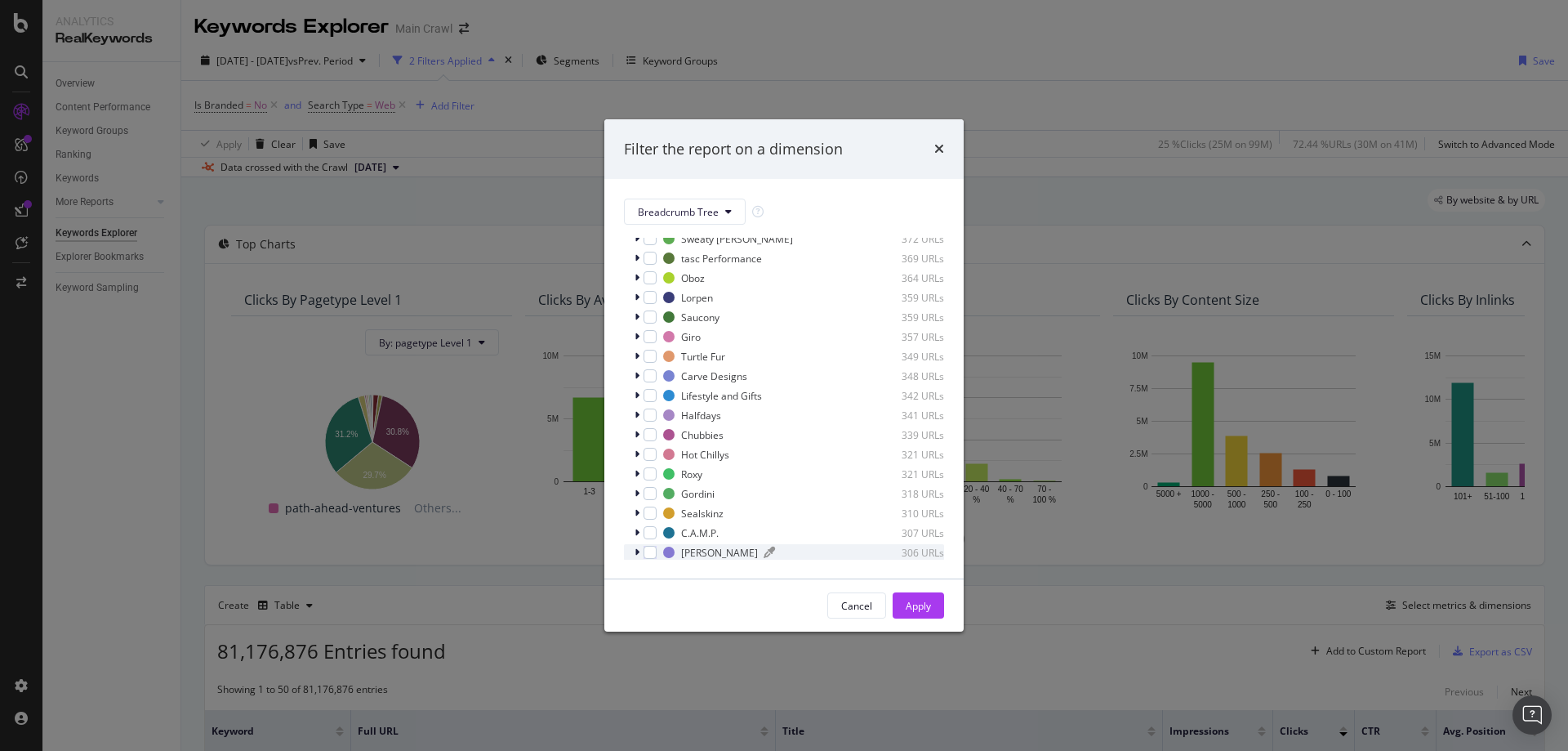
scroll to position [2074, 0]
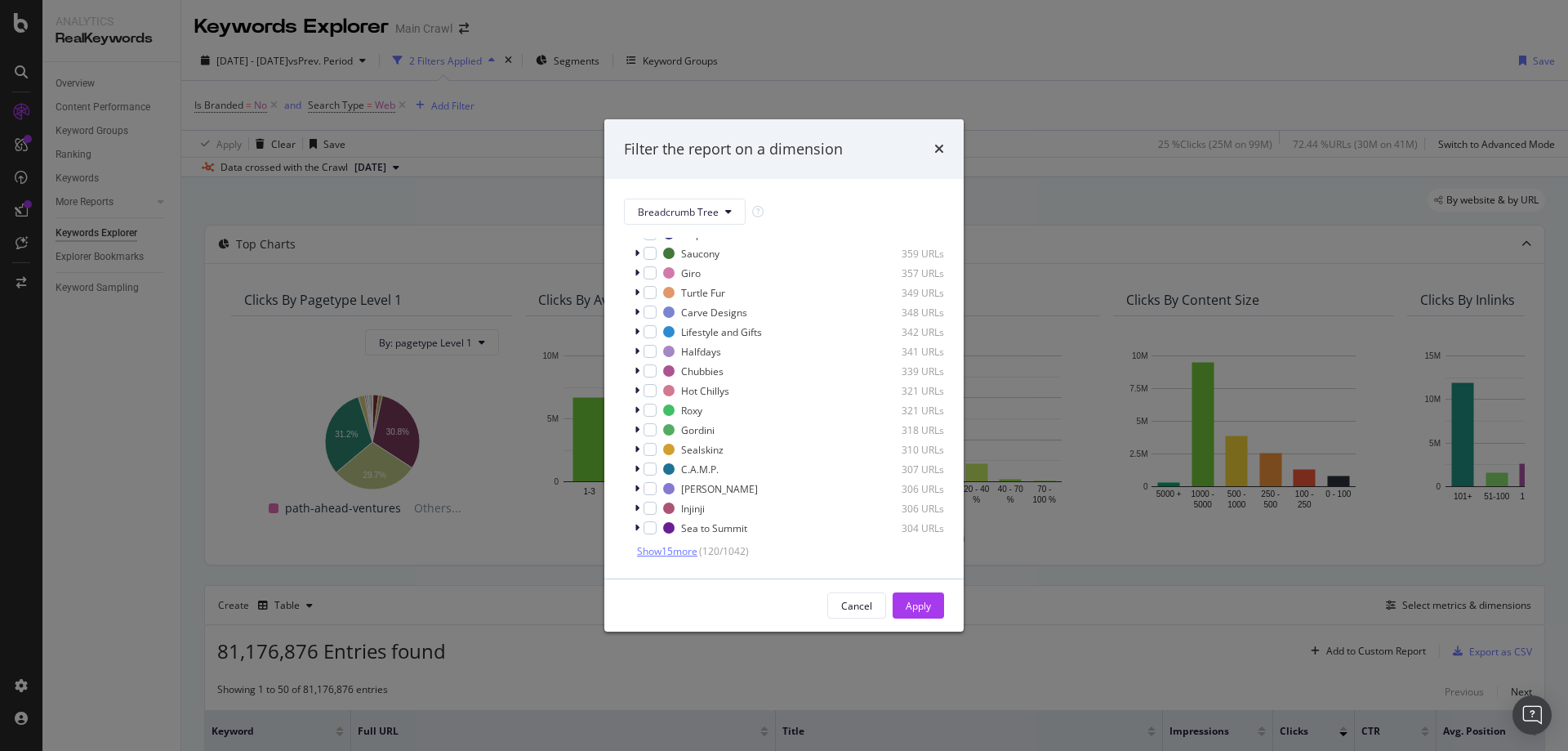
click at [672, 547] on span "Show 15 more" at bounding box center [667, 551] width 60 height 14
click at [687, 551] on span "Show 15 more" at bounding box center [667, 551] width 60 height 14
click at [673, 550] on span "Show 15 more" at bounding box center [667, 551] width 60 height 14
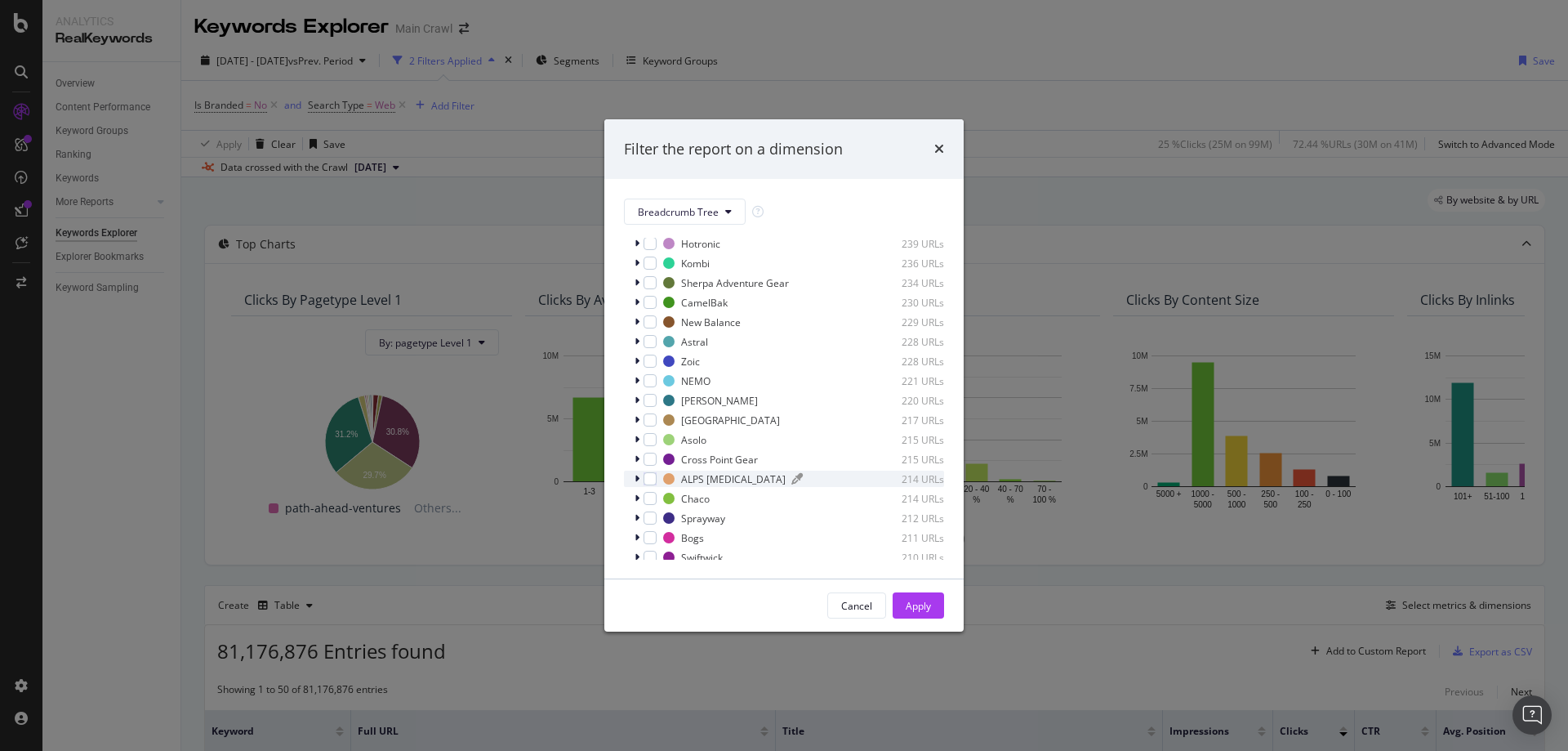
scroll to position [2957, 0]
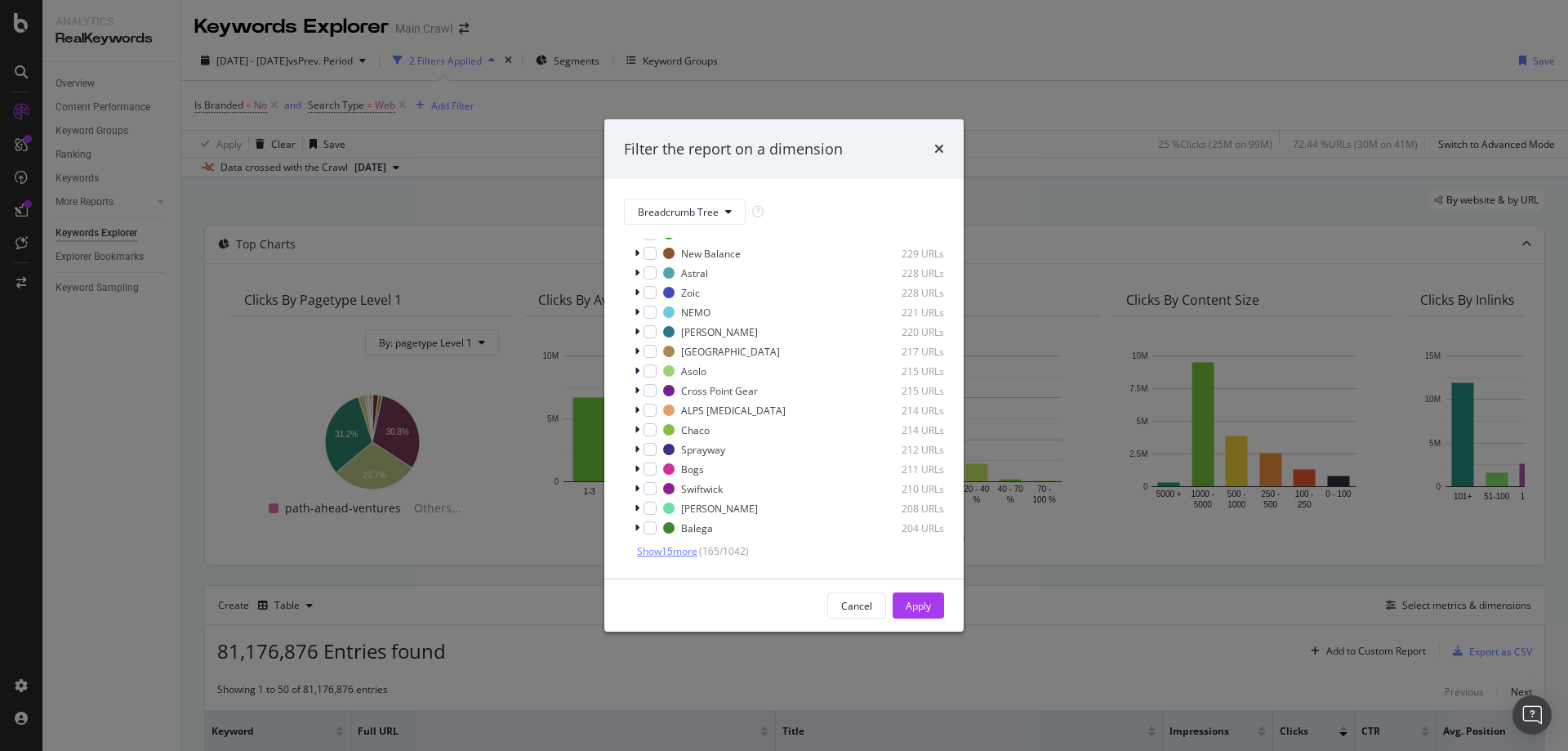
click at [682, 549] on span "Show 15 more" at bounding box center [667, 551] width 60 height 14
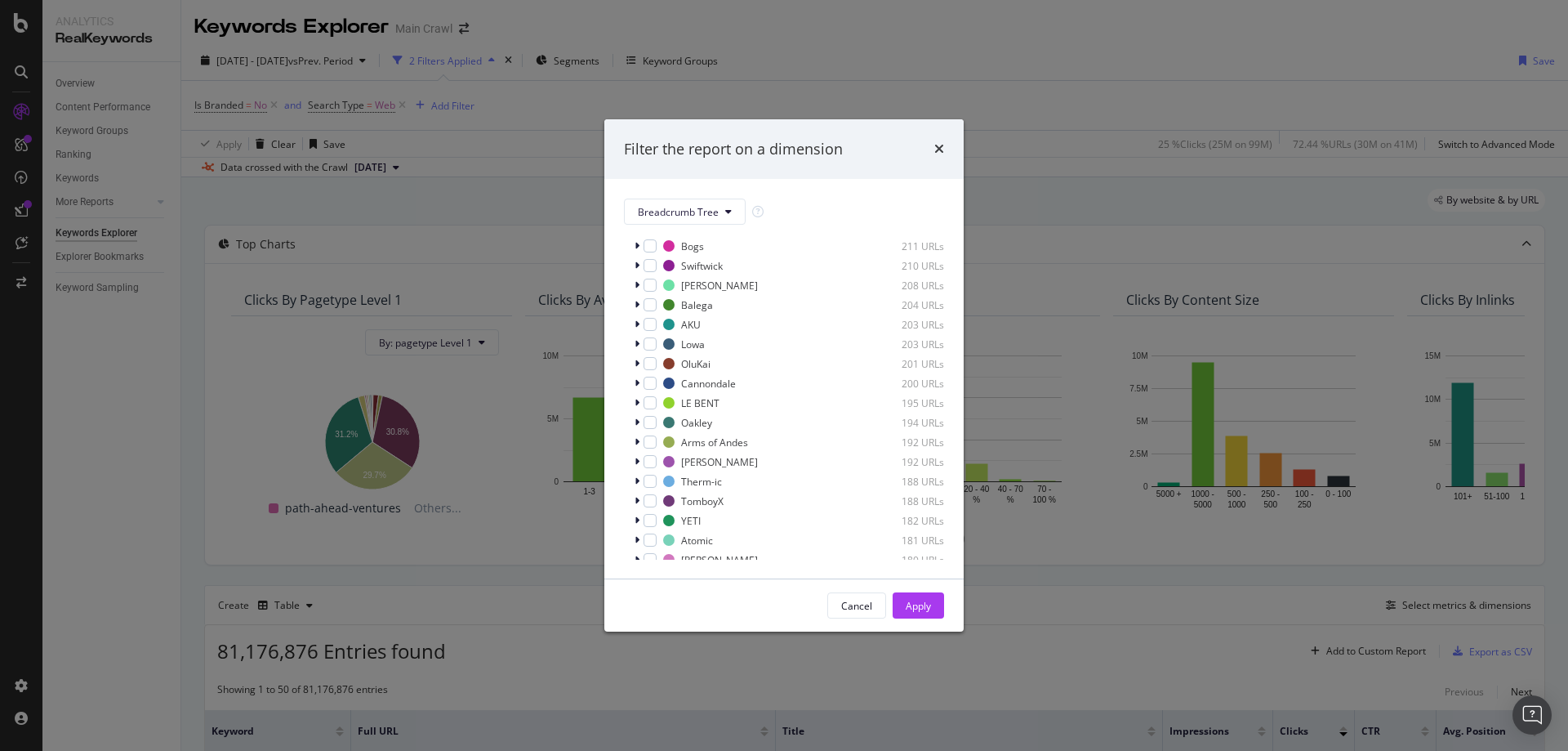
scroll to position [3251, 0]
click at [684, 547] on span "Show 15 more" at bounding box center [667, 551] width 60 height 14
click at [684, 551] on span "Show 15 more" at bounding box center [667, 551] width 60 height 14
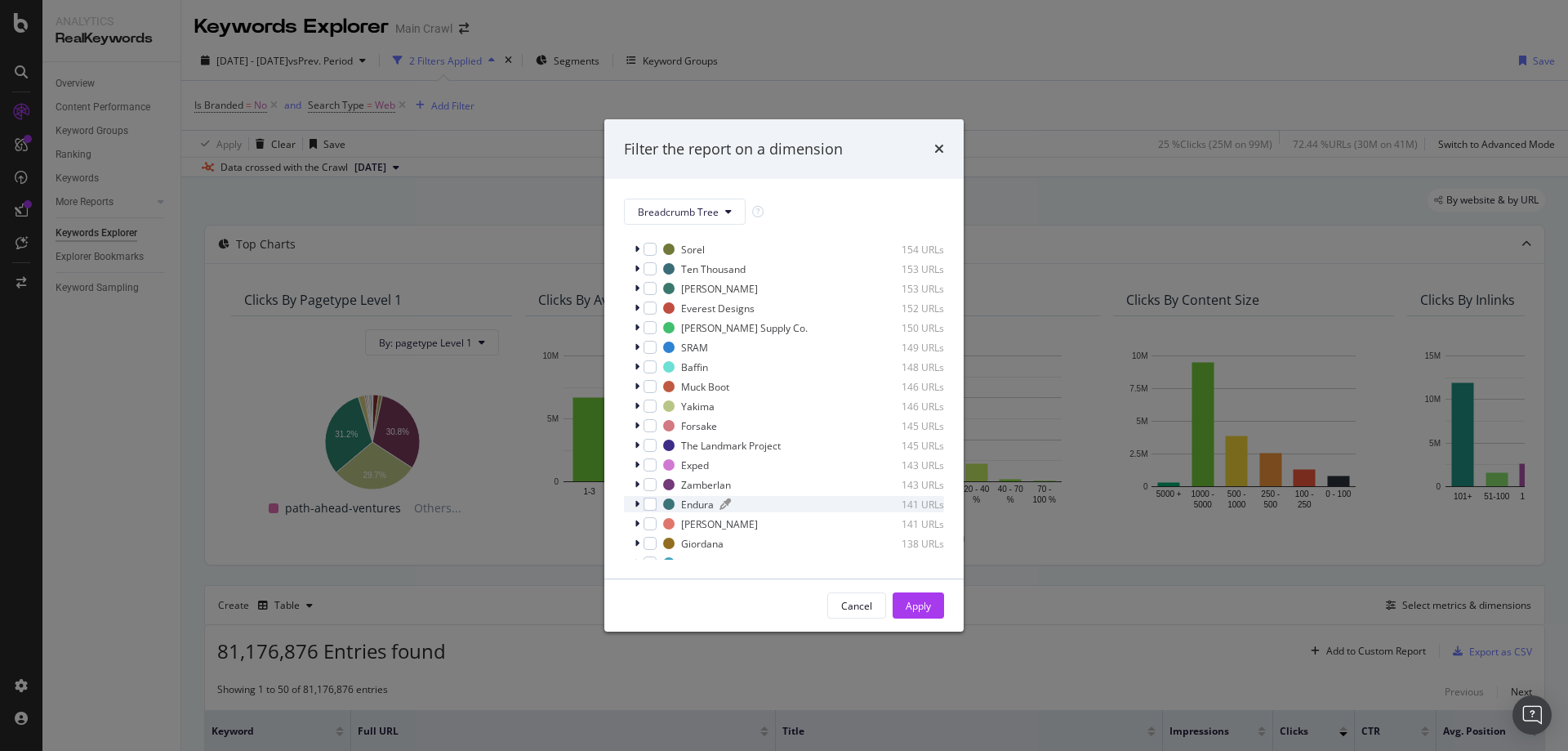
scroll to position [3839, 0]
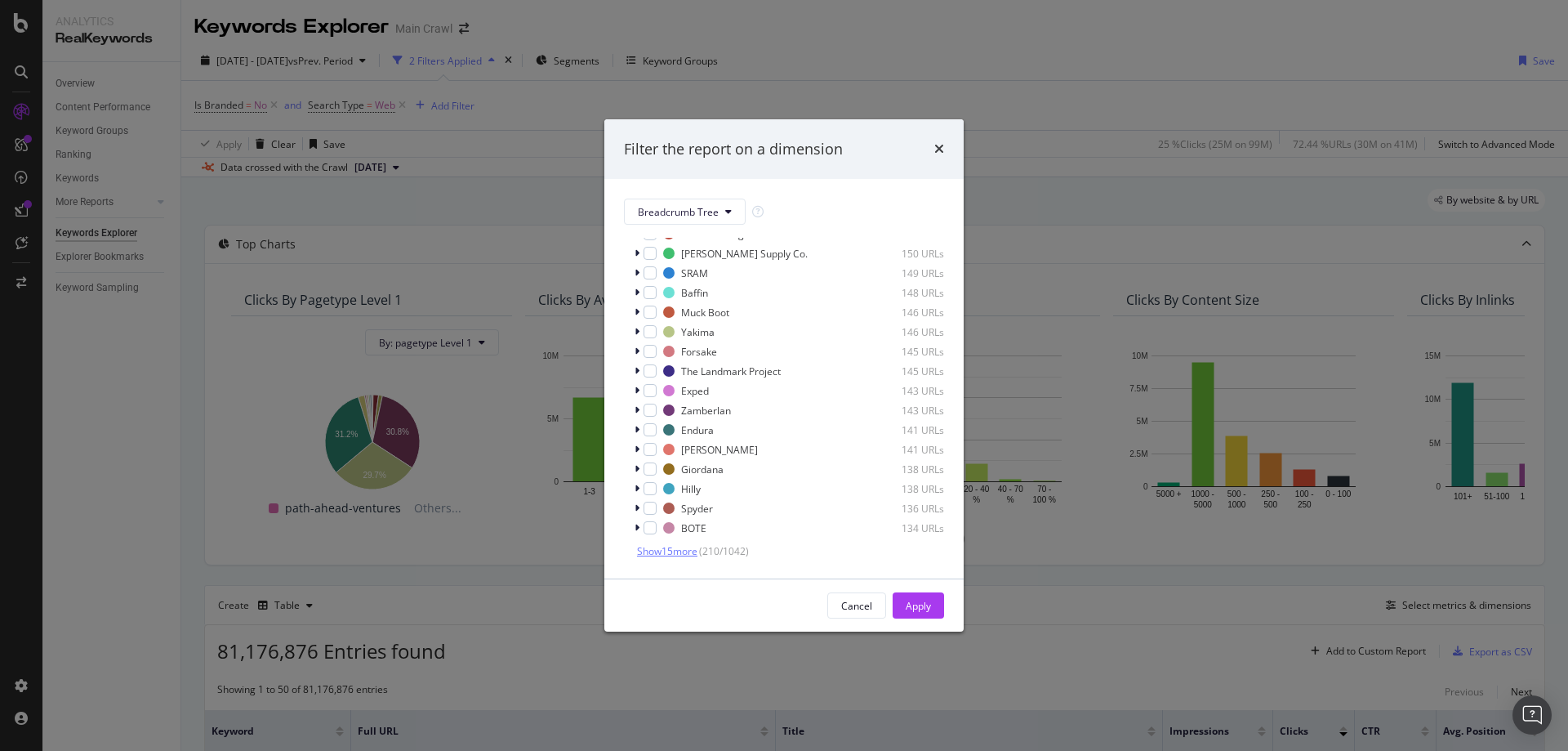
click at [661, 551] on span "Show 15 more" at bounding box center [667, 551] width 60 height 14
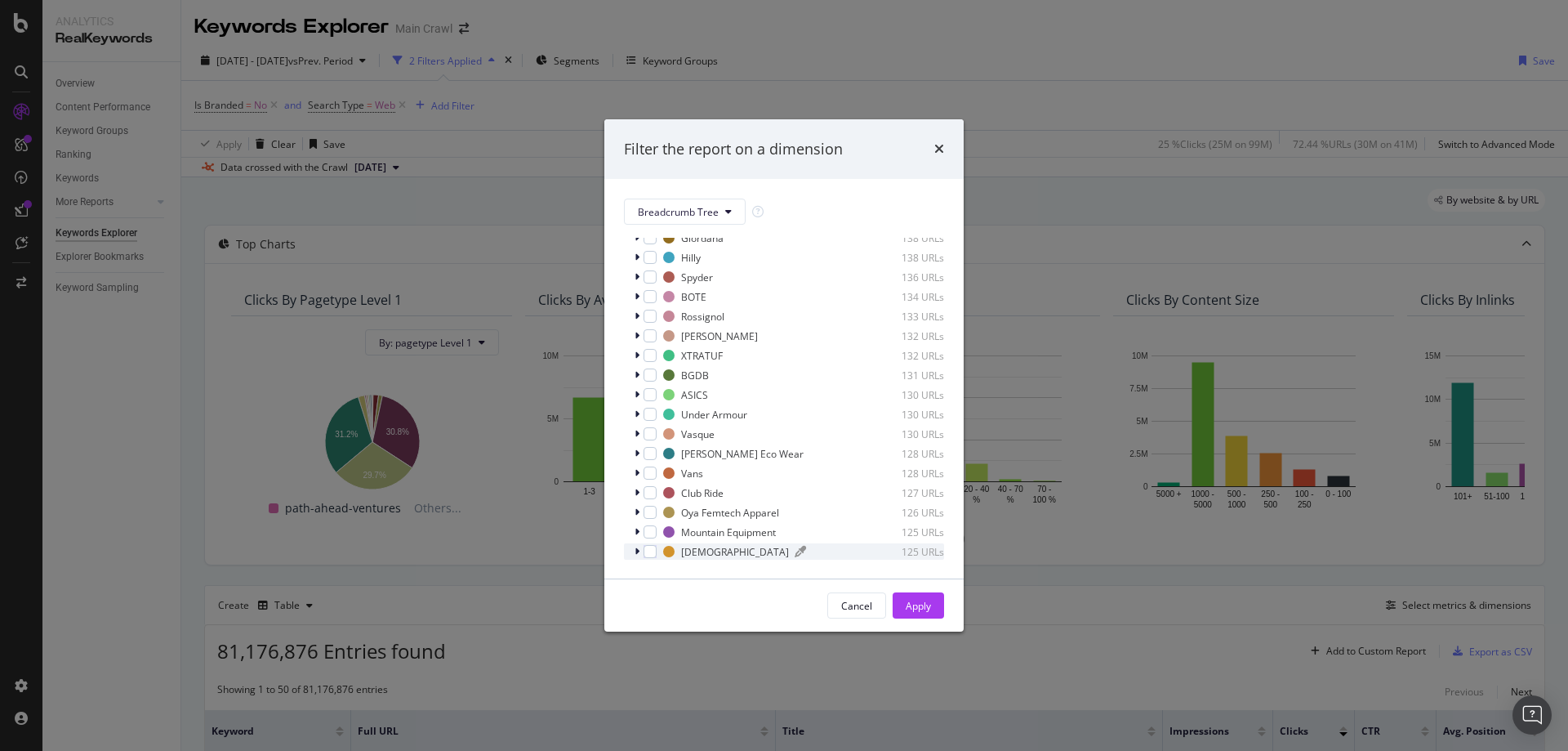
scroll to position [4133, 0]
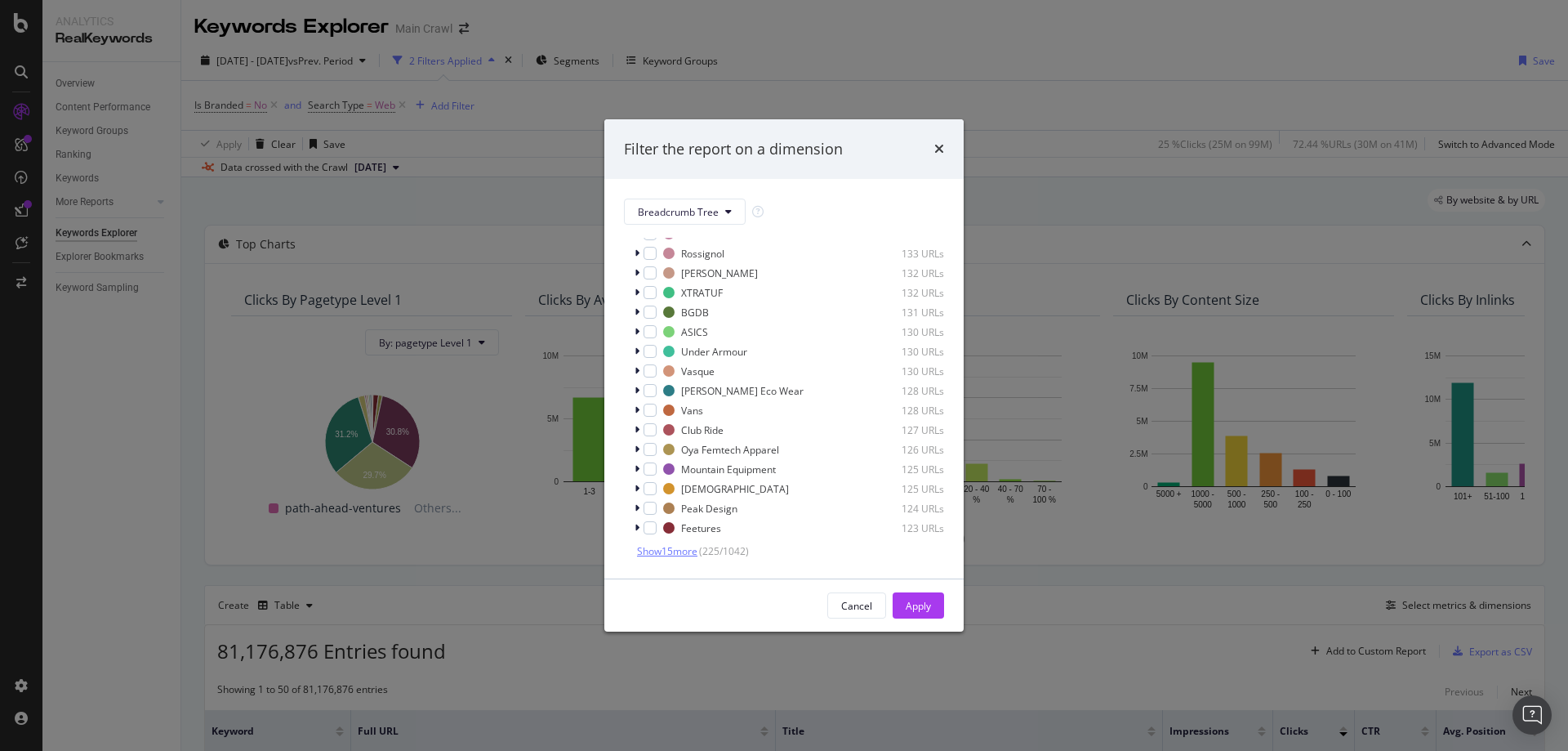
click at [673, 551] on span "Show 15 more" at bounding box center [667, 551] width 60 height 14
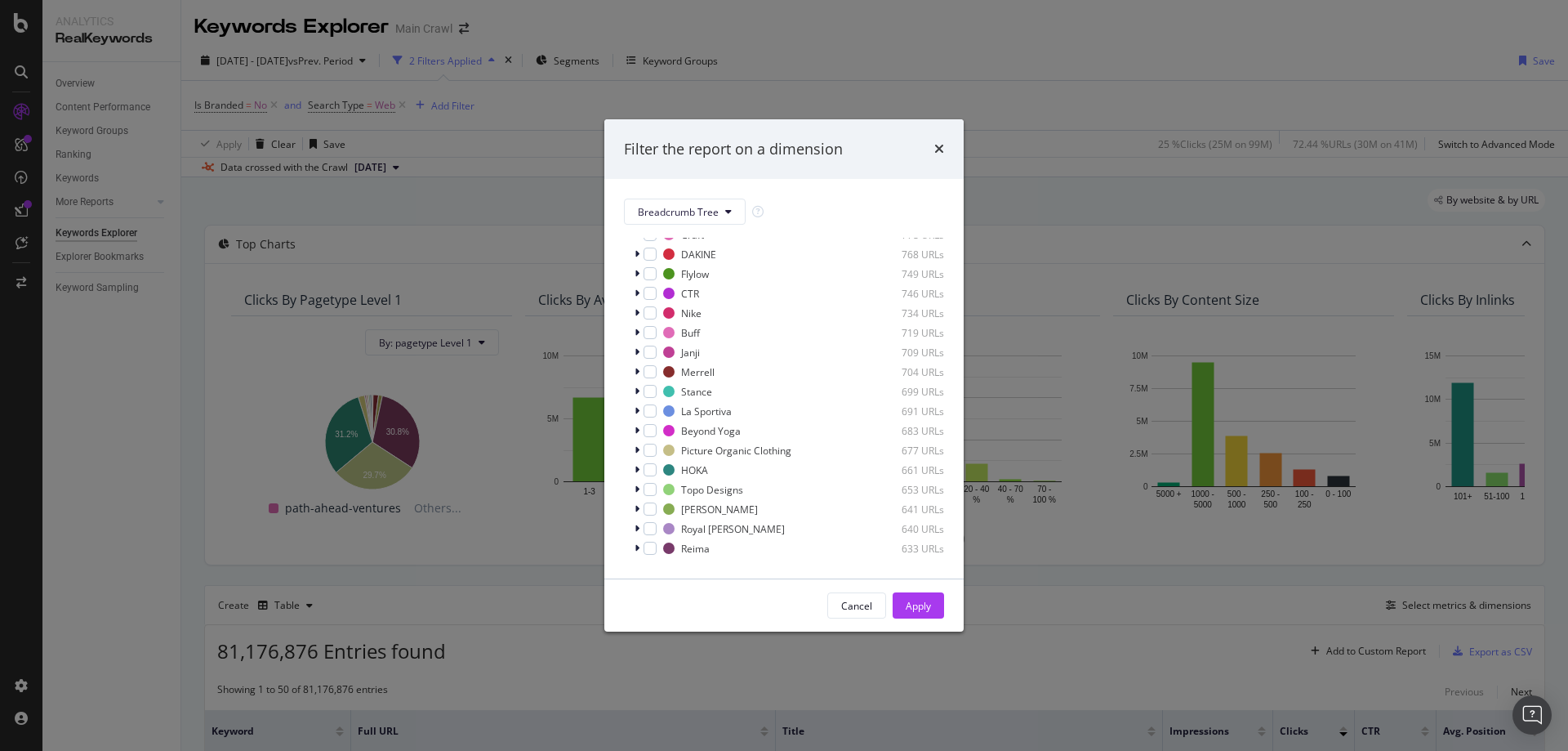
scroll to position [0, 0]
click at [942, 145] on icon "times" at bounding box center [939, 148] width 10 height 13
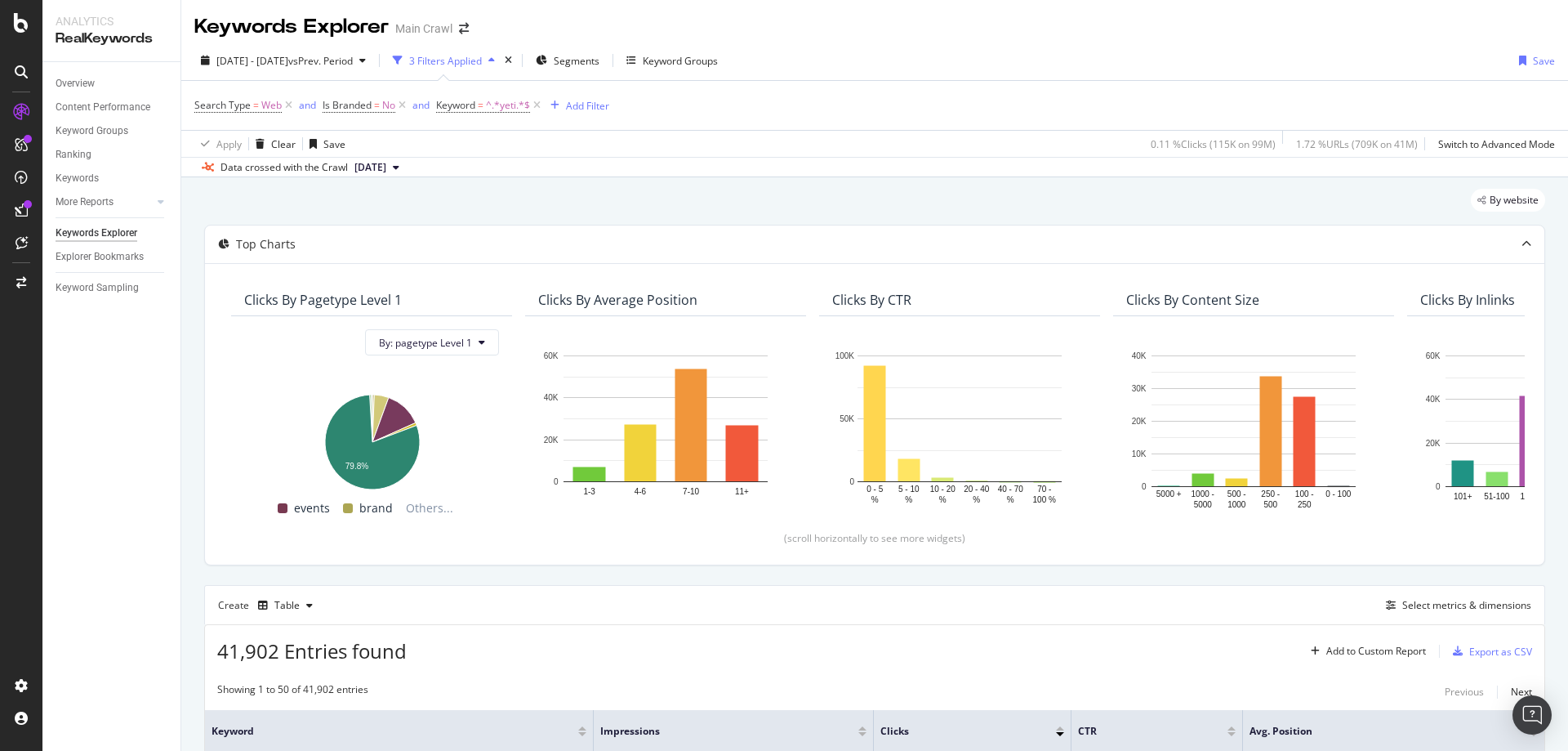
click at [850, 121] on div "Search Type = Web and Is Branded = No and Keyword = ^.*yeti.*$ Add Filter" at bounding box center [874, 105] width 1361 height 49
click at [536, 104] on icon at bounding box center [537, 105] width 14 height 17
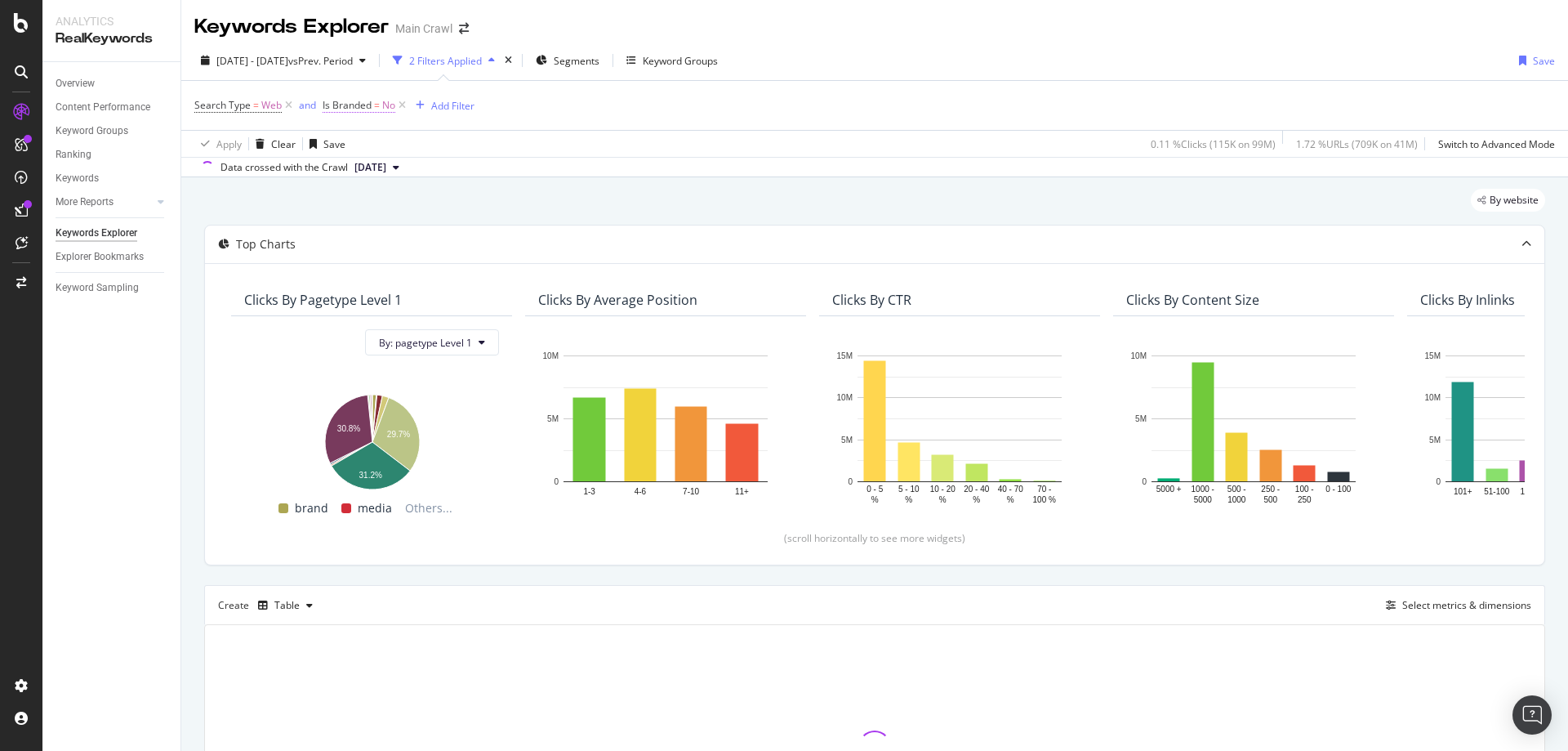
click at [345, 106] on span "Is Branded" at bounding box center [347, 105] width 49 height 14
click at [355, 142] on icon at bounding box center [355, 144] width 11 height 10
click at [371, 174] on div "Yes" at bounding box center [428, 177] width 175 height 21
click at [493, 177] on div "Apply" at bounding box center [503, 179] width 25 height 14
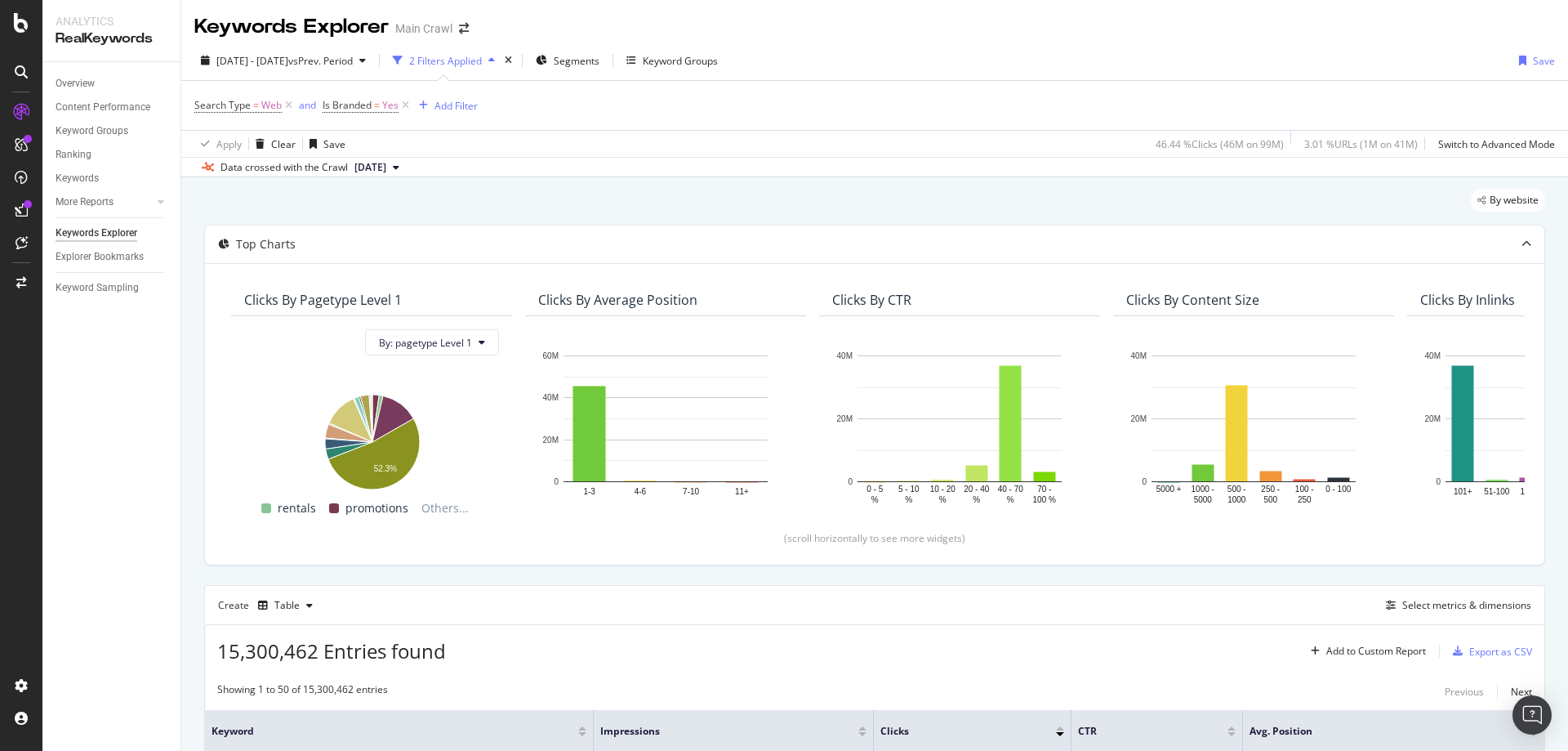
click at [813, 154] on div "Apply Clear Save 46.44 % Clicks ( 46M on 99M ) 3.01 % URLs ( 1M on 41M ) Switch…" at bounding box center [874, 143] width 1387 height 27
click at [403, 108] on icon at bounding box center [405, 105] width 14 height 17
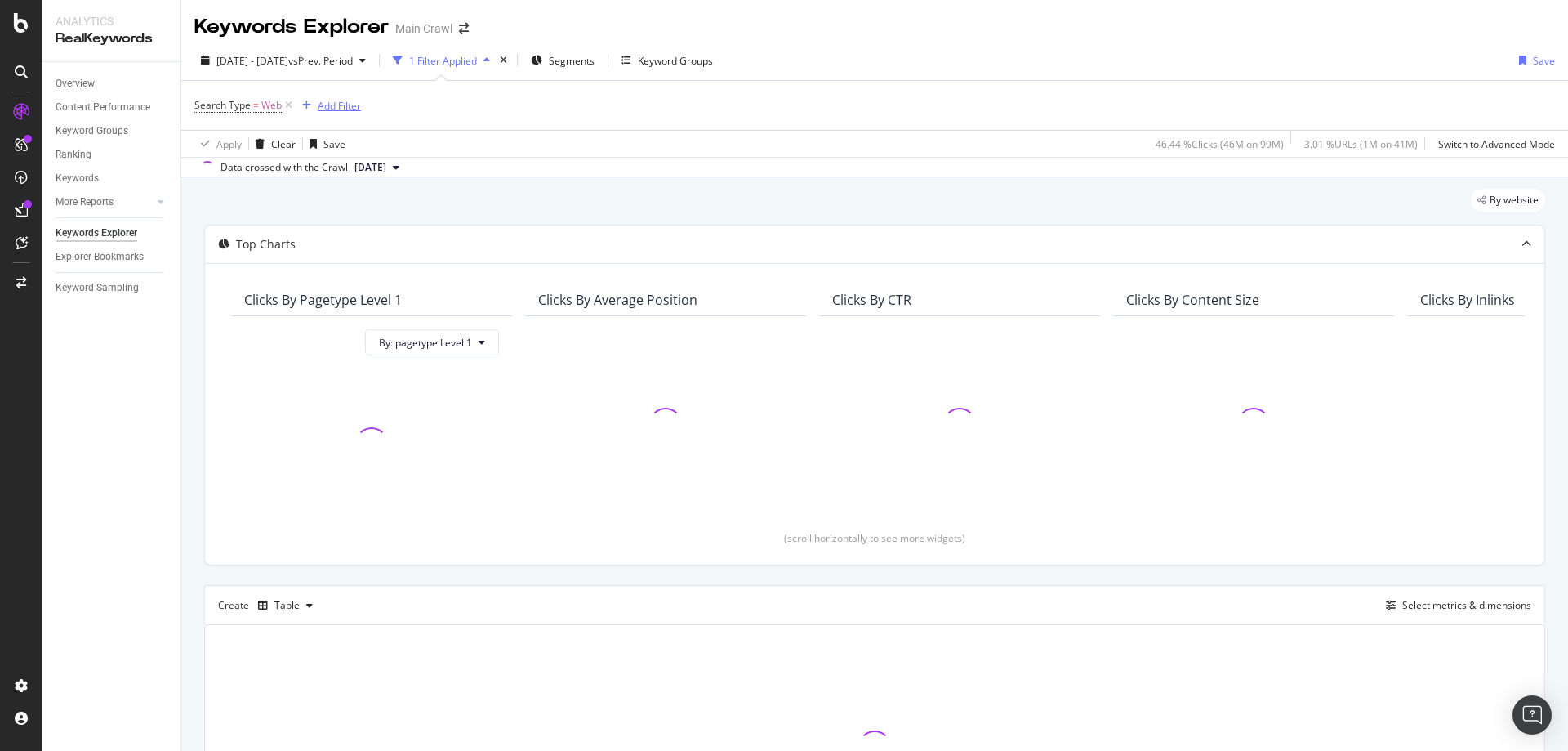
click at [340, 110] on div "Add Filter" at bounding box center [339, 106] width 43 height 14
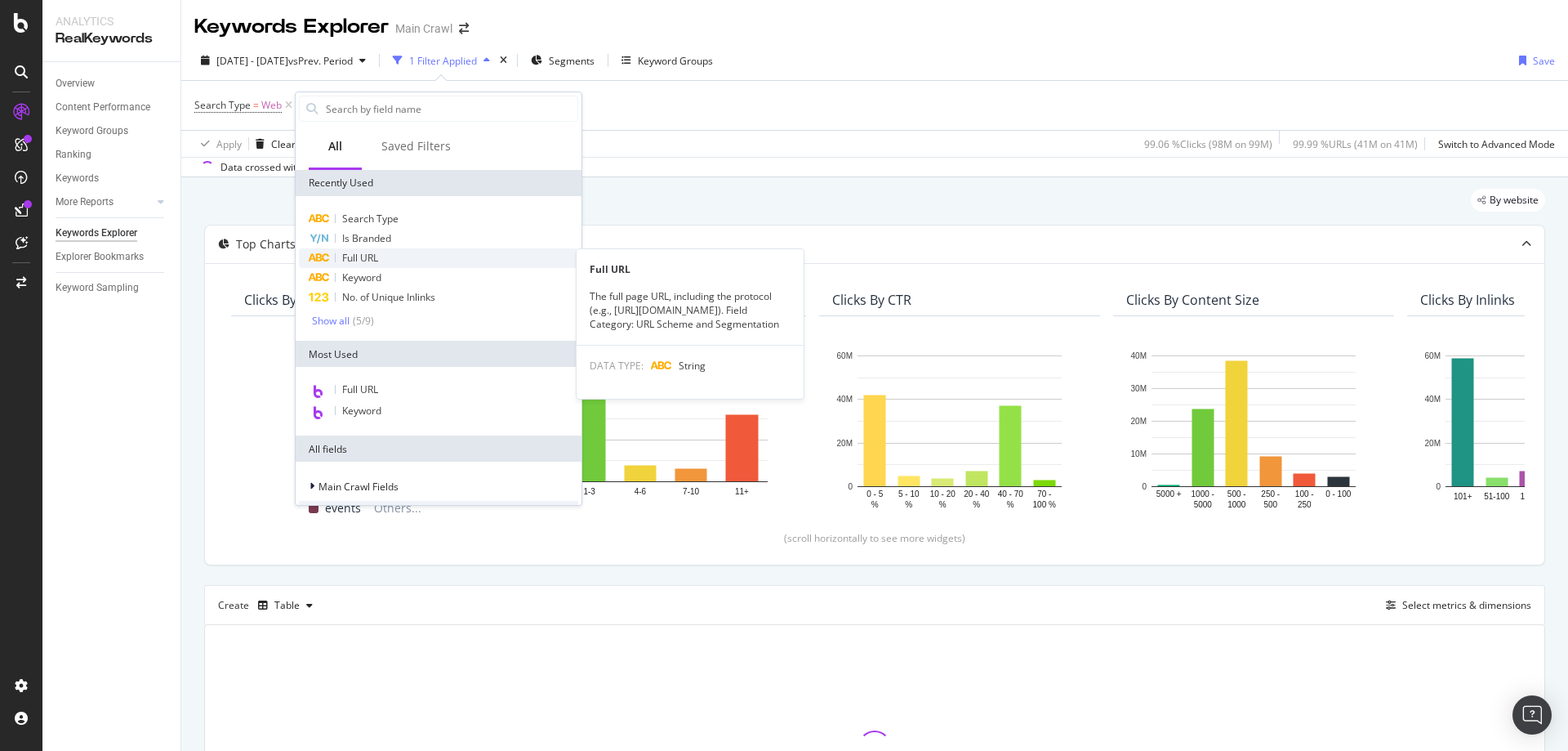
click at [358, 255] on span "Full URL" at bounding box center [360, 258] width 36 height 14
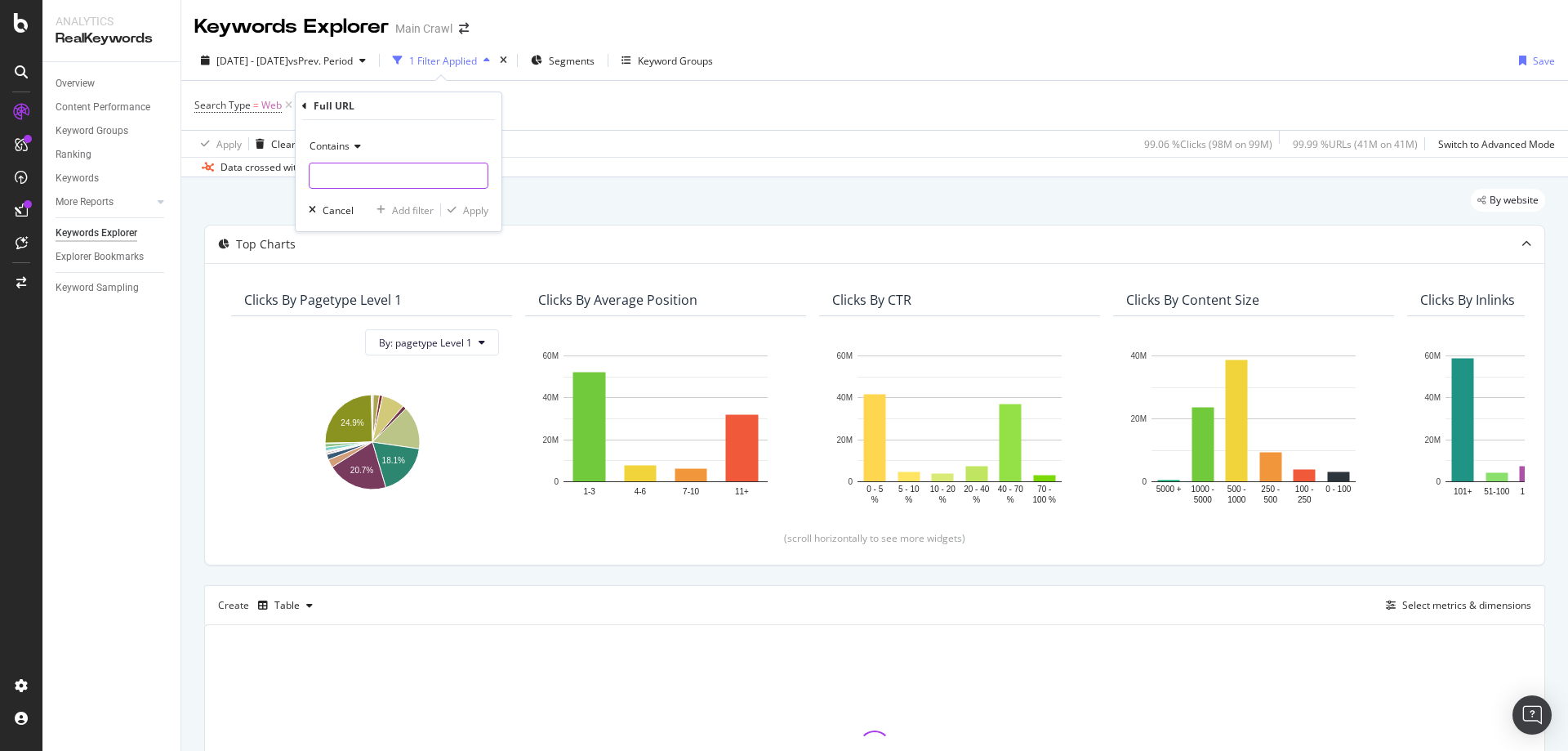
click at [340, 182] on input "text" at bounding box center [398, 176] width 178 height 26
paste input "/b/rei-co-op/f/pl-swiftland"
type input "/b/rei-co-op/f/pl-swiftland"
click at [472, 214] on div "Apply" at bounding box center [475, 210] width 25 height 14
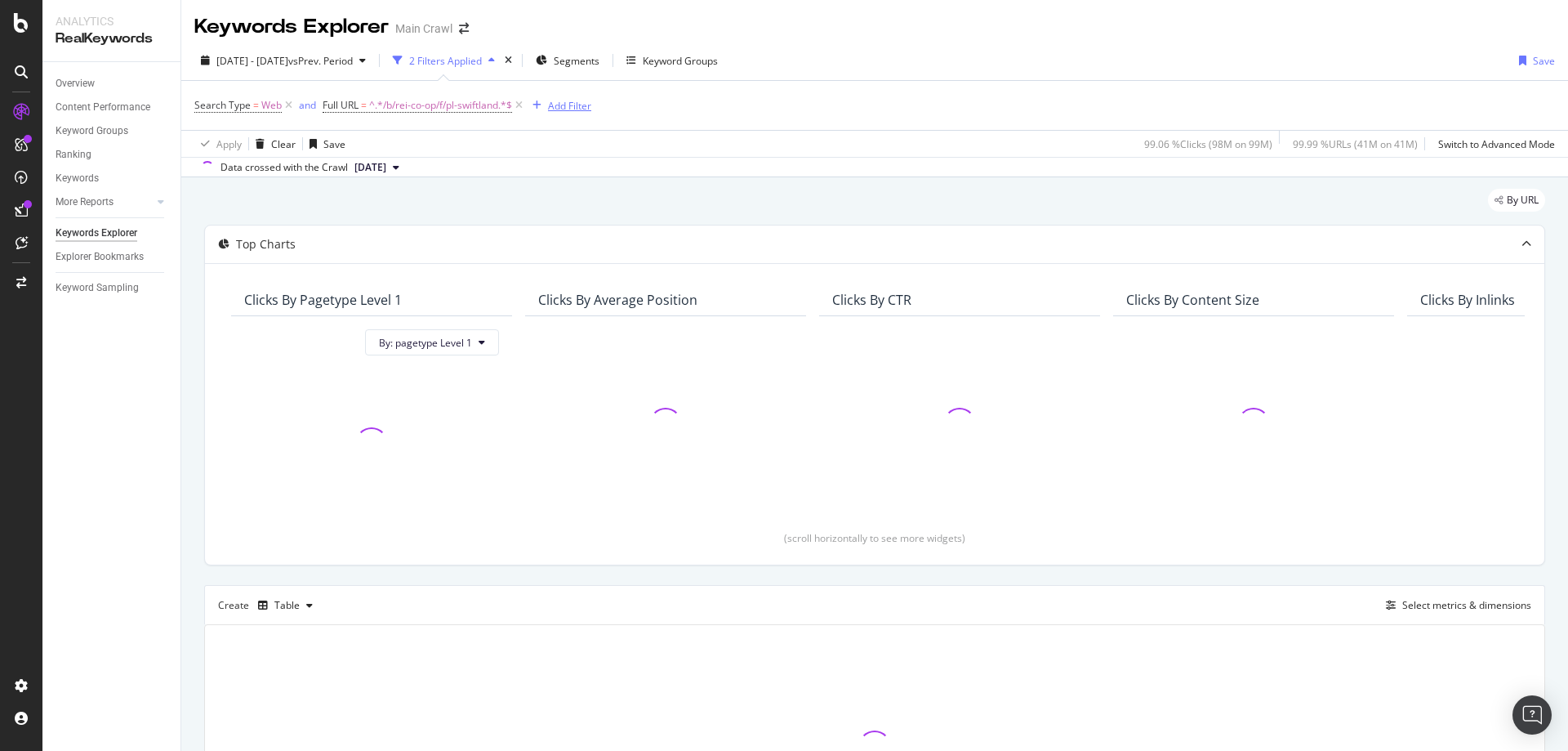
click at [570, 104] on div "Add Filter" at bounding box center [569, 106] width 43 height 14
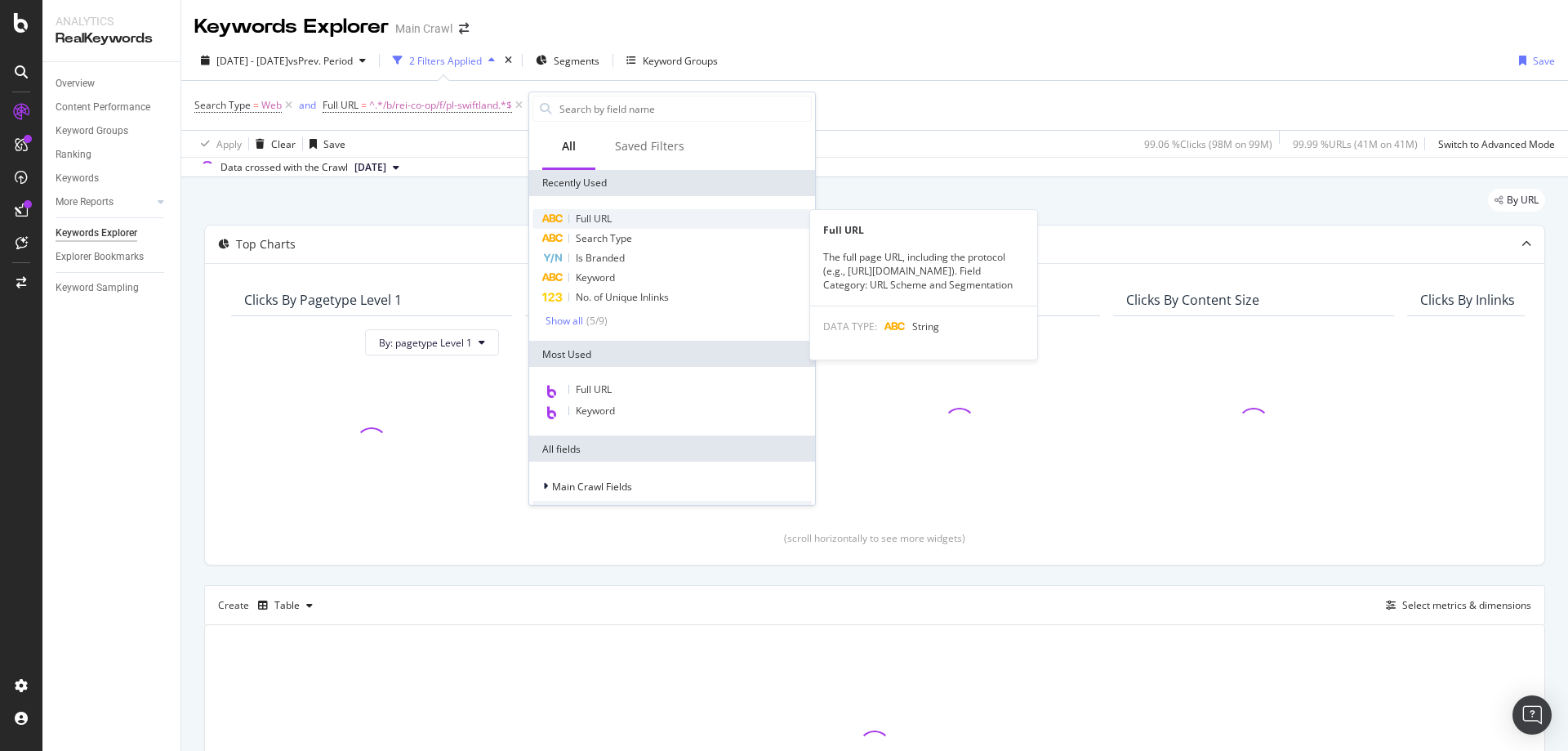
click at [642, 224] on div "Full URL" at bounding box center [671, 219] width 279 height 19
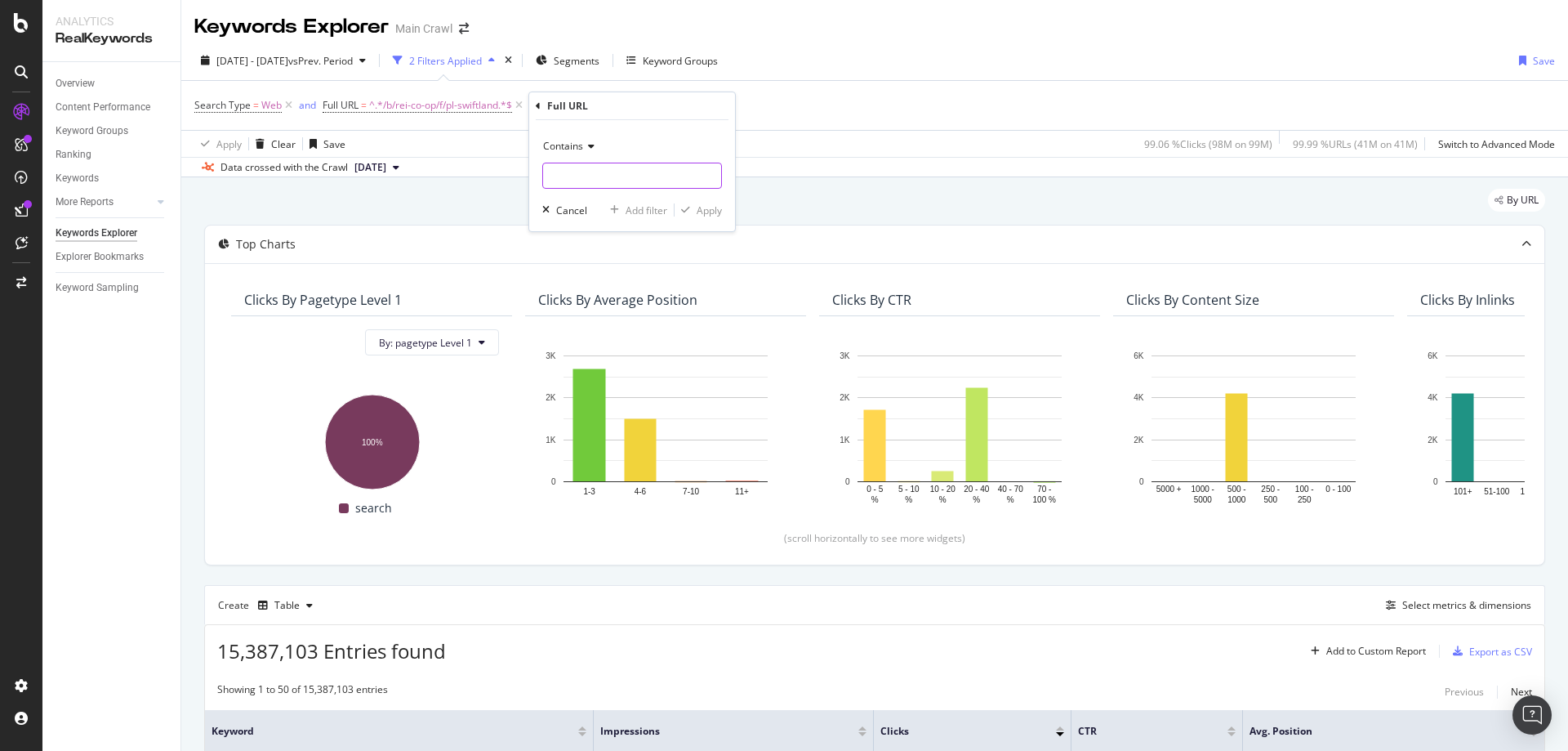
click at [673, 185] on input "text" at bounding box center [632, 176] width 178 height 26
paste input "https://www.rei.com/b/co-op-cycles"
type input "https://www.rei.com/b/co-op-cycles"
click at [704, 208] on div "Apply" at bounding box center [709, 210] width 25 height 14
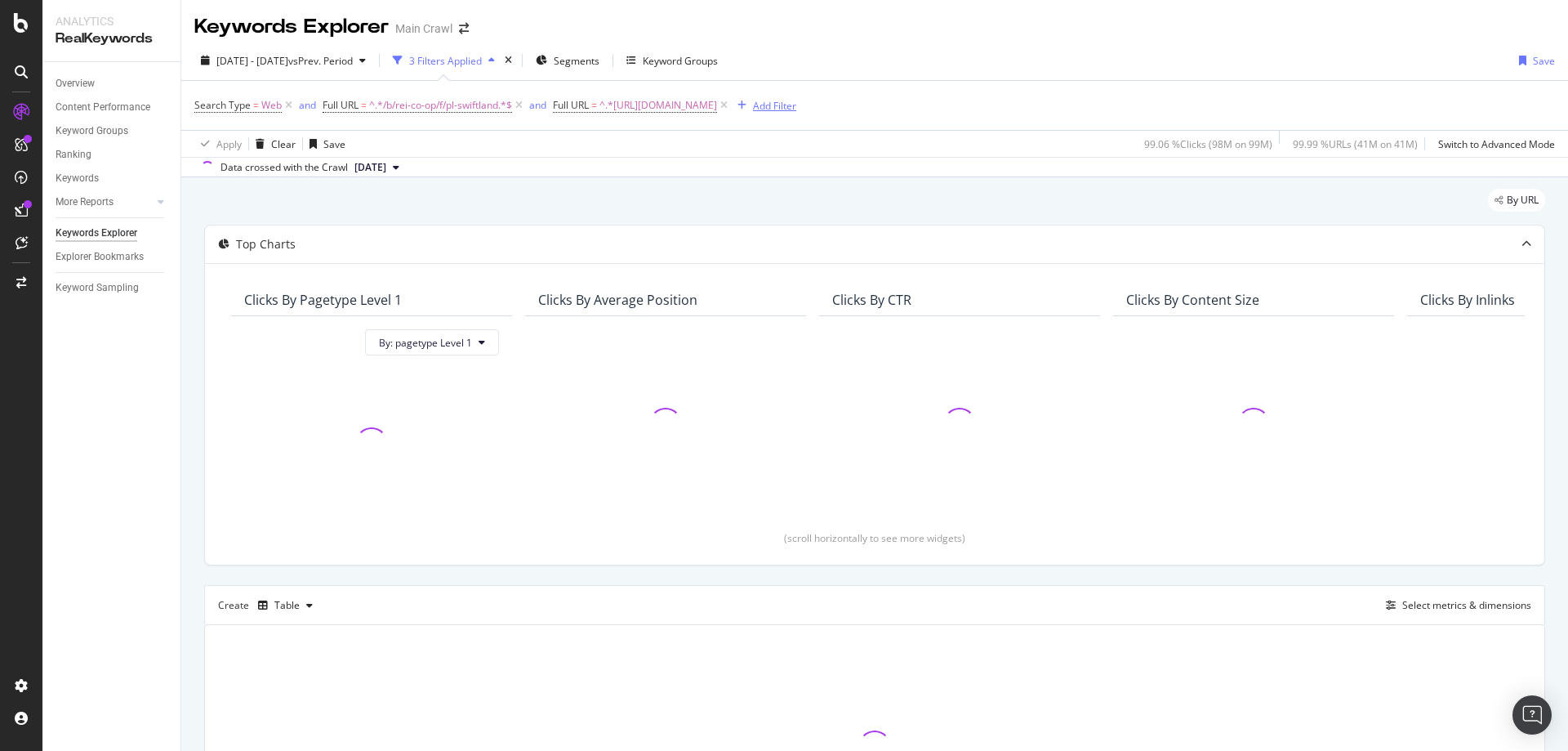
click at [796, 101] on div "Add Filter" at bounding box center [774, 106] width 43 height 14
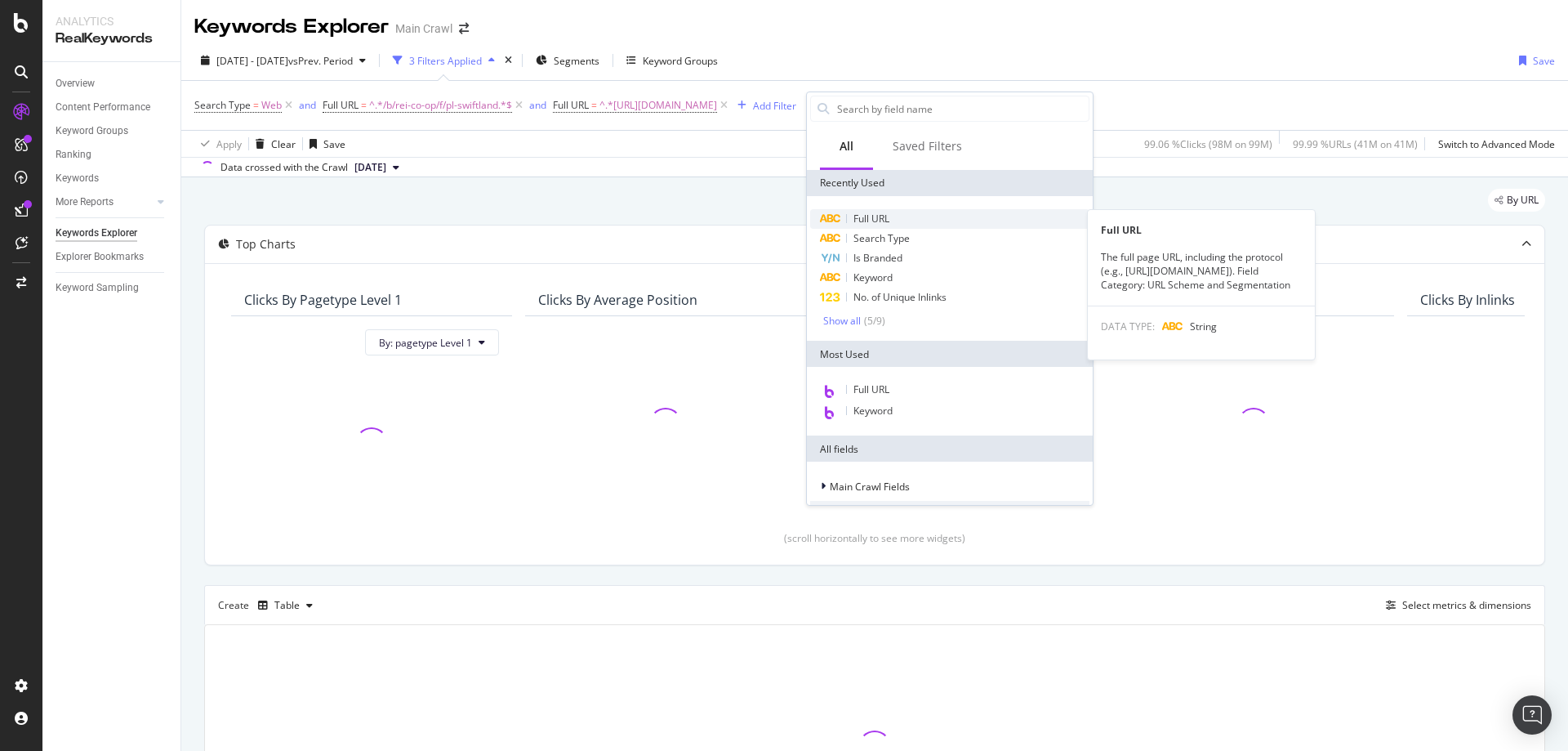
click at [887, 215] on span "Full URL" at bounding box center [871, 219] width 36 height 14
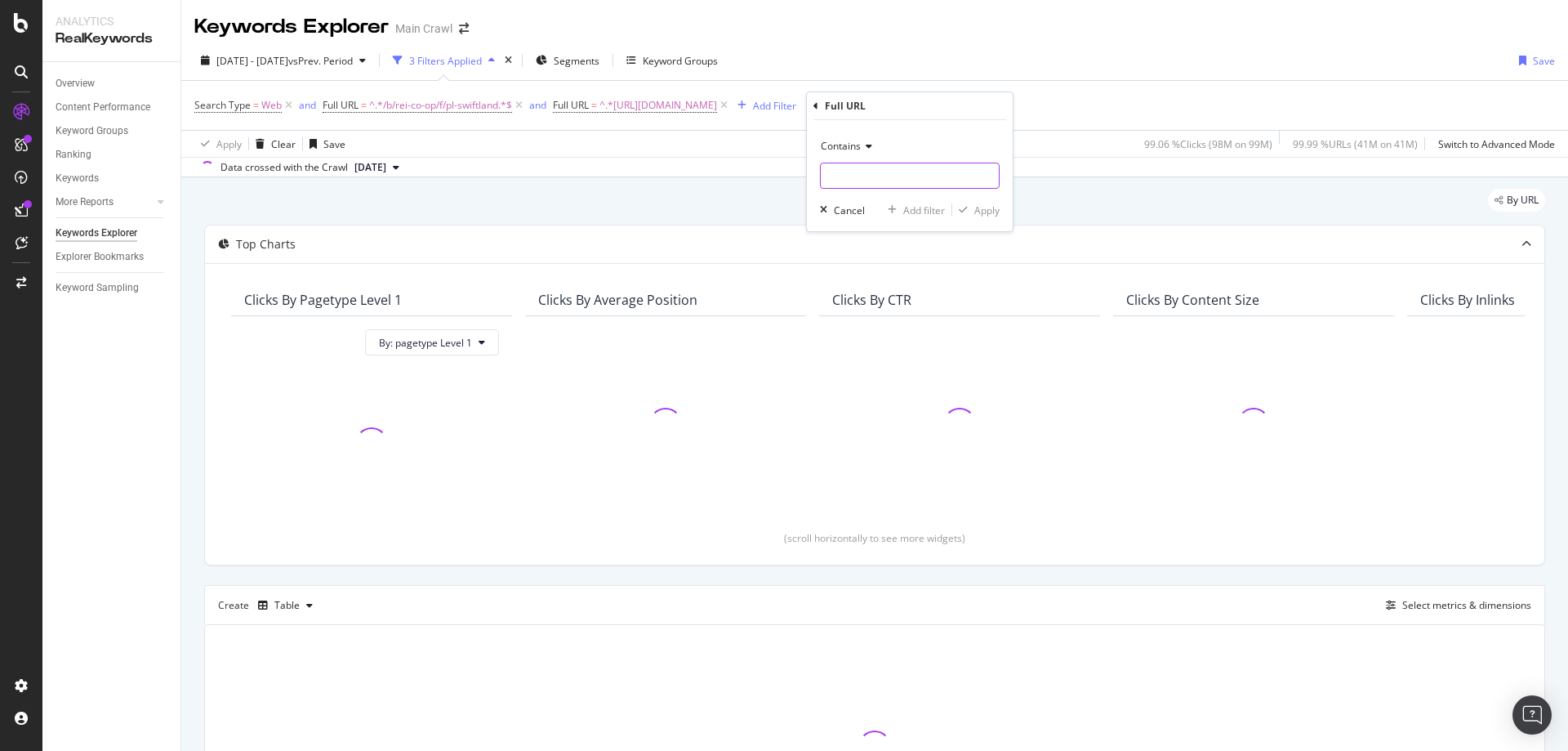
paste input "https://www.rei.com/b/rei-co-op/c/camping-and-hiking"
type input "https://www.rei.com/b/rei-co-op/c/camping-and-hiking"
click at [976, 207] on div "Apply" at bounding box center [986, 210] width 25 height 14
click at [1001, 110] on div "Add Filter" at bounding box center [979, 106] width 43 height 14
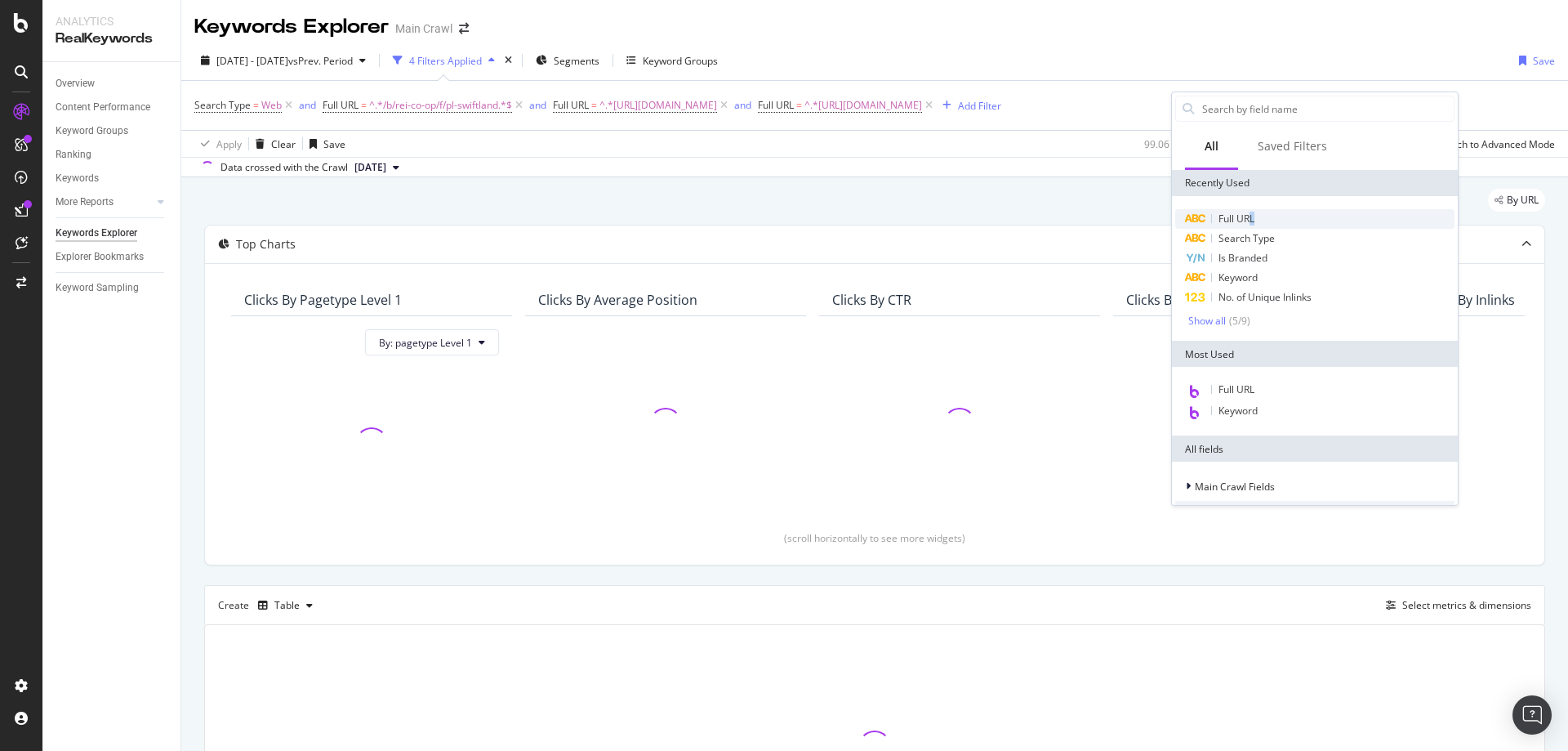
drag, startPoint x: 1265, startPoint y: 114, endPoint x: 1253, endPoint y: 218, distance: 104.7
click at [1253, 218] on span "Full URL" at bounding box center [1236, 219] width 36 height 14
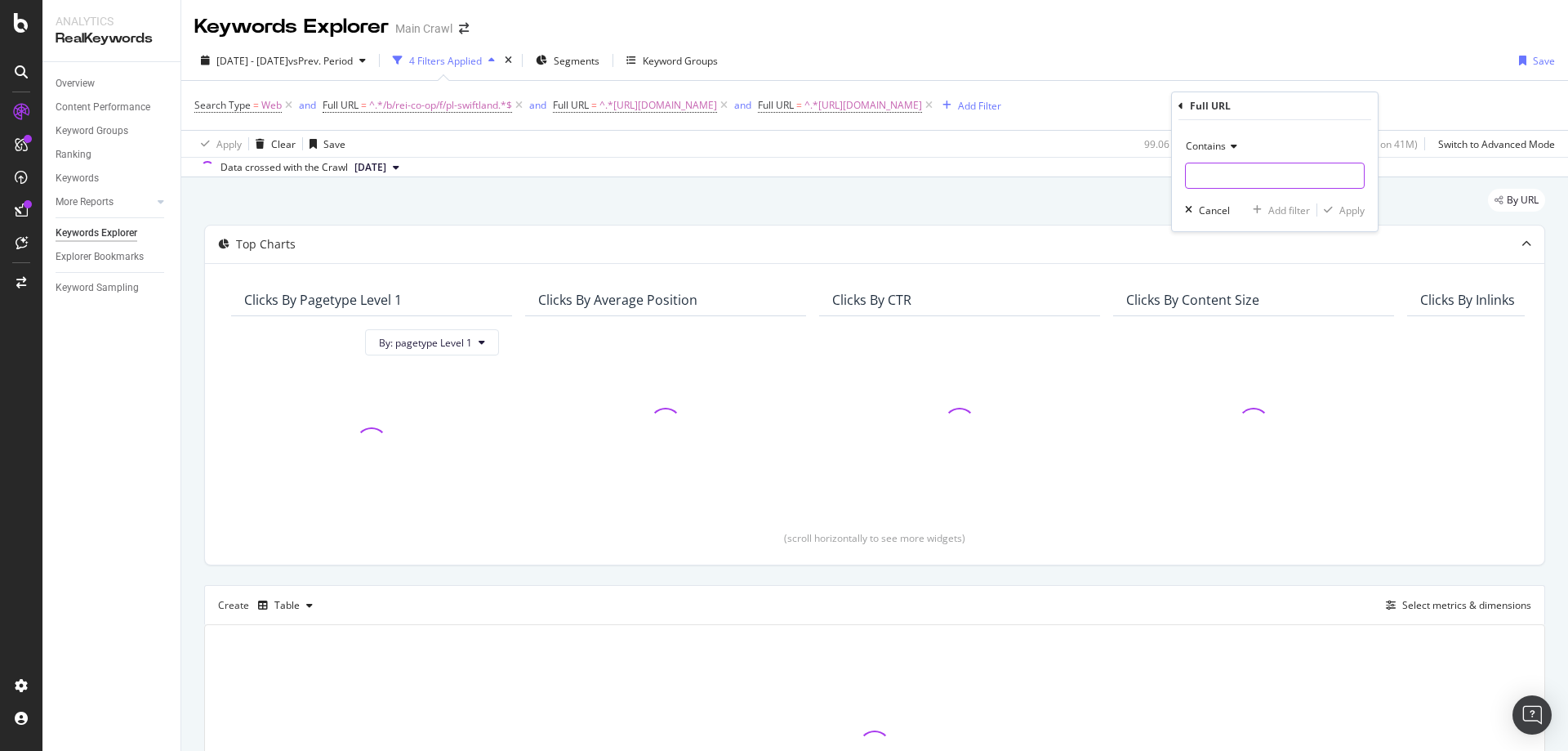
paste input "https://www.rei.com/b/rei-co-op/c/tents"
type input "https://www.rei.com/b/rei-co-op/c/tents"
click at [1336, 211] on div "button" at bounding box center [1327, 209] width 22 height 10
click at [1206, 104] on div "Add Filter" at bounding box center [1184, 106] width 43 height 14
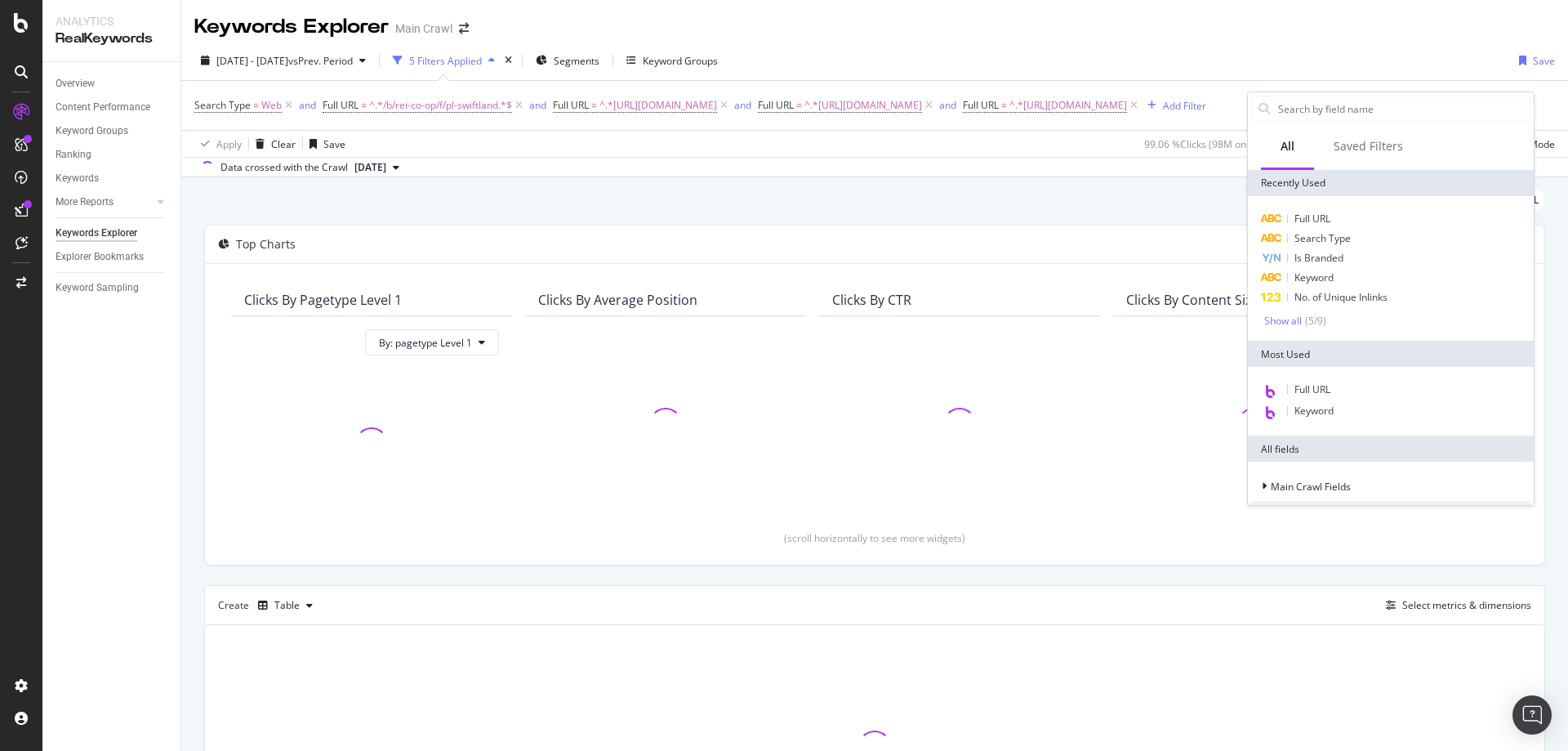
click at [1291, 49] on div "2024 Jan. 1st - 2025 Jul. 31st vs Prev. Period 5 Filters Applied Segments Keywo…" at bounding box center [874, 63] width 1387 height 32
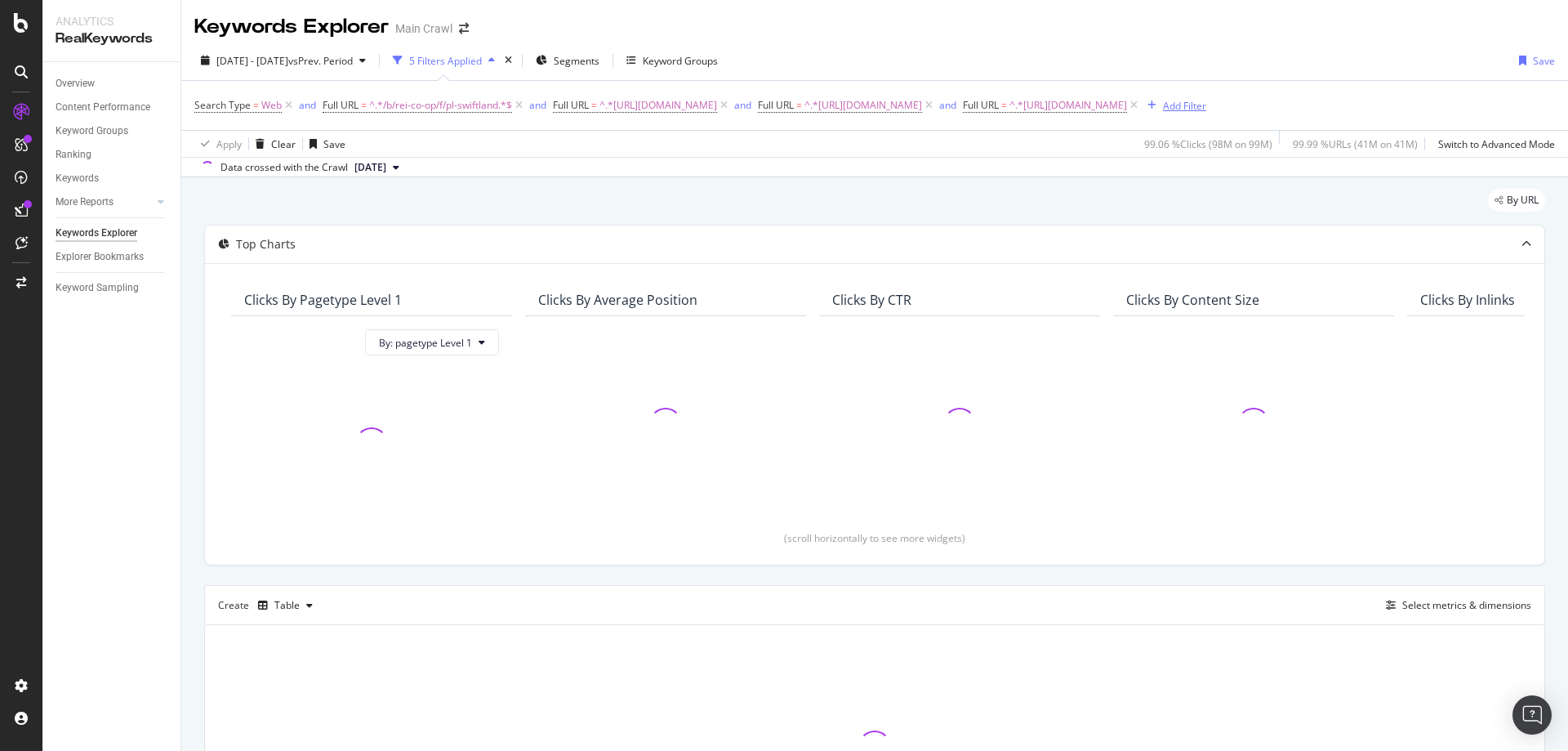
click at [1206, 106] on div "Add Filter" at bounding box center [1184, 106] width 43 height 14
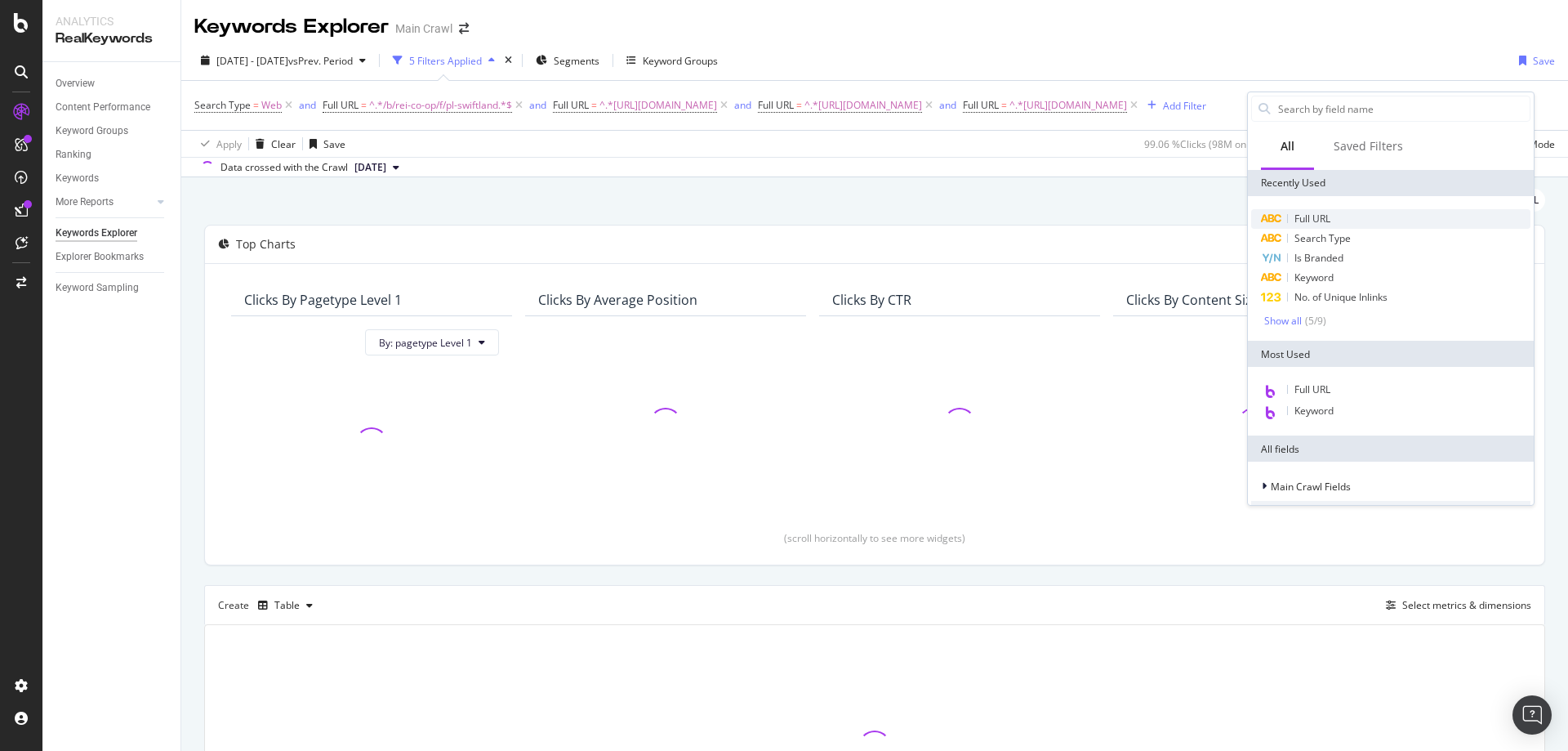
click at [1337, 223] on div "Full URL" at bounding box center [1390, 219] width 279 height 19
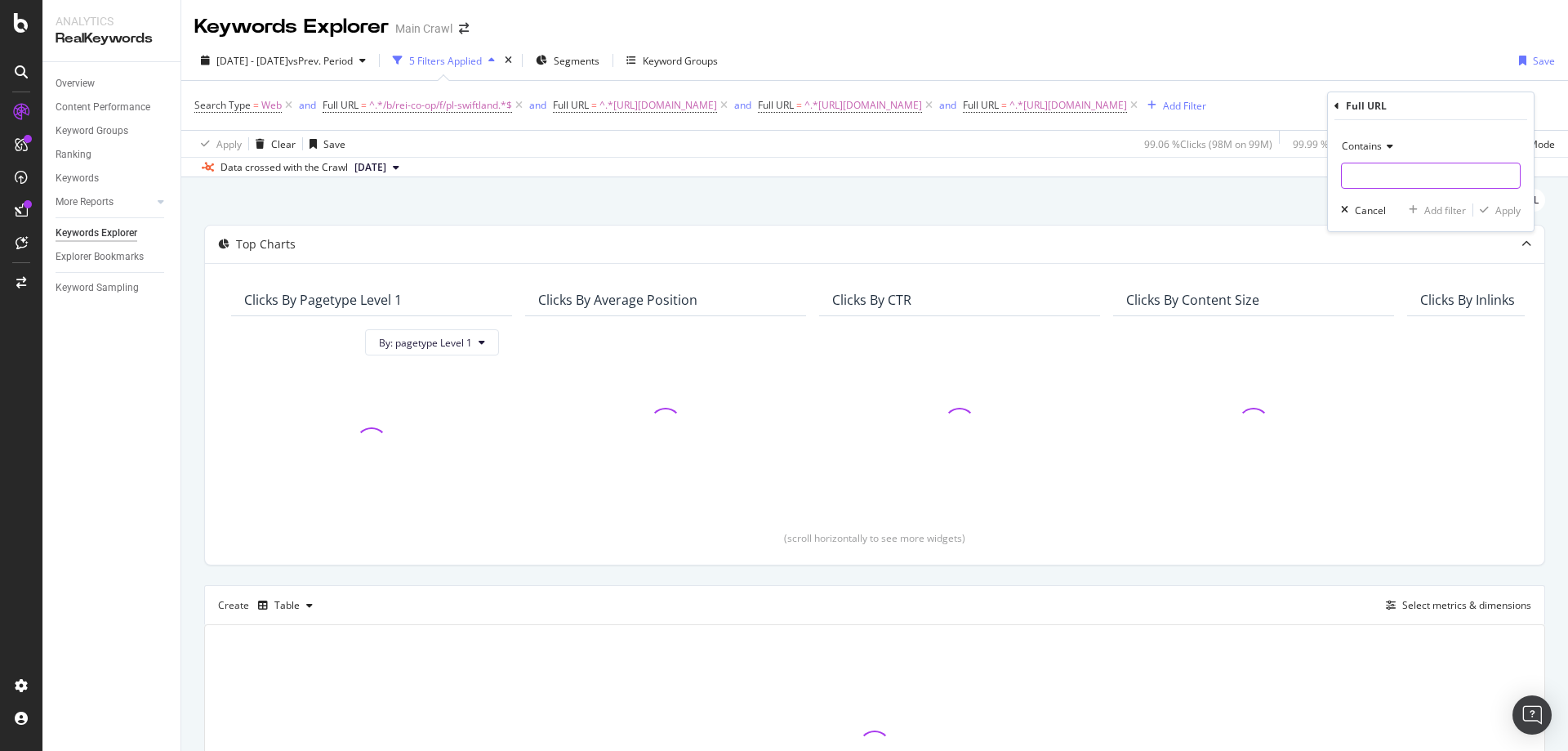
paste input "https://www.rei.com/b/rei-co-op/c/hiking-backpacks"
type input "https://www.rei.com/b/rei-co-op/c/hiking-backpacks"
click at [1499, 212] on div "Apply" at bounding box center [1508, 210] width 25 height 14
click at [1368, 113] on div "Add Filter" at bounding box center [1389, 106] width 43 height 14
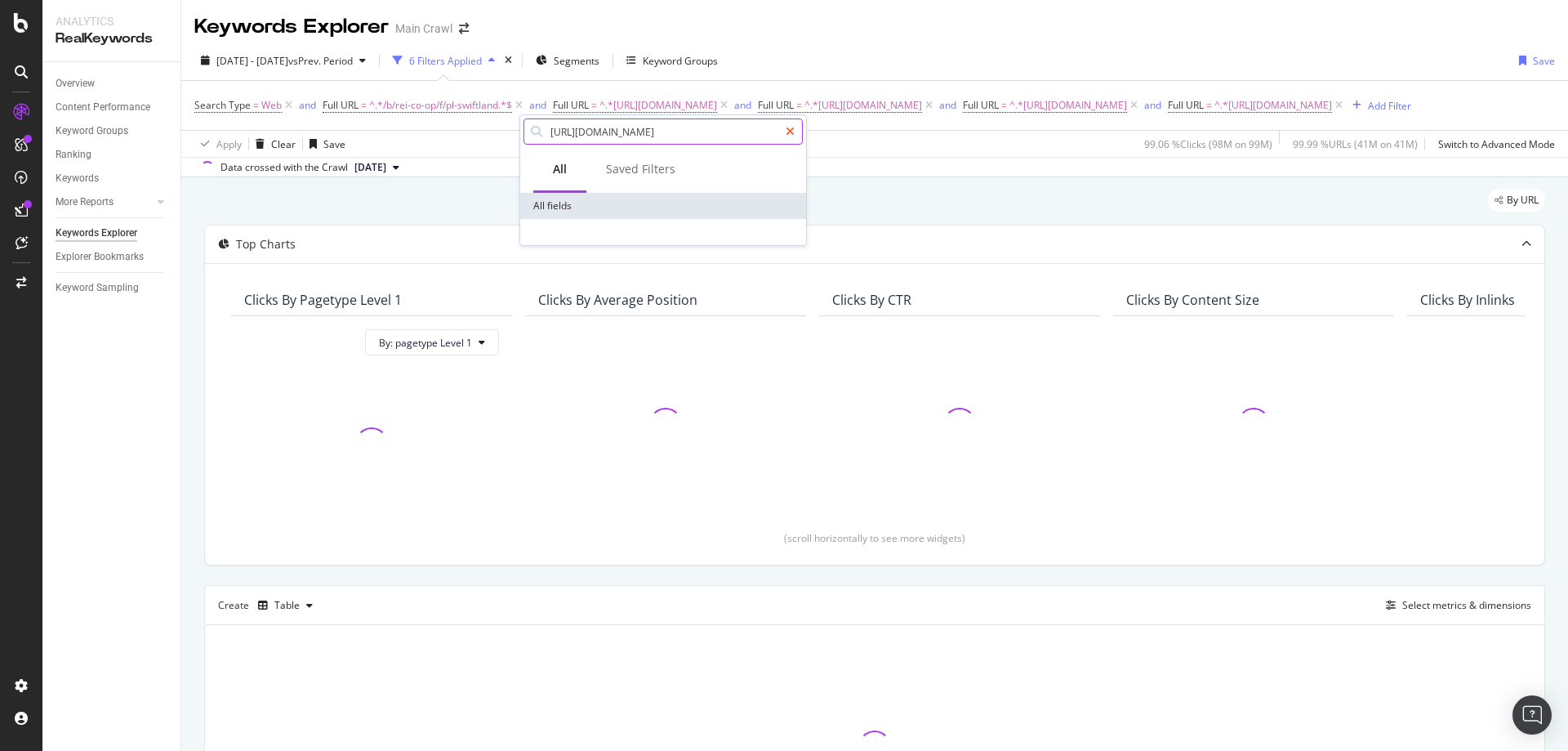
type input "https://www.rei.com/b/rei-co-op/c/mens-clothing"
click at [794, 134] on icon at bounding box center [790, 131] width 9 height 11
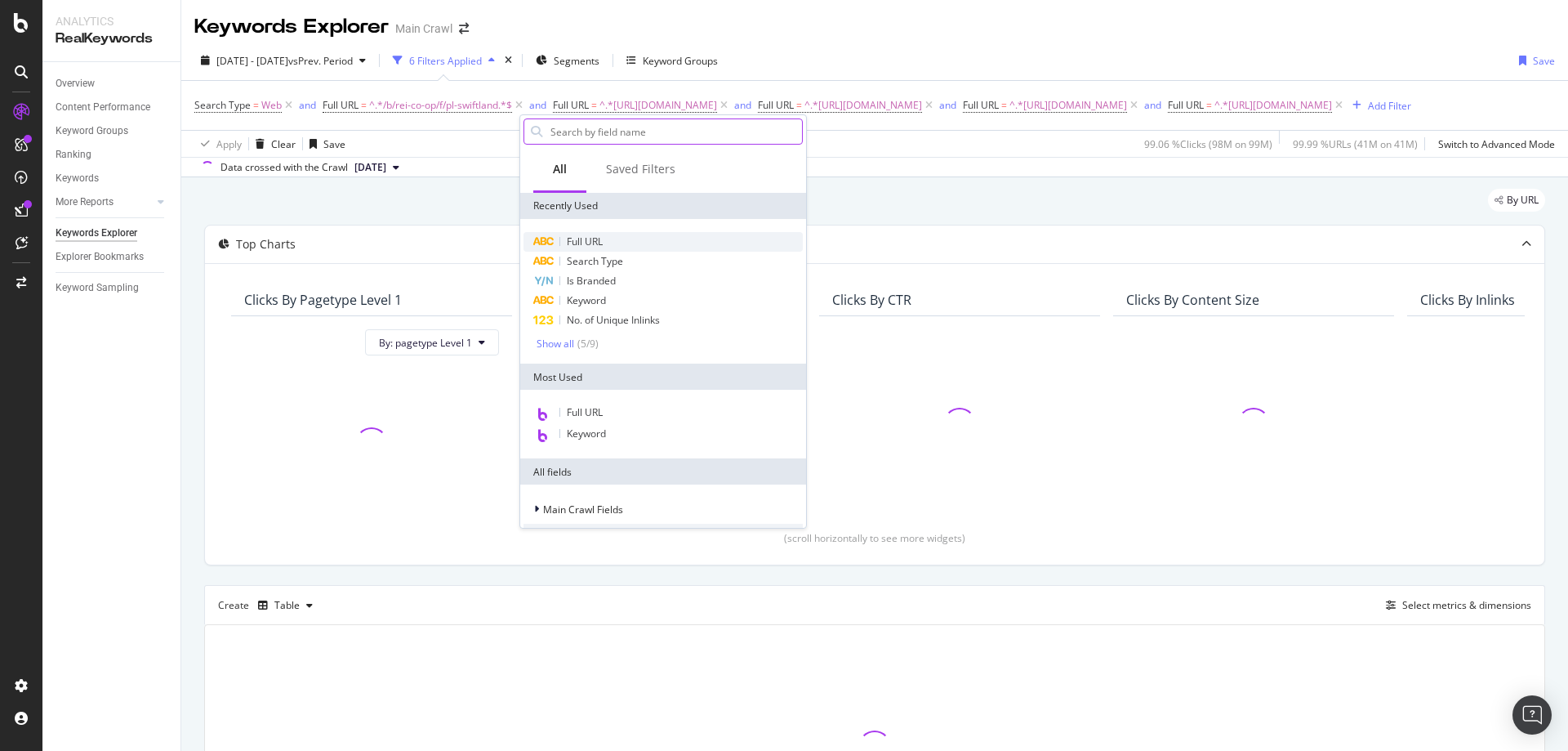
click at [569, 246] on span "Full URL" at bounding box center [584, 242] width 36 height 14
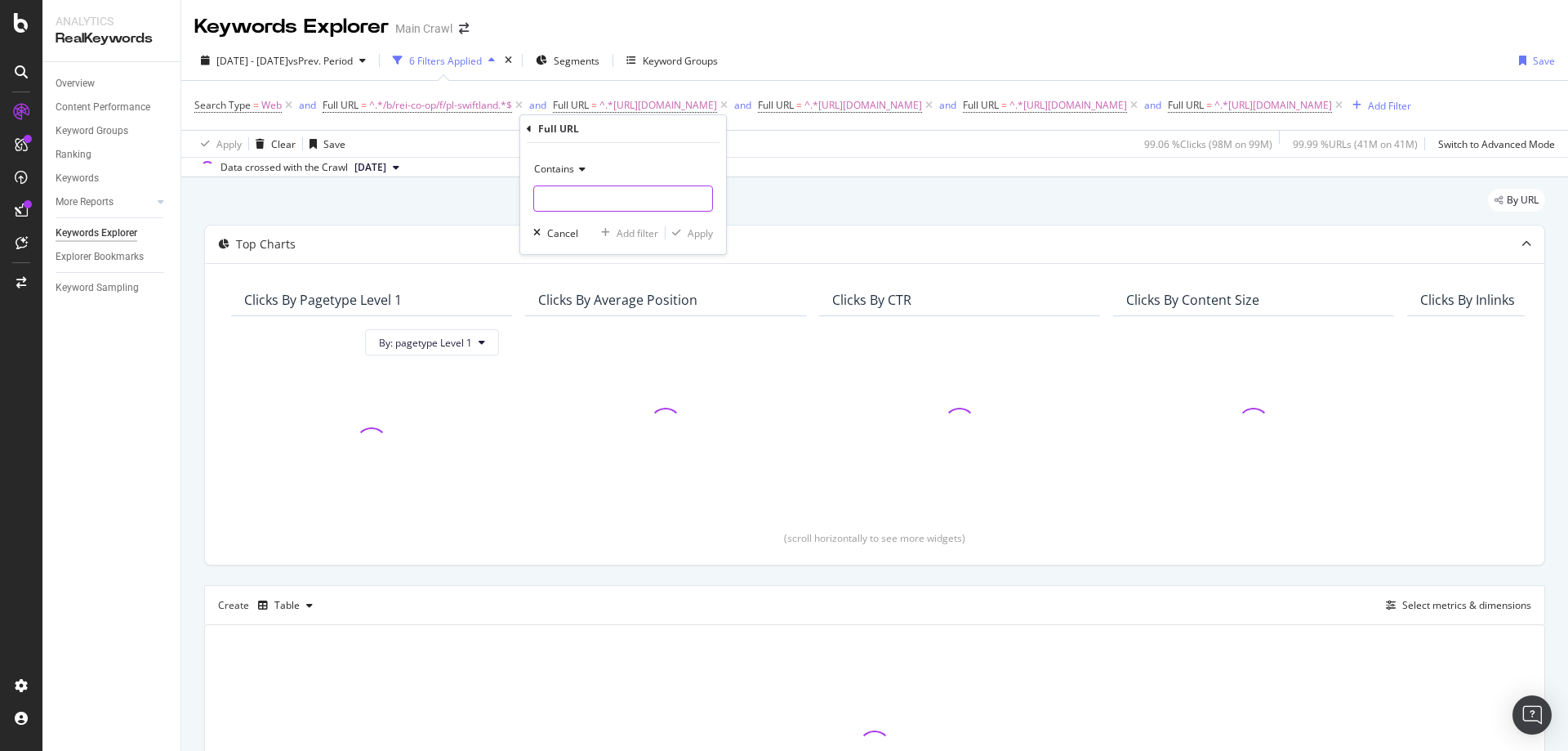
paste input "https://www.rei.com/b/rei-co-op/c/mens-clothing"
type input "https://www.rei.com/b/rei-co-op/c/mens-clothing"
click at [683, 236] on div "button" at bounding box center [676, 232] width 22 height 10
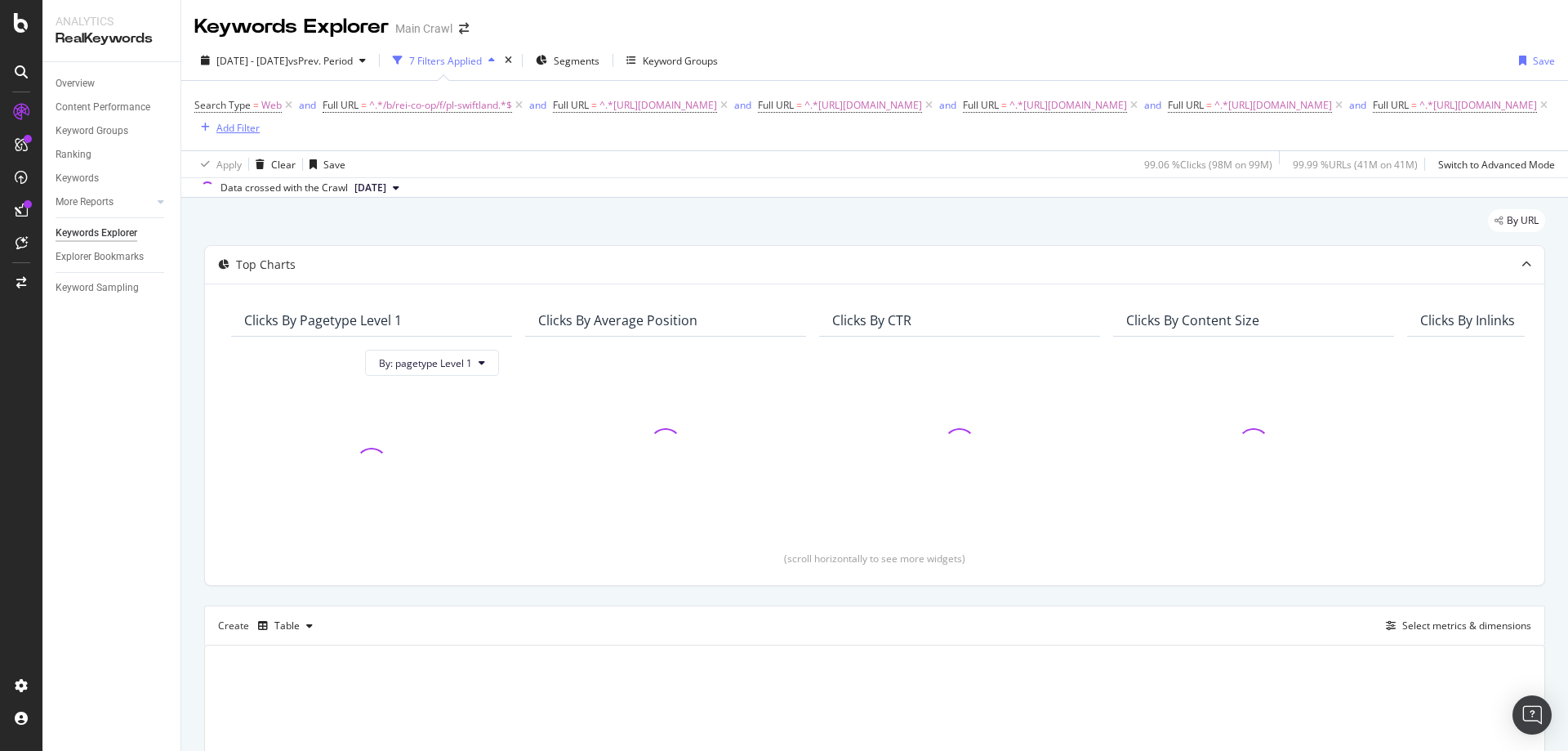
click at [260, 135] on div "Add Filter" at bounding box center [237, 128] width 43 height 14
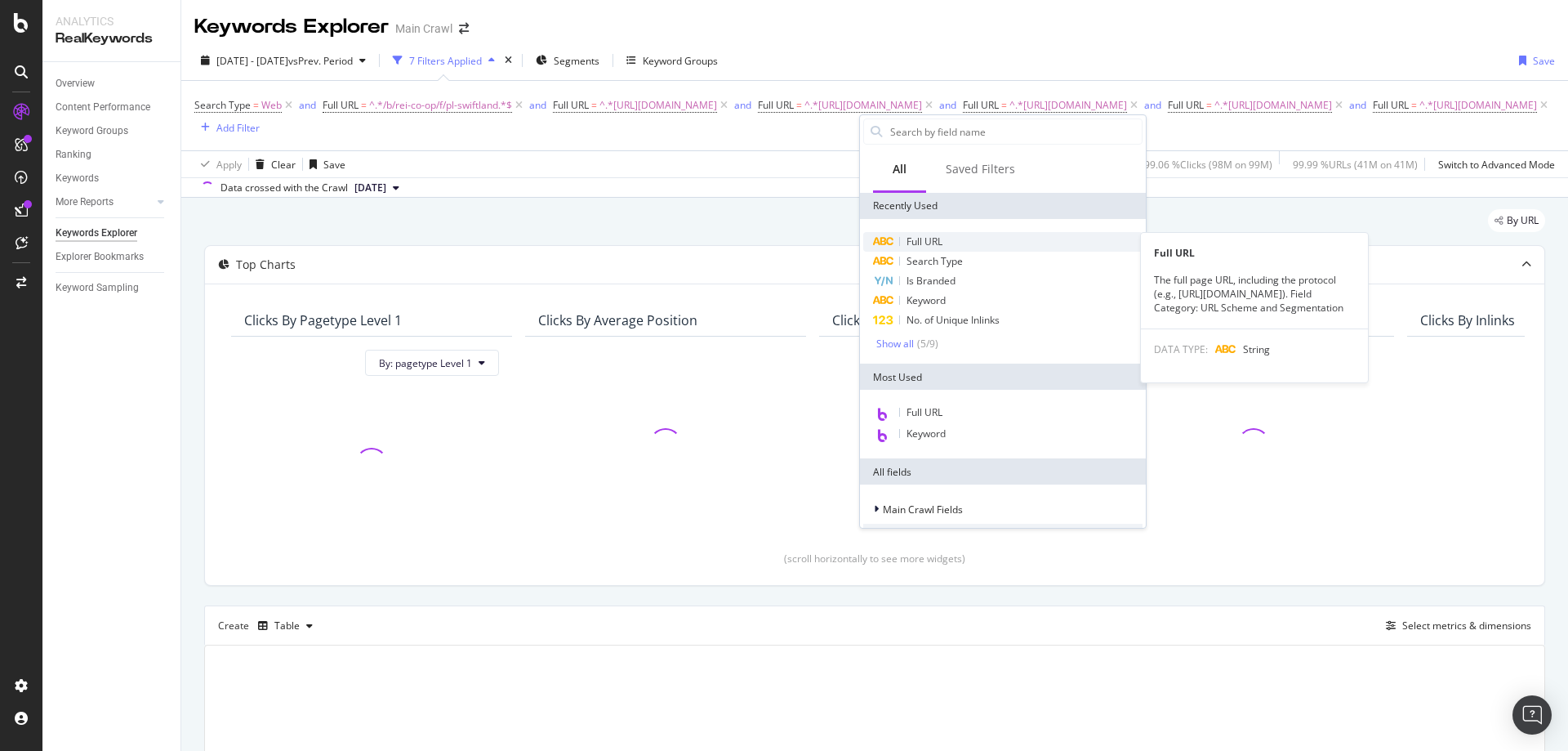
click at [988, 244] on div "Full URL" at bounding box center [1002, 242] width 279 height 19
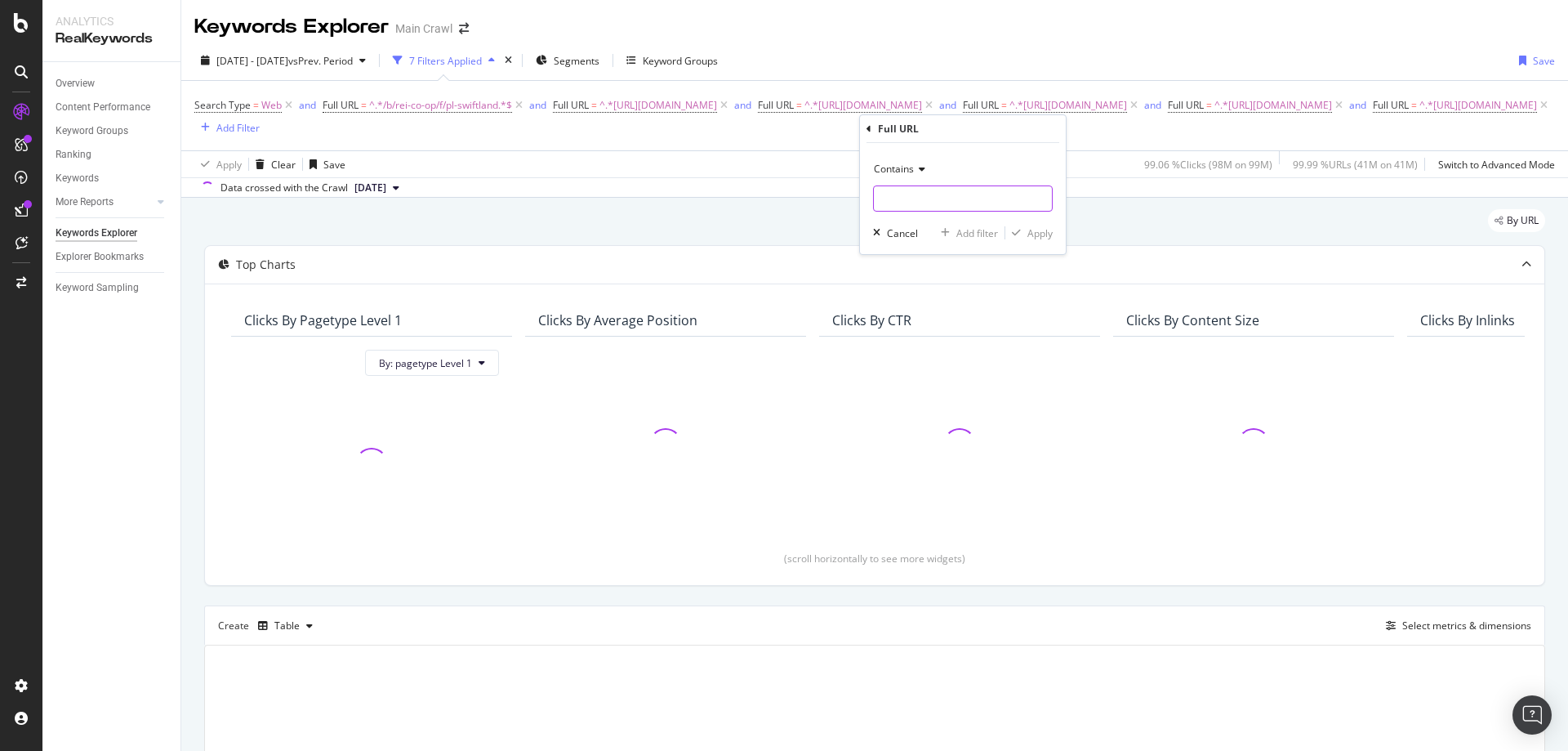
paste input "https://www.rei.com/b/rei-co-op/c/womens-clothing"
type input "https://www.rei.com/b/rei-co-op/c/womens-clothing"
click at [1043, 239] on div "Apply" at bounding box center [1040, 234] width 25 height 14
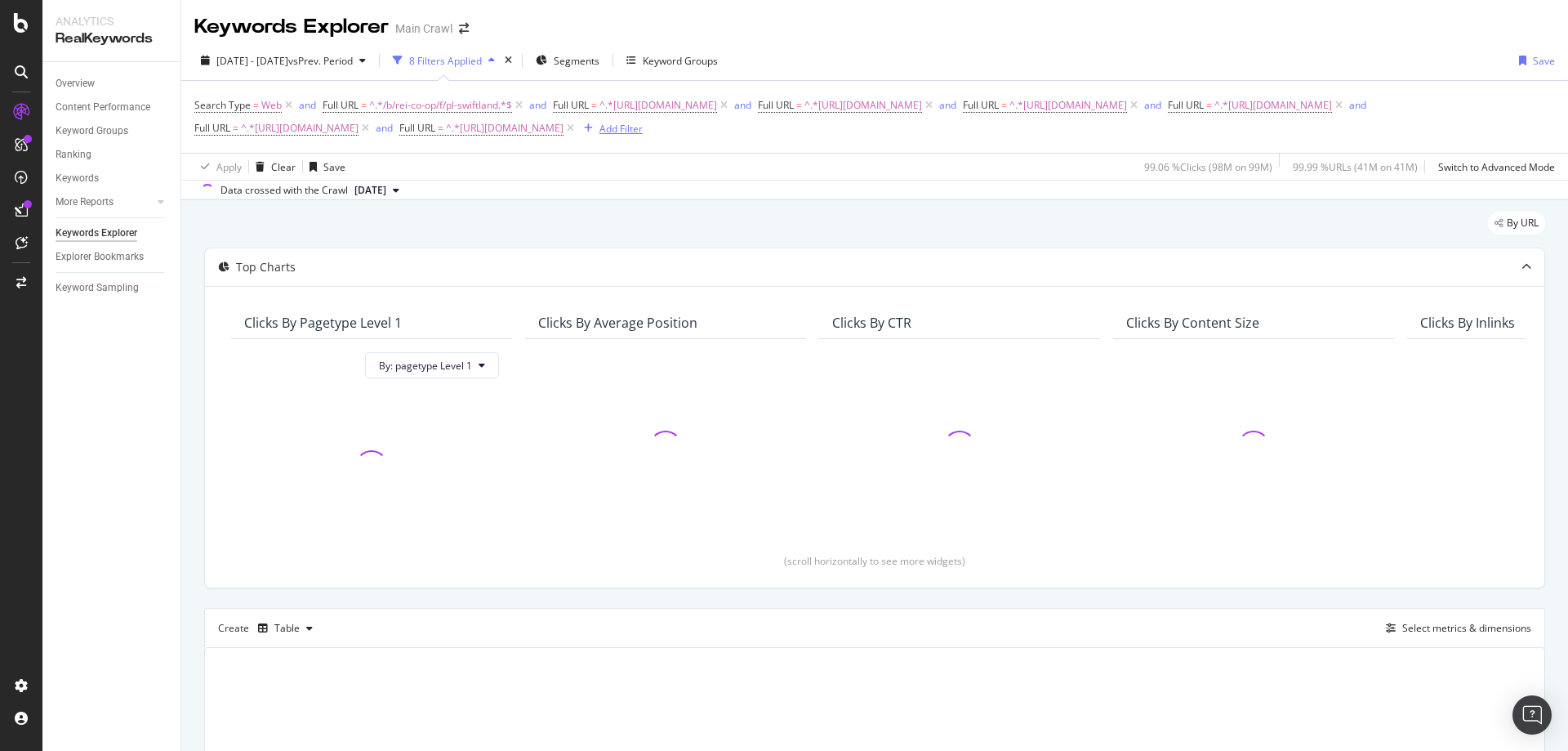
click at [642, 132] on div "Add Filter" at bounding box center [620, 129] width 43 height 14
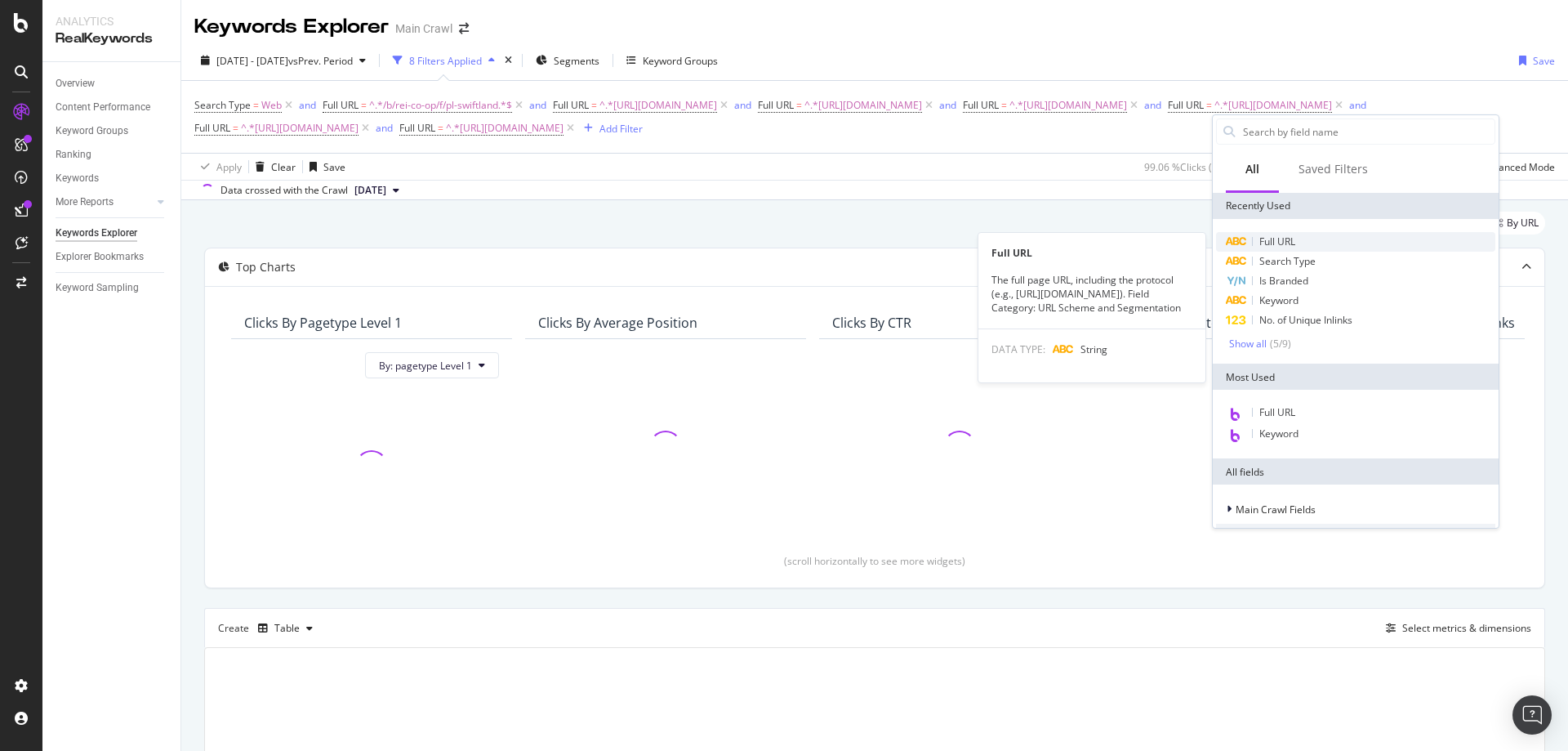
click at [1323, 235] on div "Full URL" at bounding box center [1355, 242] width 279 height 19
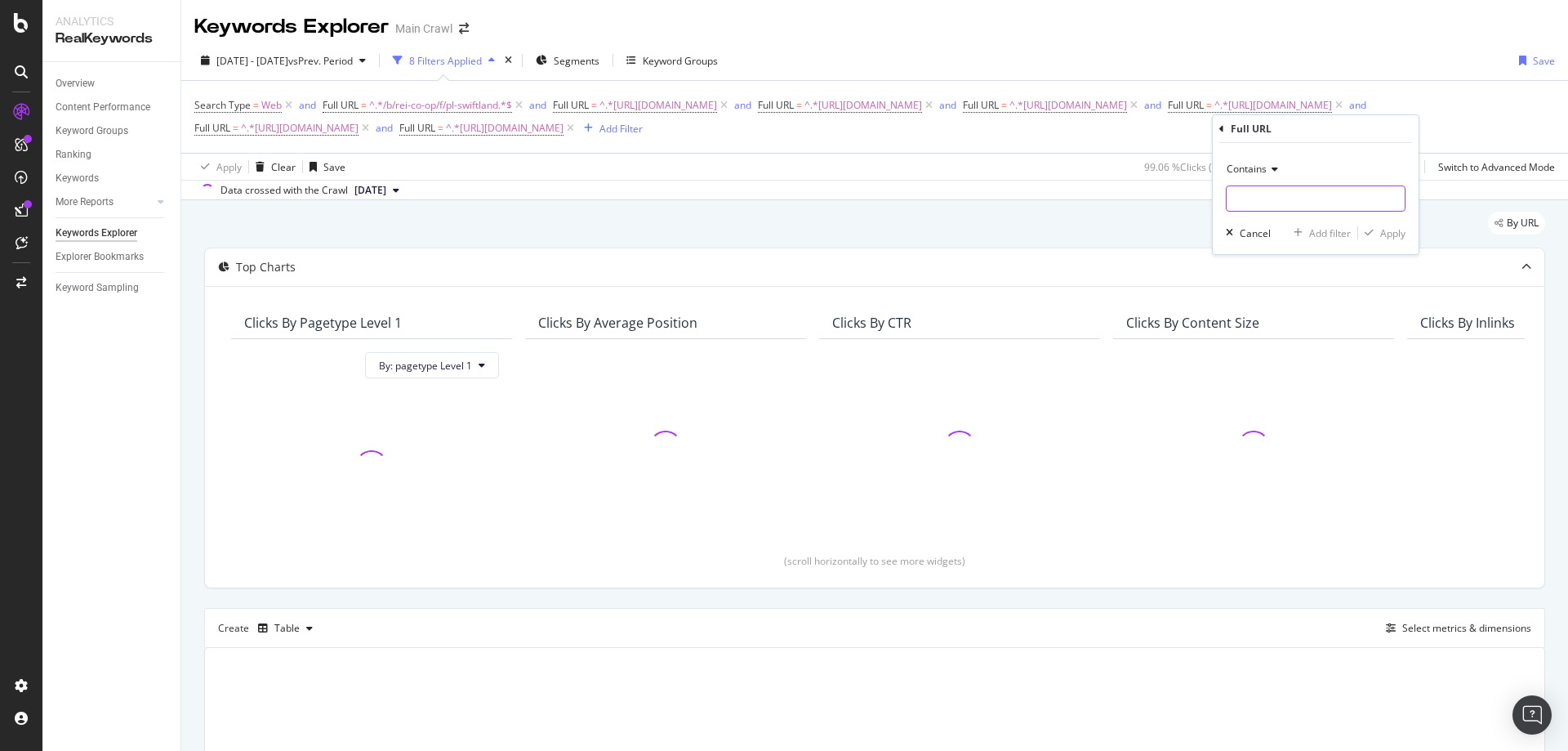
paste input "https://www.rei.com/b/rei-co-op/c/kids-clothing"
type input "https://www.rei.com/b/rei-co-op/c/kids-clothing"
click at [1380, 235] on div "Apply" at bounding box center [1392, 234] width 25 height 14
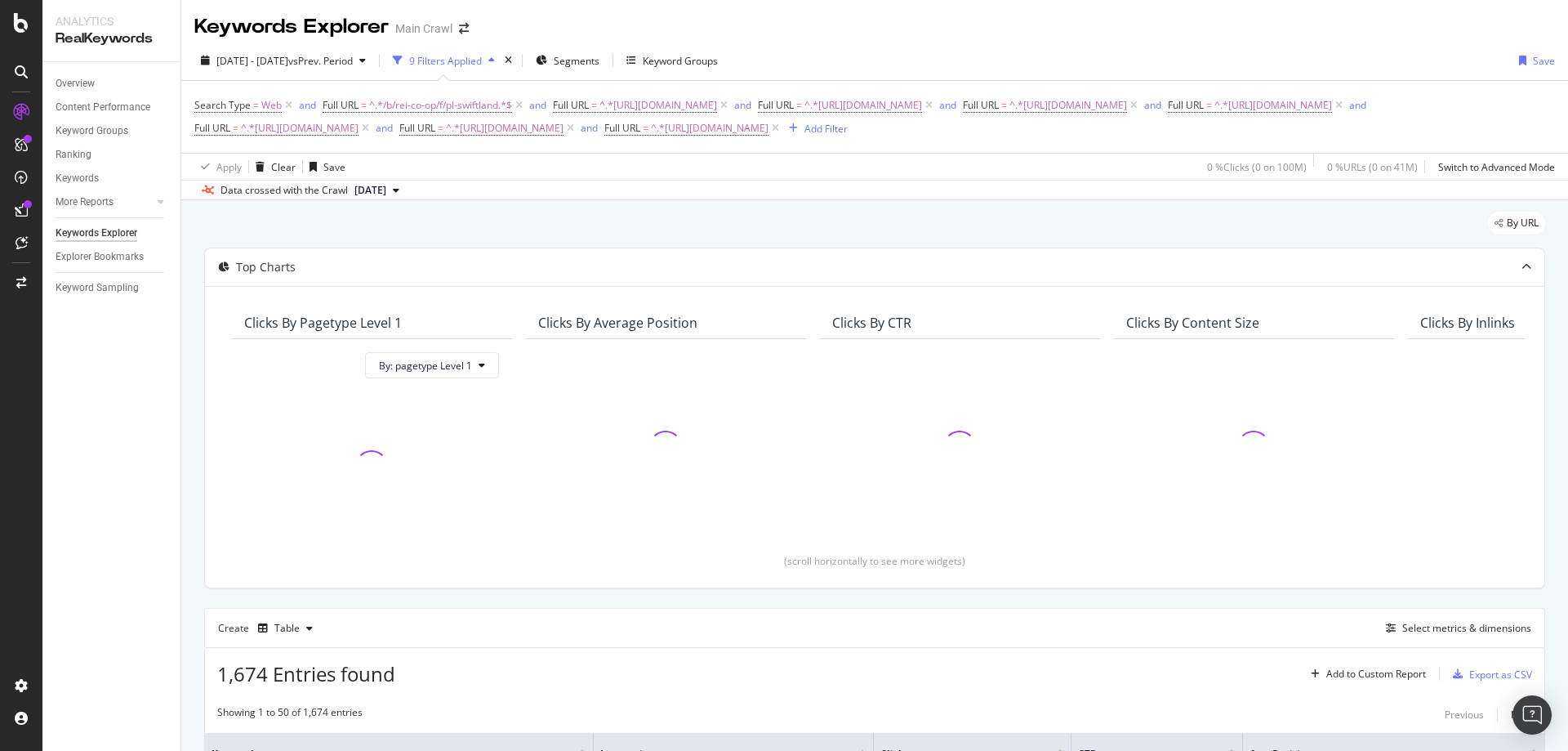
click at [1068, 153] on div "Search Type = Web and Full URL = ^.*/b/rei-co-op/f/pl-swiftland.*$ and Full URL…" at bounding box center [874, 116] width 1361 height 72
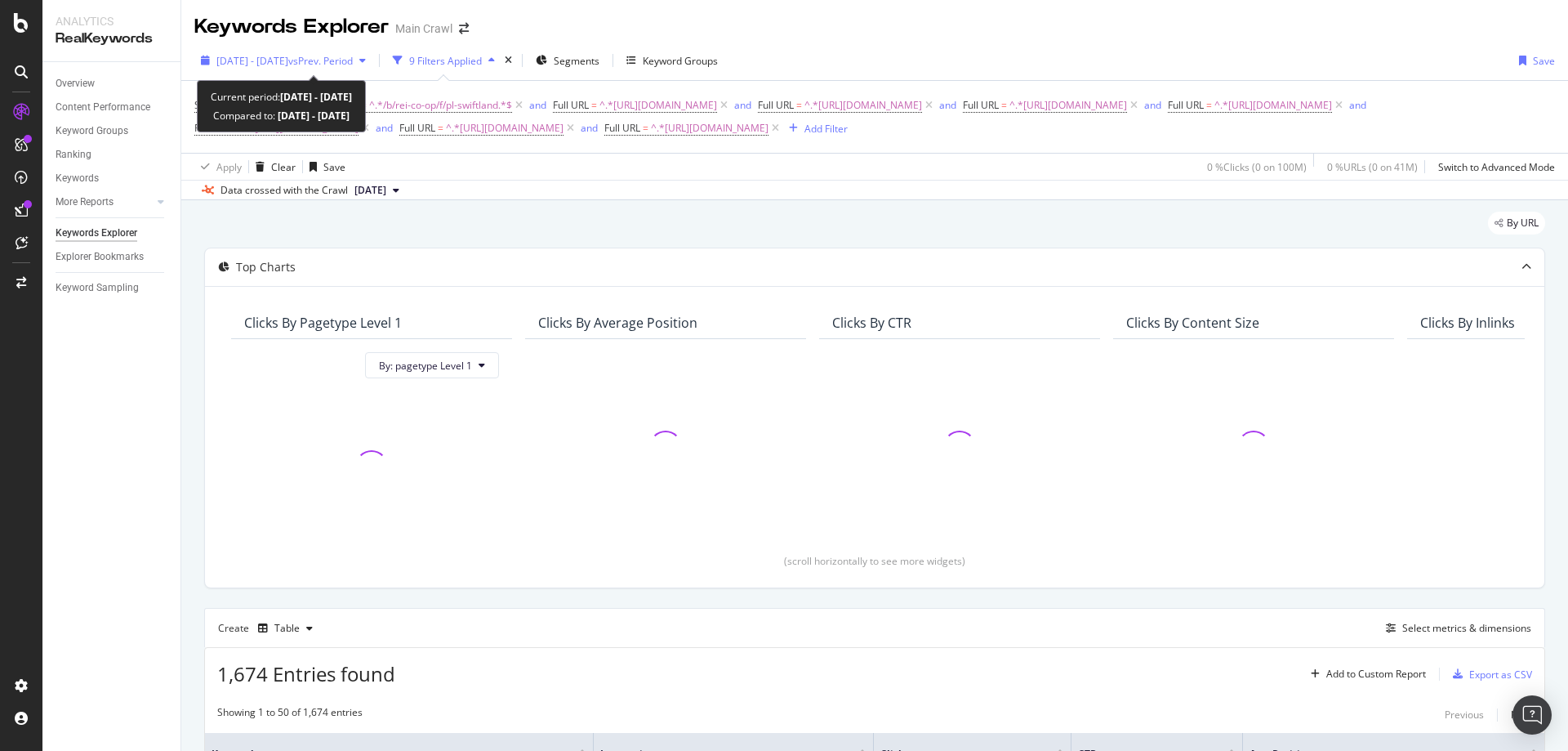
click at [288, 60] on span "[DATE] - [DATE]" at bounding box center [252, 61] width 72 height 14
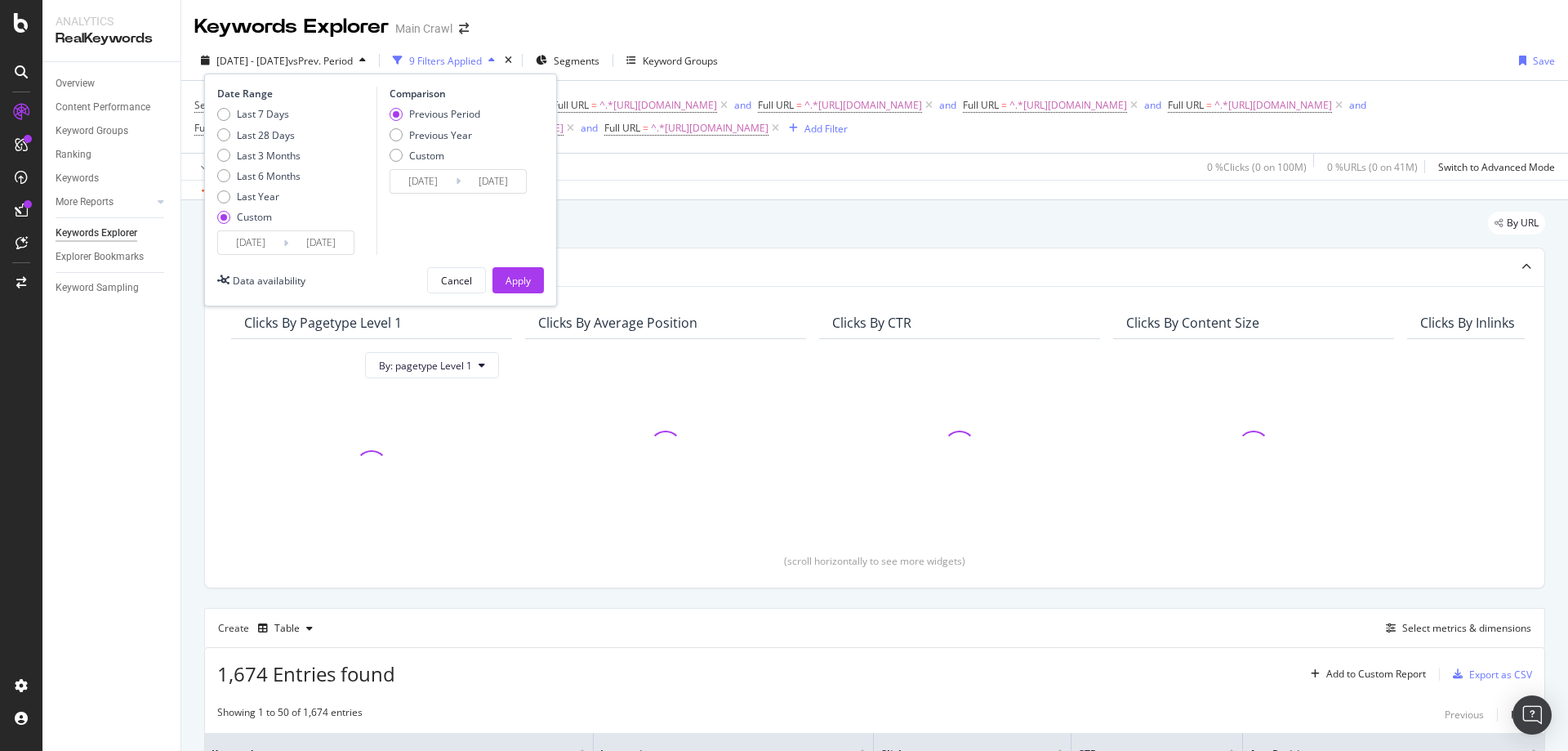
click at [750, 140] on div "Search Type = Web and Full URL = ^.*/b/rei-co-op/f/pl-swiftland.*$ and Full URL…" at bounding box center [874, 116] width 1361 height 46
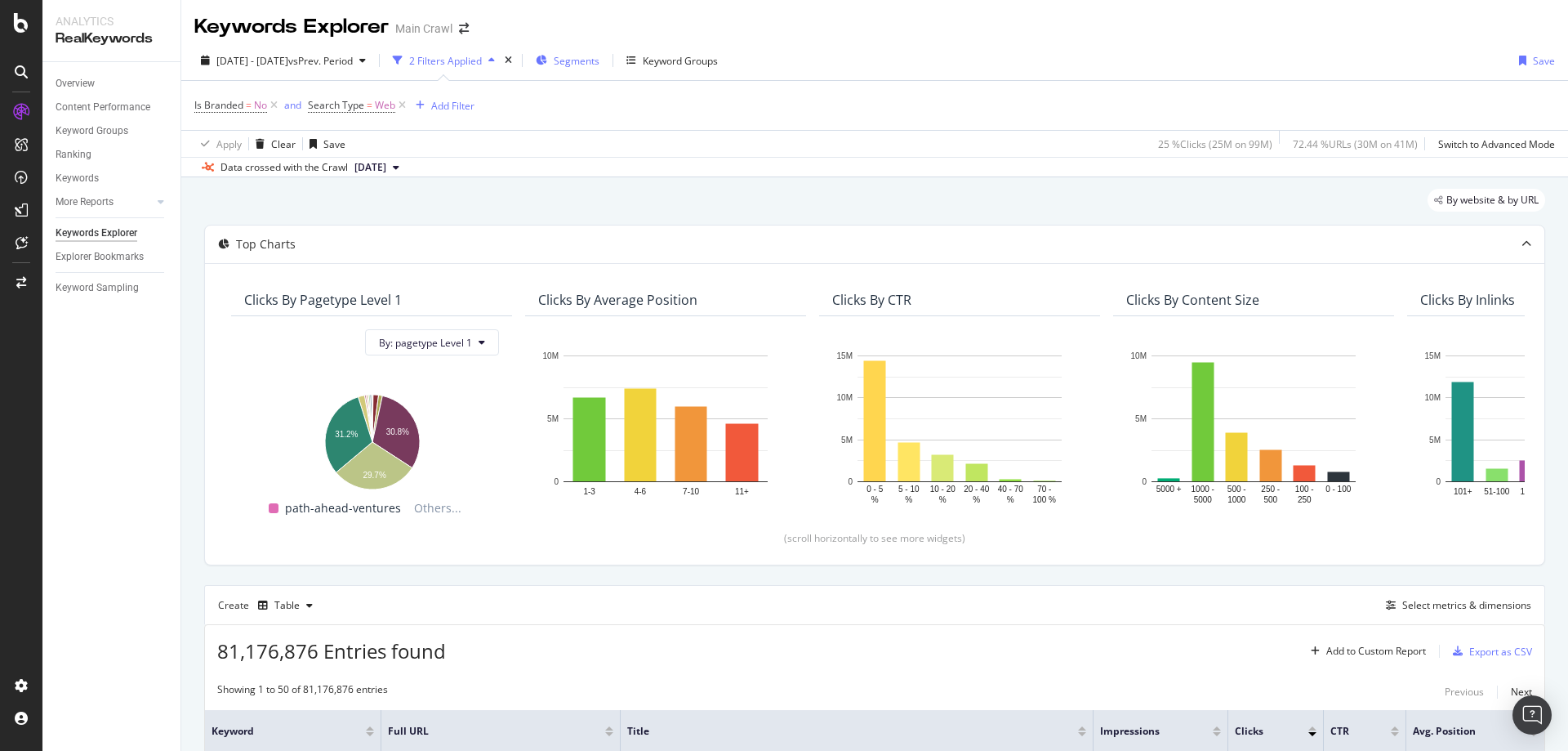
click at [599, 66] on span "Segments" at bounding box center [577, 61] width 46 height 14
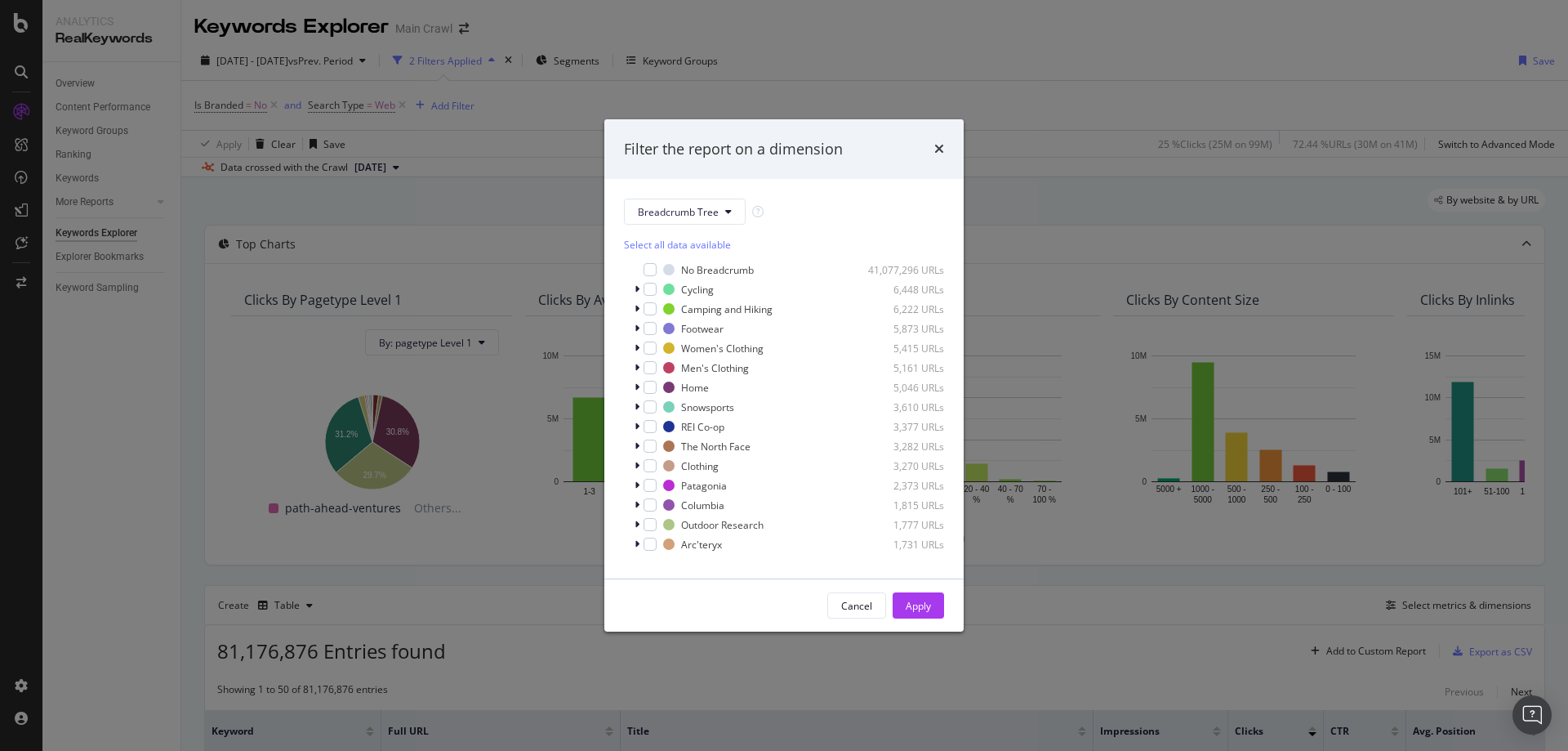
click at [693, 227] on div "Select all data available No Breadcrumb 41,077,296 URLs Cycling 6,448 URLs Camp…" at bounding box center [784, 392] width 320 height 334
click at [699, 212] on span "Breadcrumb Tree" at bounding box center [678, 212] width 80 height 14
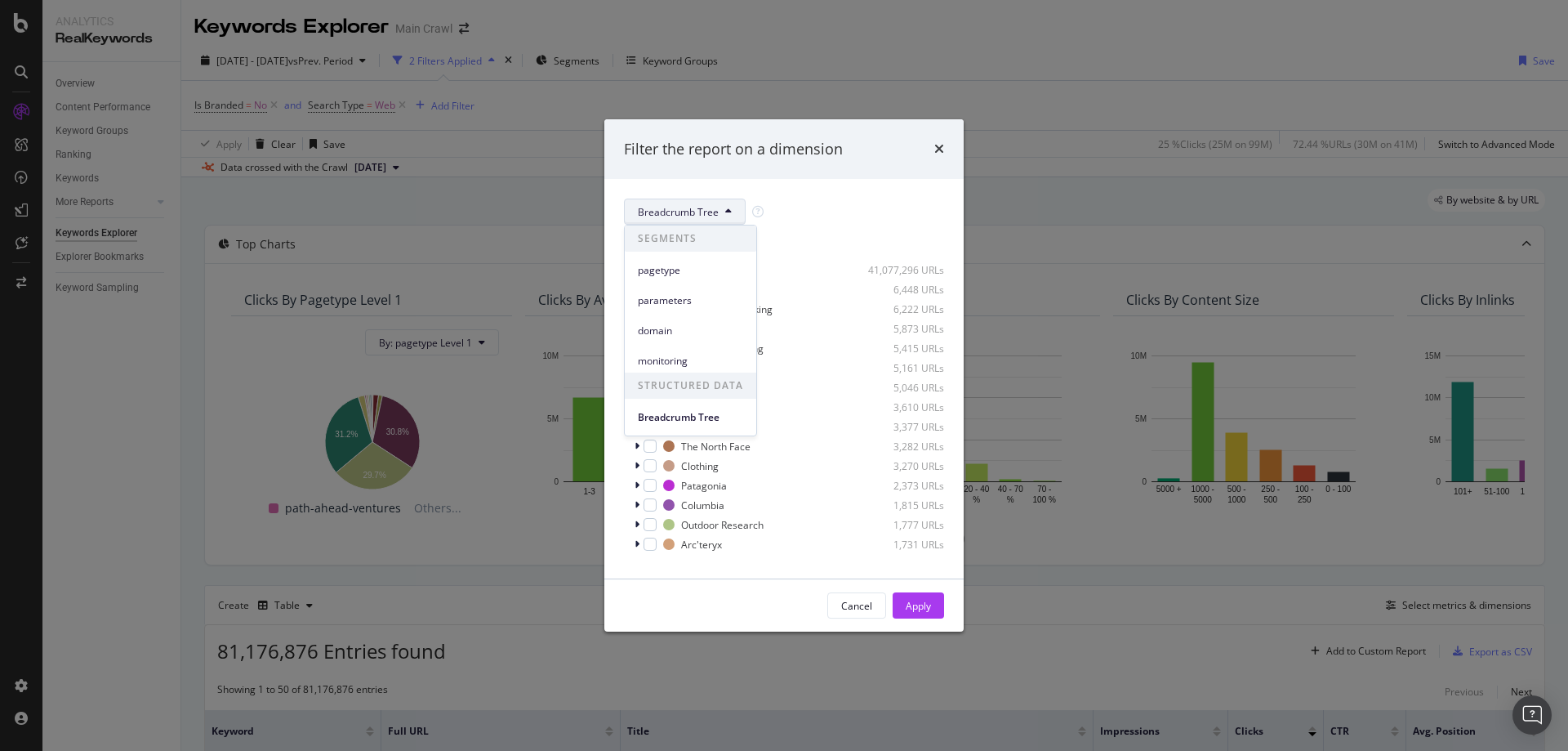
click at [694, 312] on div "SEGMENTS pagetype parameters domain monitoring" at bounding box center [690, 299] width 131 height 147
click at [695, 309] on div "parameters" at bounding box center [690, 299] width 131 height 24
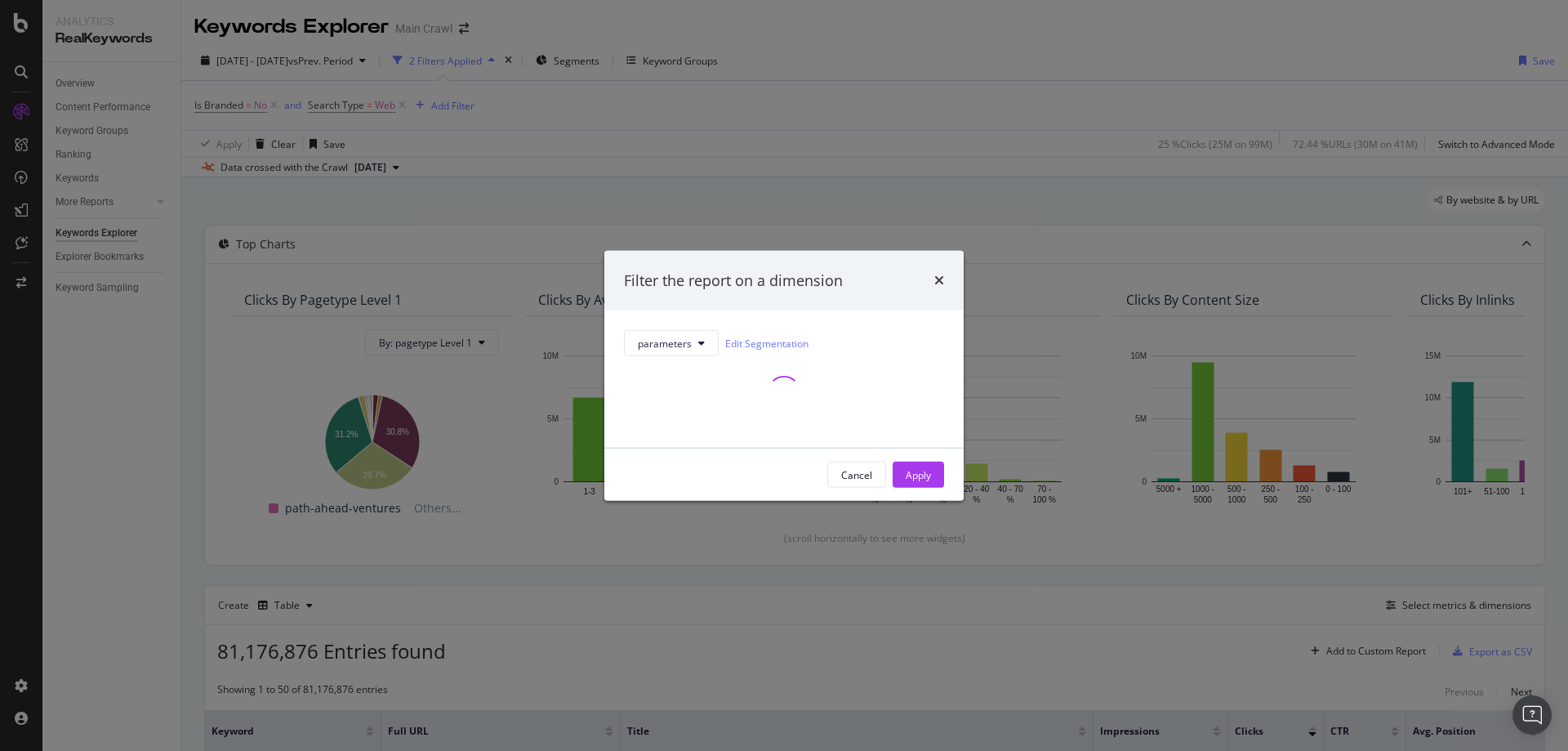
click at [785, 263] on div "Filter the report on a dimension" at bounding box center [784, 280] width 360 height 60
click at [939, 281] on icon "times" at bounding box center [939, 280] width 10 height 13
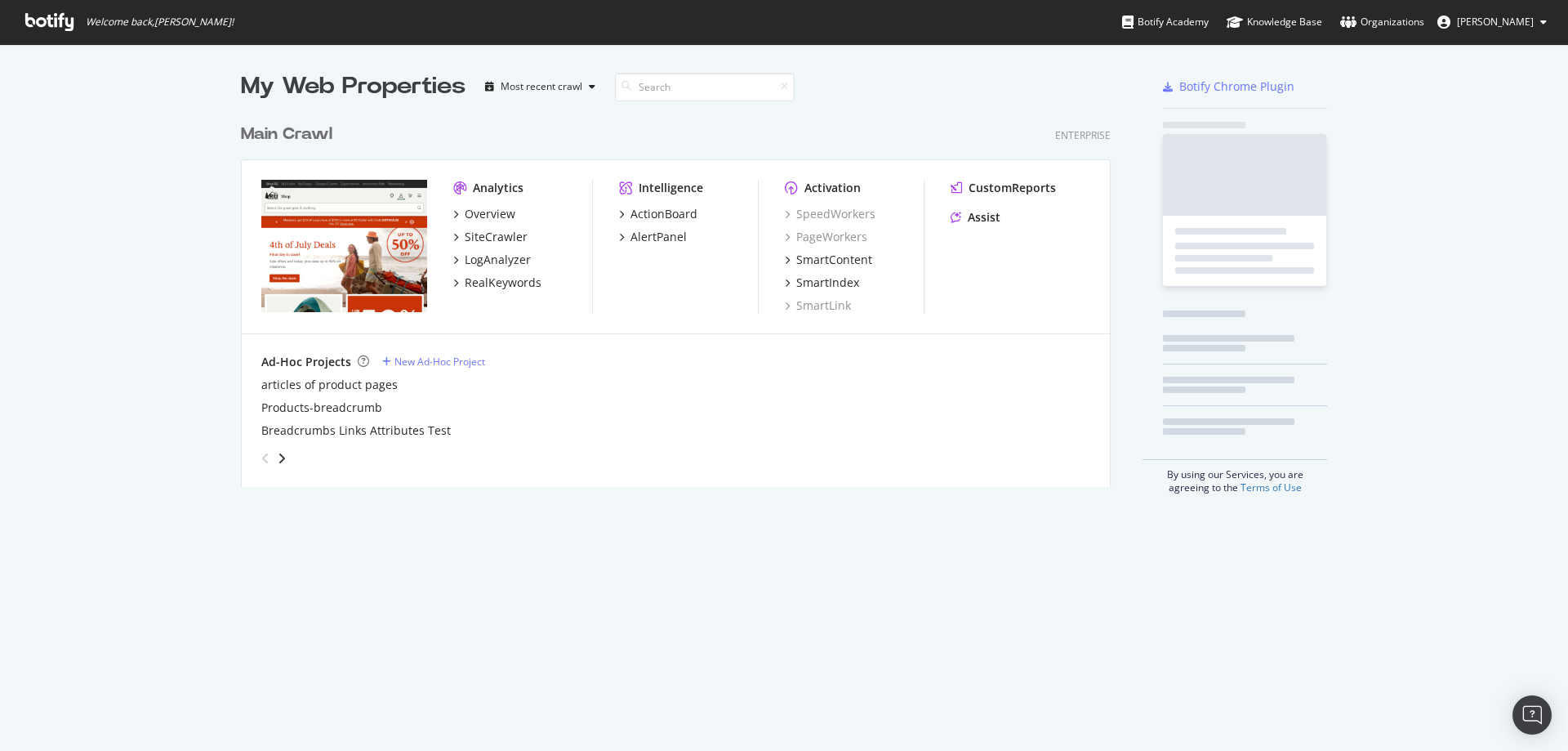
scroll to position [372, 871]
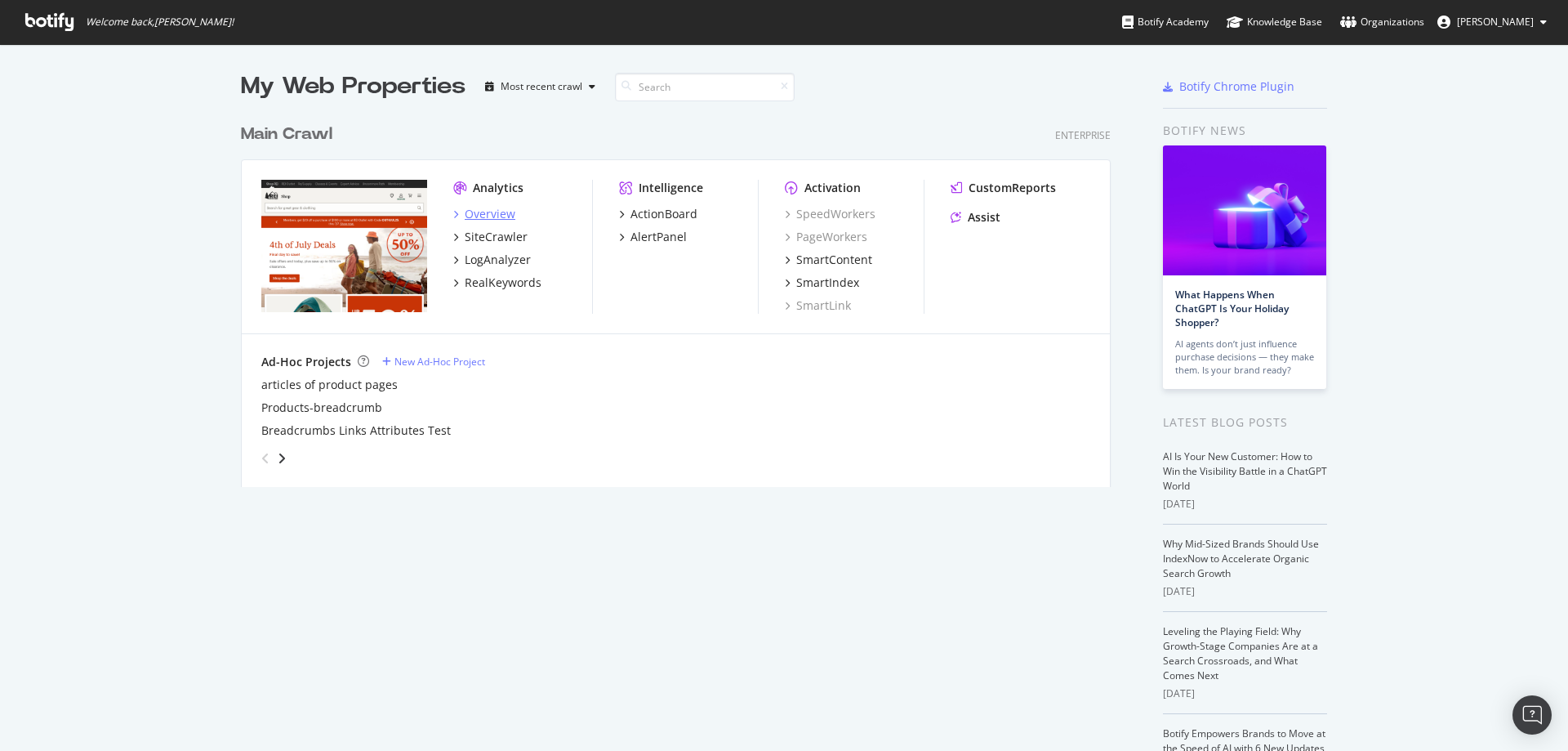
click at [488, 216] on div "Overview" at bounding box center [490, 214] width 51 height 17
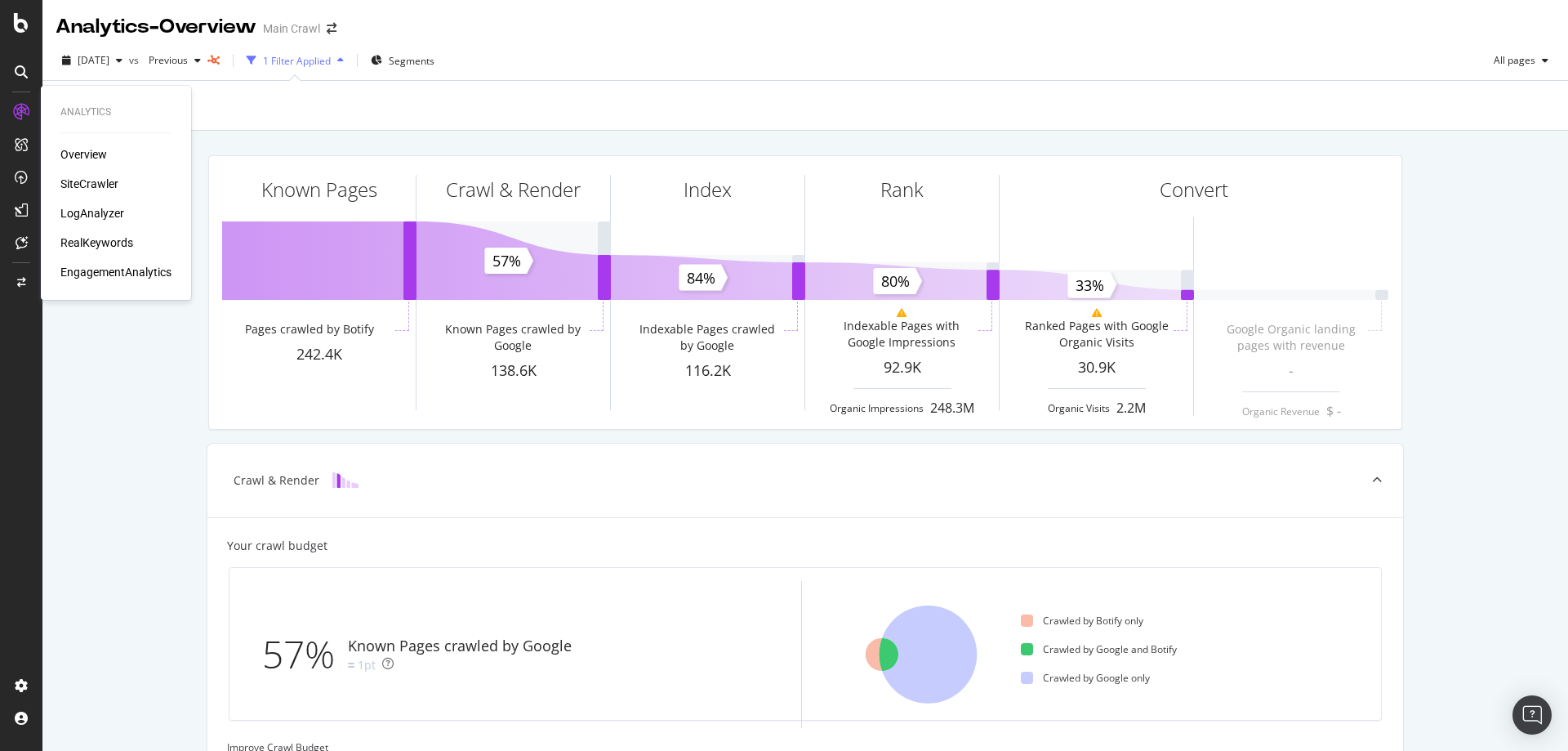
click at [112, 239] on div "RealKeywords" at bounding box center [96, 242] width 73 height 17
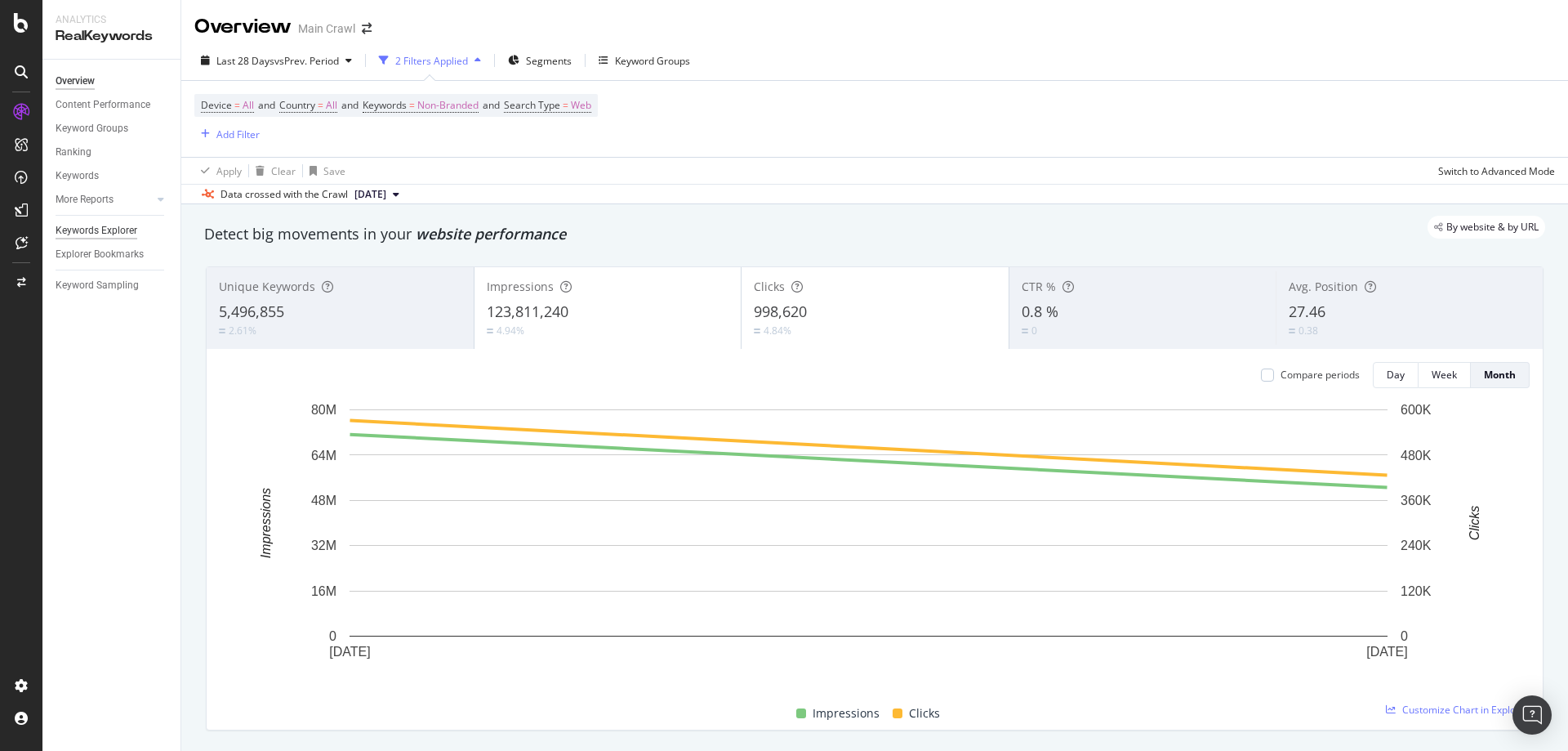
click at [129, 229] on div "Keywords Explorer" at bounding box center [95, 231] width 81 height 18
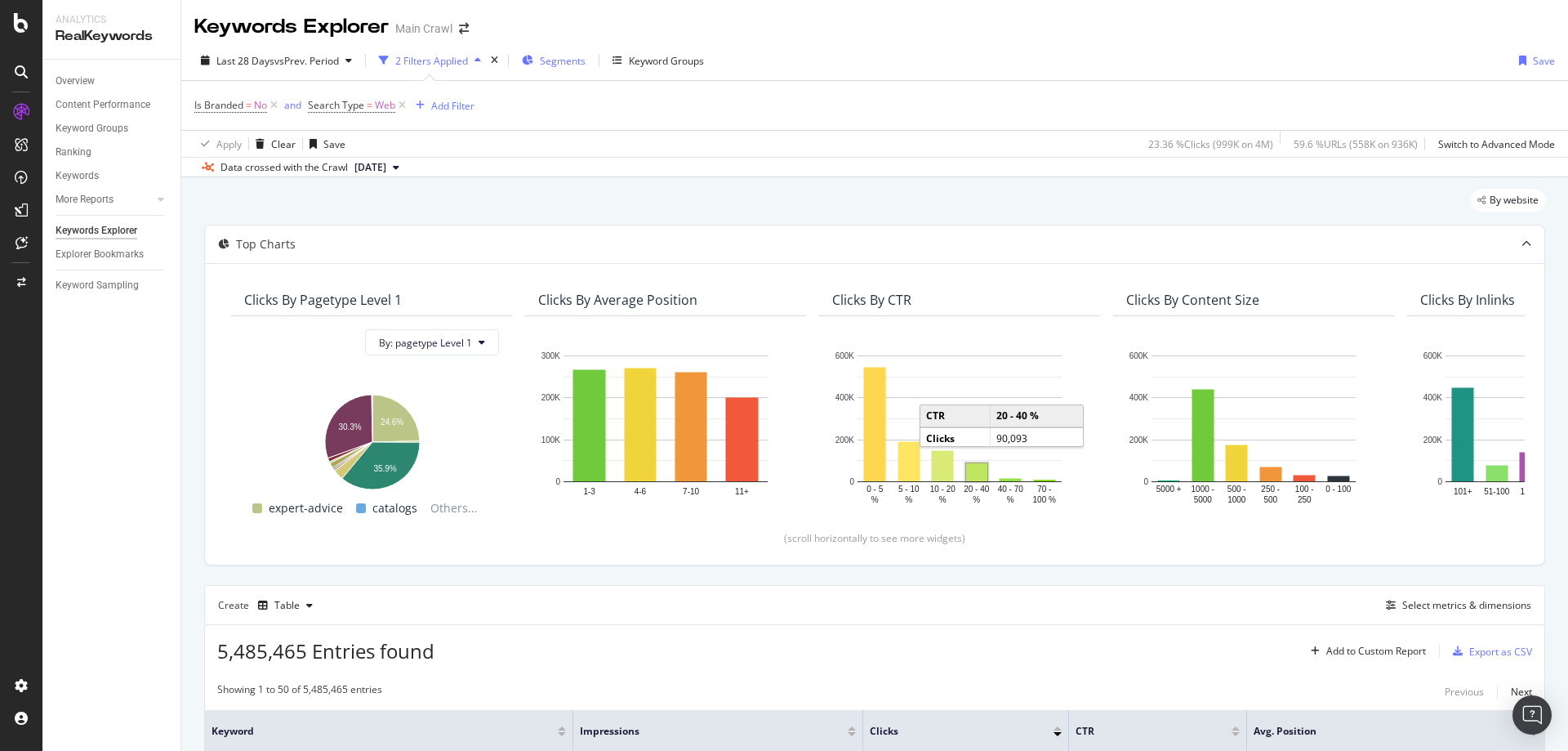
click at [576, 69] on div "Segments" at bounding box center [553, 60] width 64 height 25
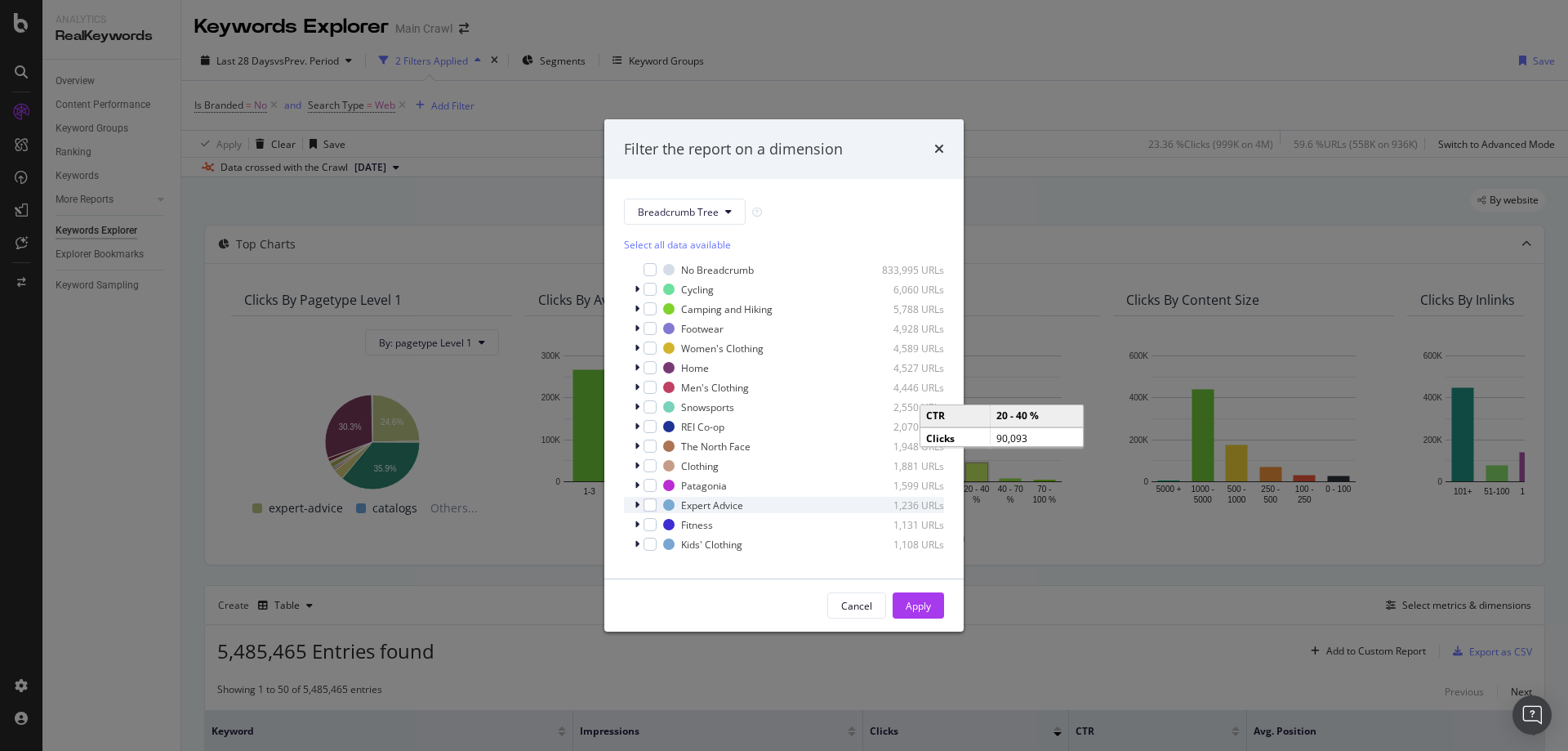
click at [638, 508] on icon "modal" at bounding box center [637, 504] width 5 height 10
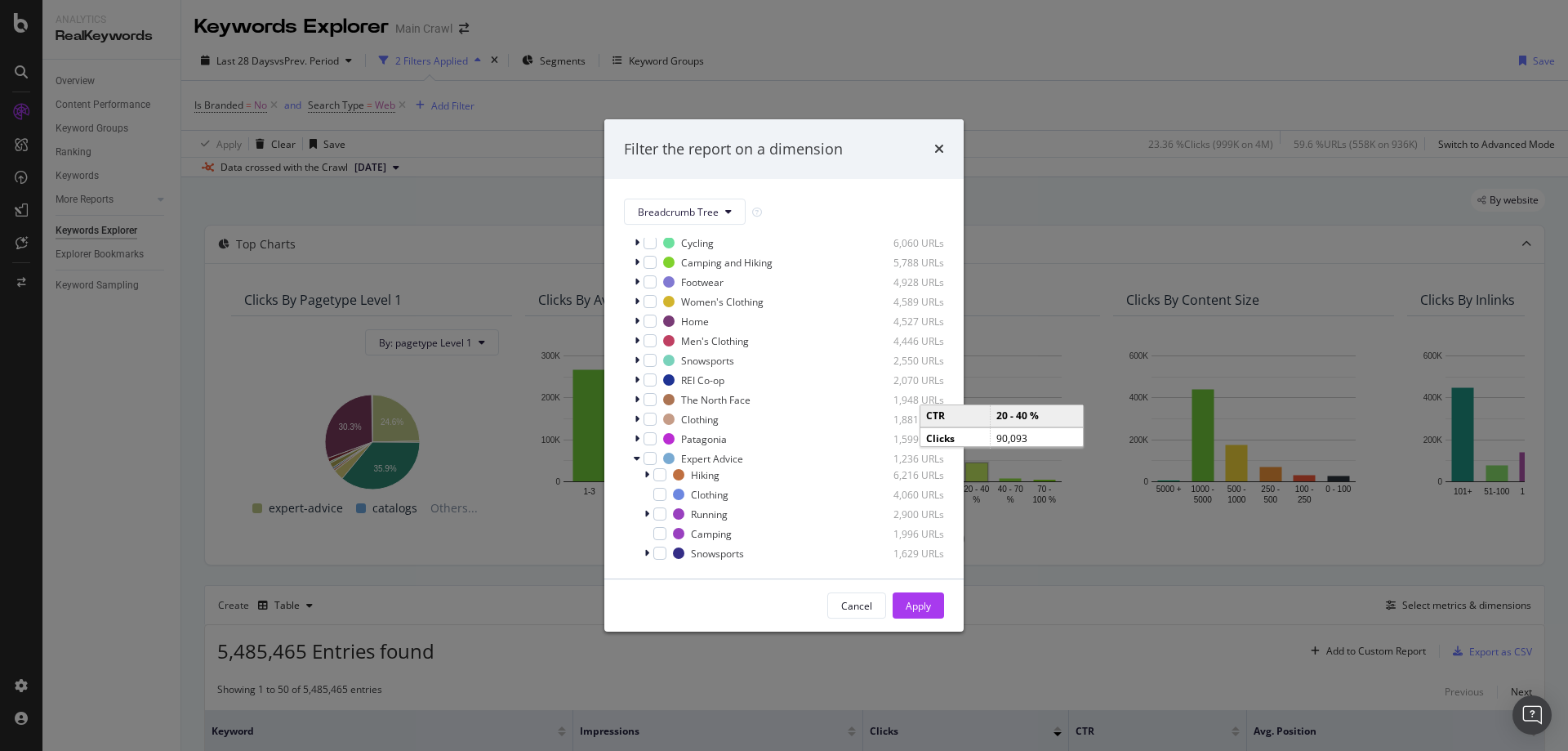
scroll to position [129, 0]
click at [658, 453] on div "modal" at bounding box center [660, 452] width 13 height 13
click at [664, 390] on div "modal" at bounding box center [660, 392] width 13 height 13
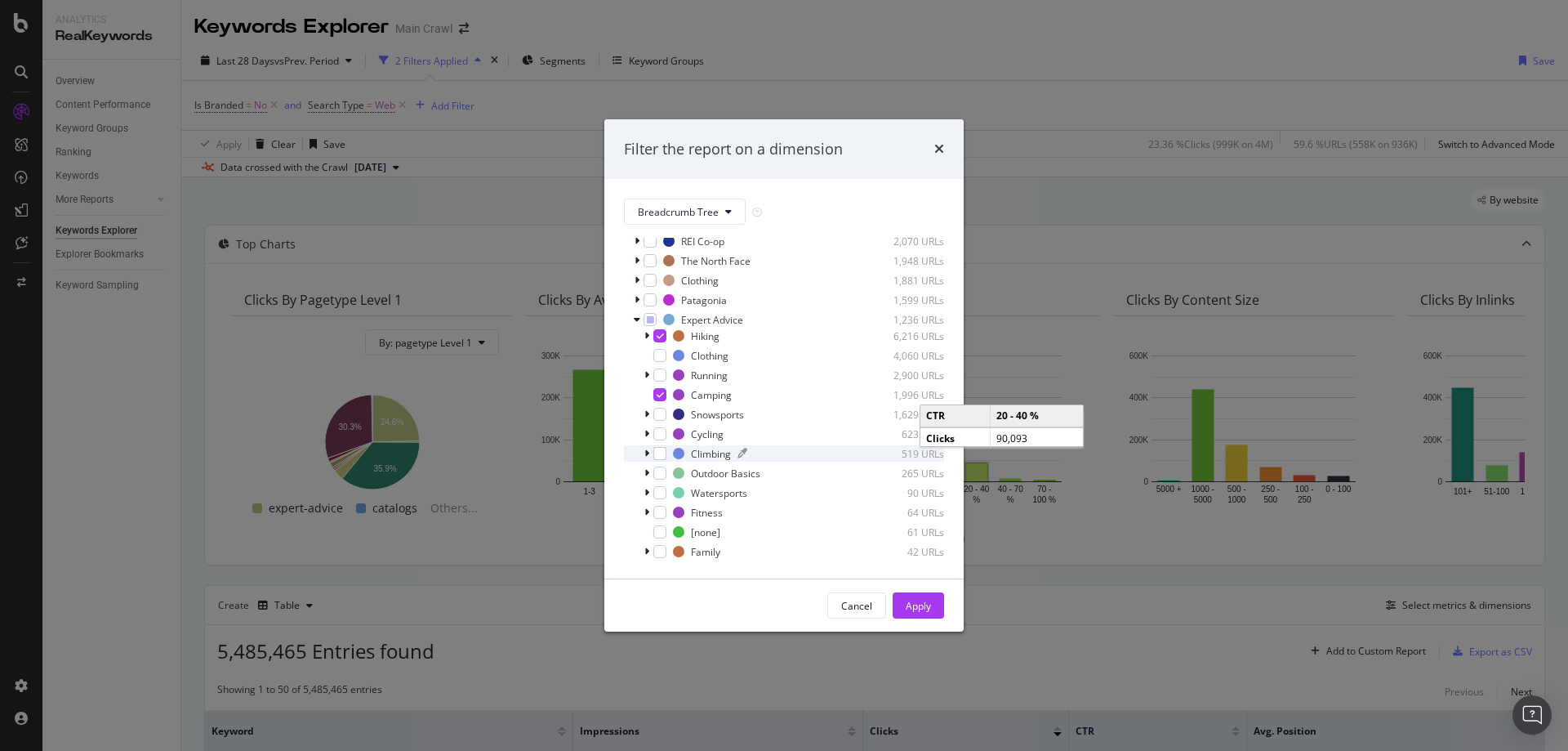
scroll to position [210, 0]
click at [906, 605] on div "Apply" at bounding box center [918, 606] width 25 height 14
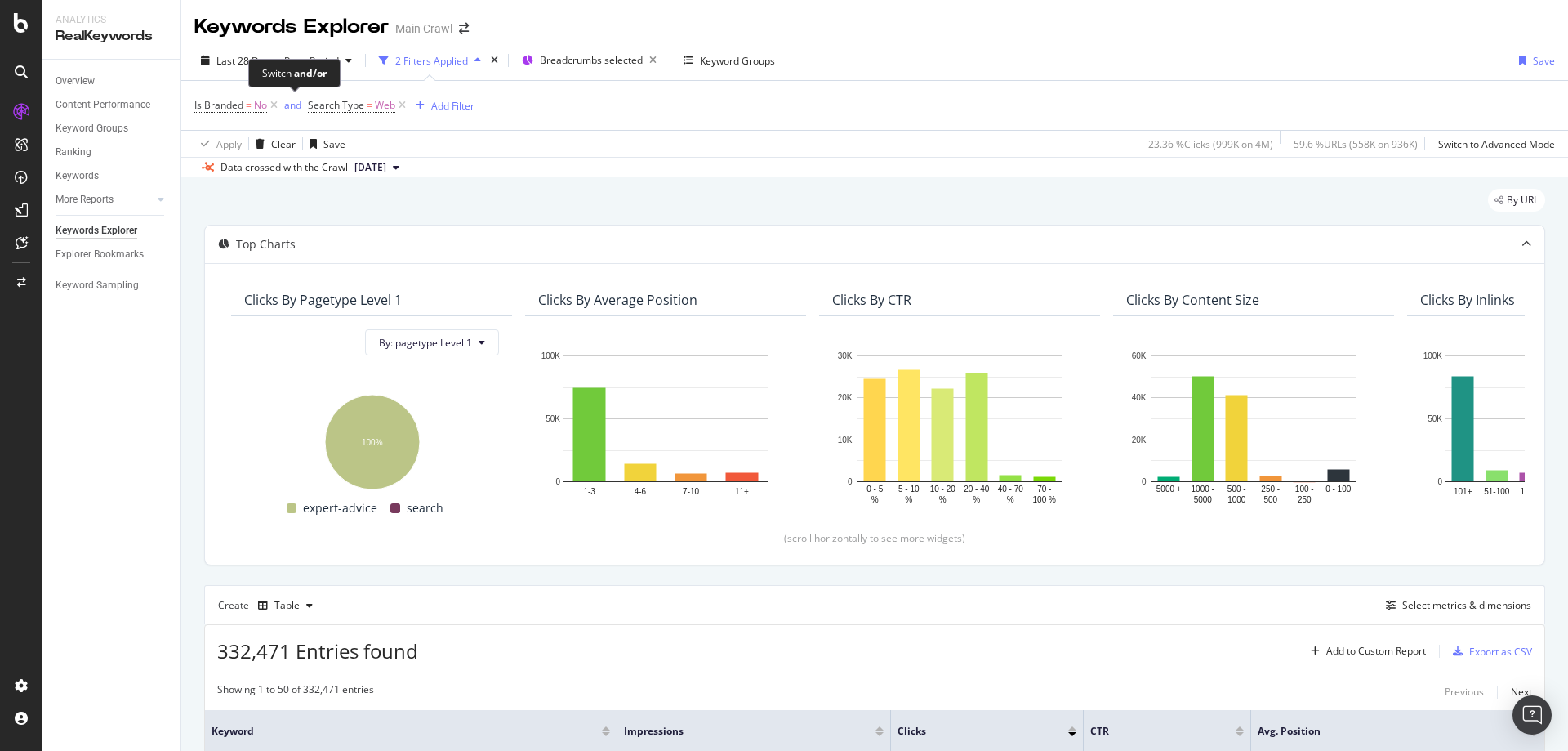
click at [262, 74] on div "Switch and/or" at bounding box center [294, 73] width 92 height 29
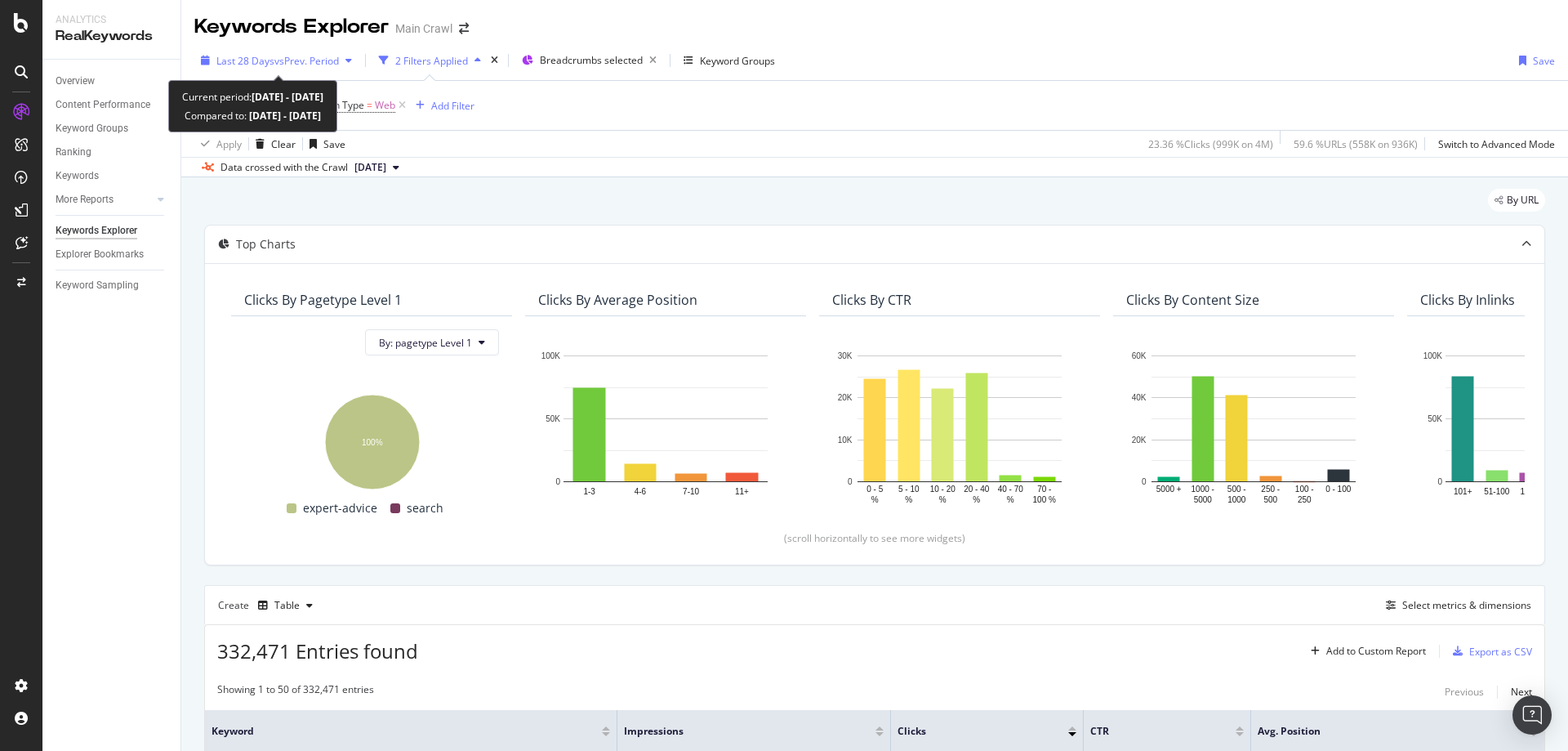
click at [245, 67] on span "Last 28 Days" at bounding box center [245, 61] width 58 height 14
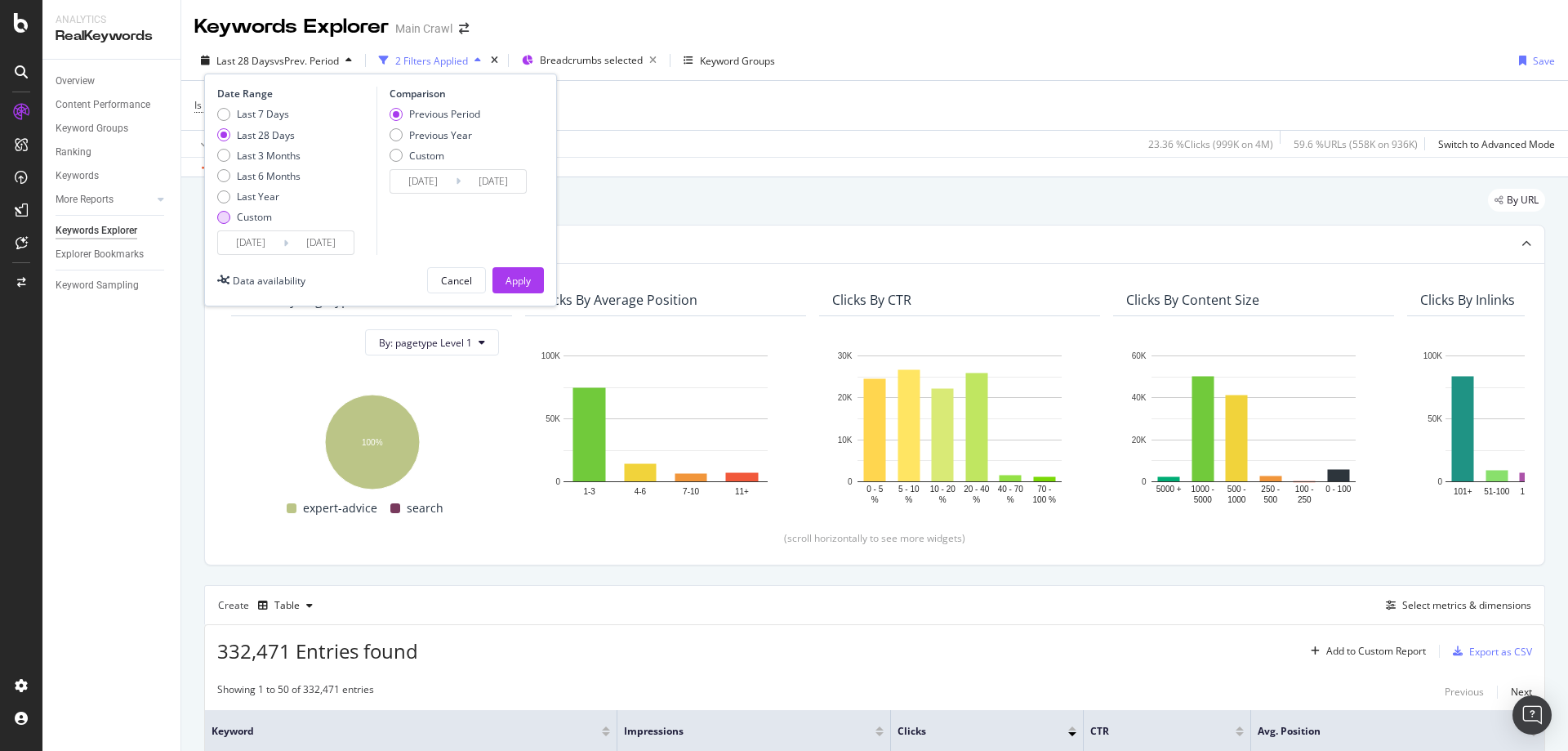
click at [263, 223] on div "Custom" at bounding box center [255, 217] width 35 height 14
click at [262, 242] on input "[DATE]" at bounding box center [250, 242] width 66 height 23
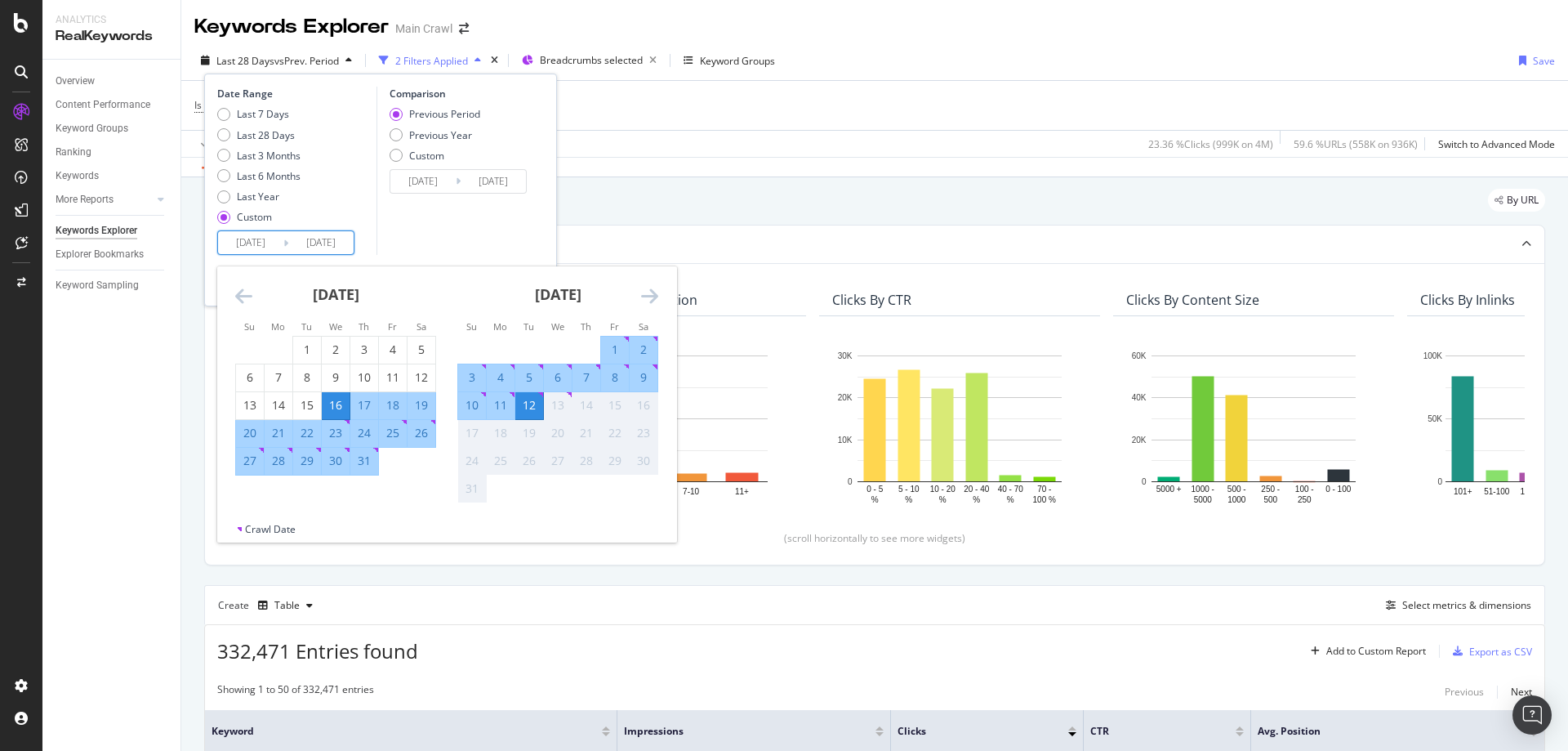
click at [249, 296] on icon "Move backward to switch to the previous month." at bounding box center [244, 296] width 18 height 19
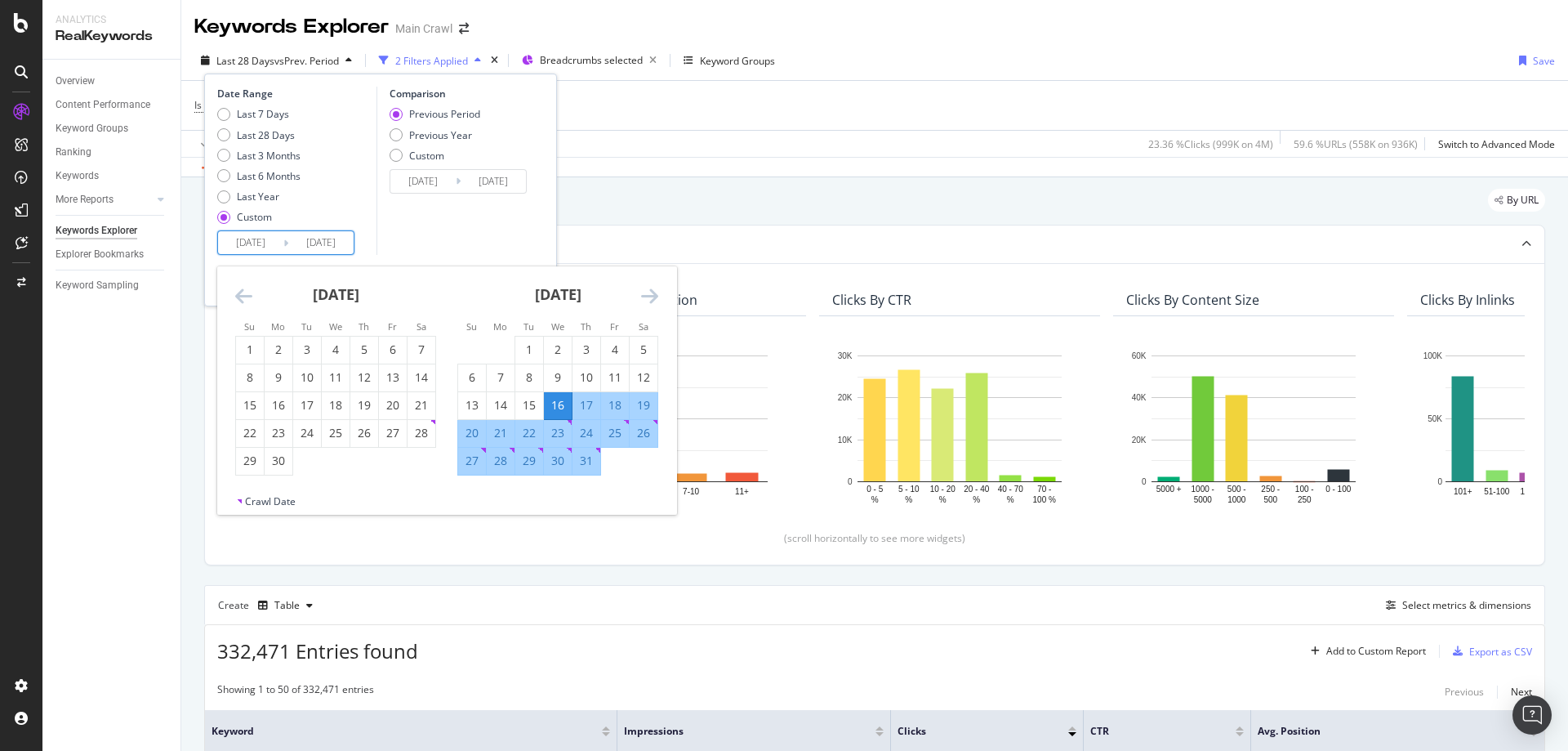
click at [249, 296] on icon "Move backward to switch to the previous month." at bounding box center [244, 296] width 18 height 19
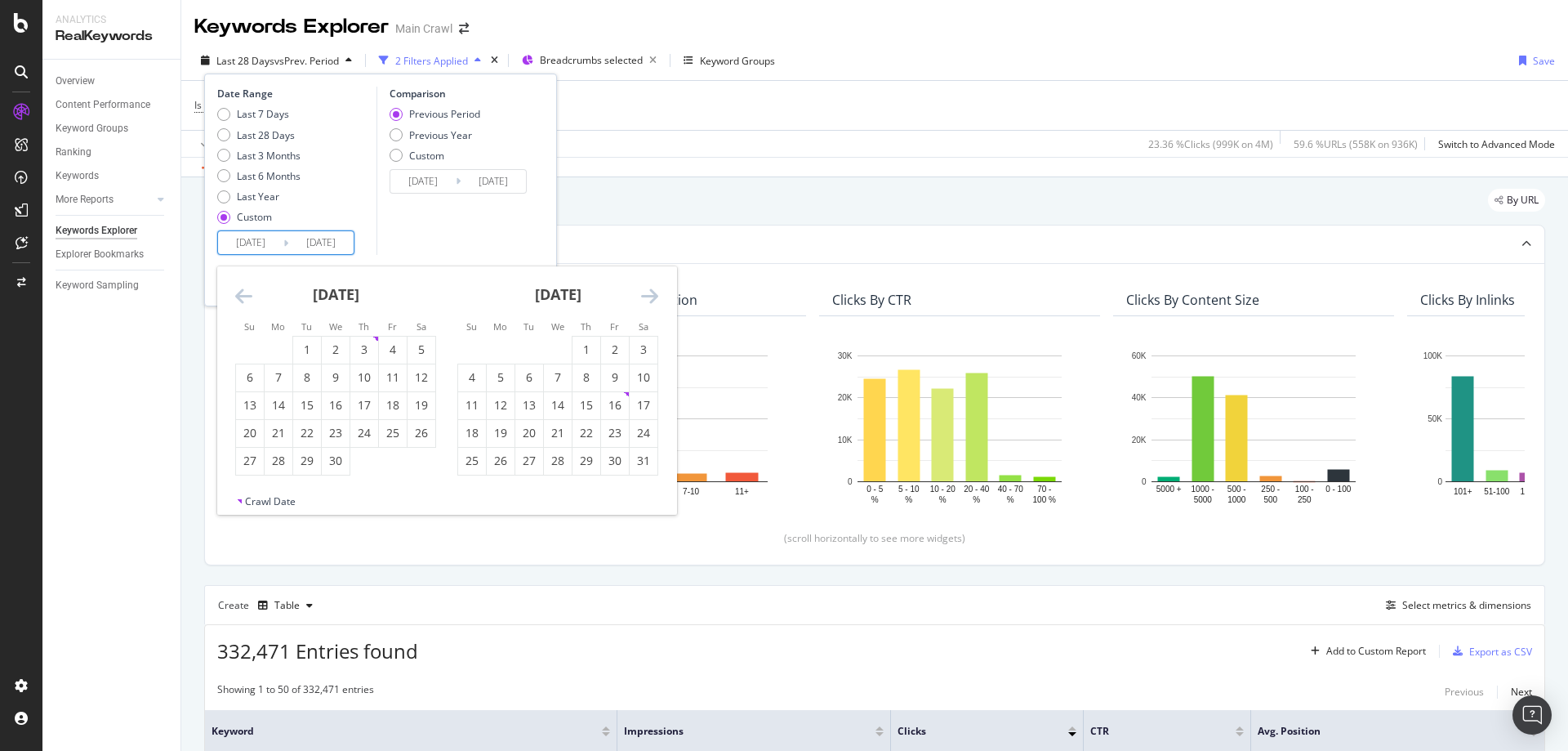
click at [249, 296] on icon "Move backward to switch to the previous month." at bounding box center [244, 296] width 18 height 19
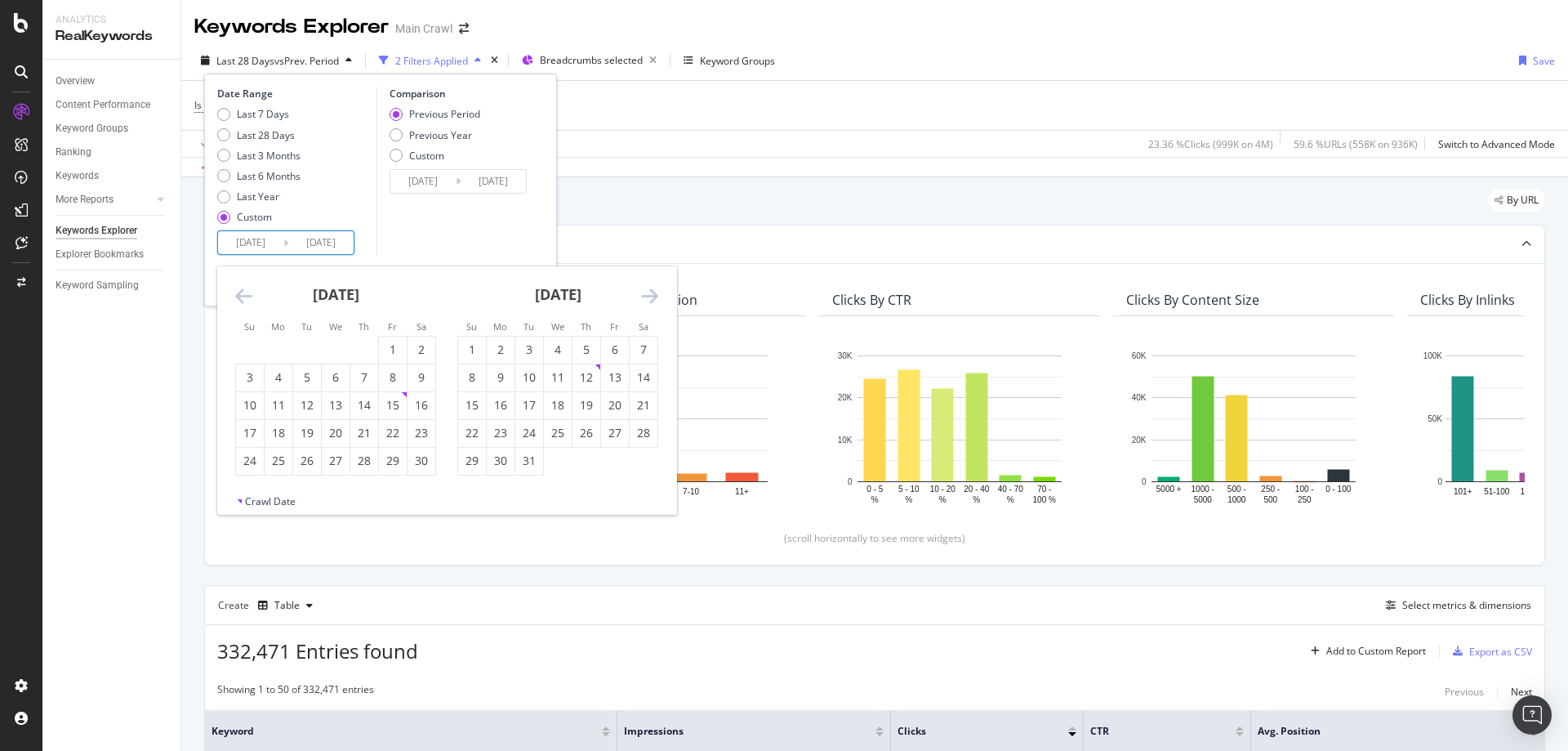
click at [249, 296] on icon "Move backward to switch to the previous month." at bounding box center [244, 296] width 18 height 19
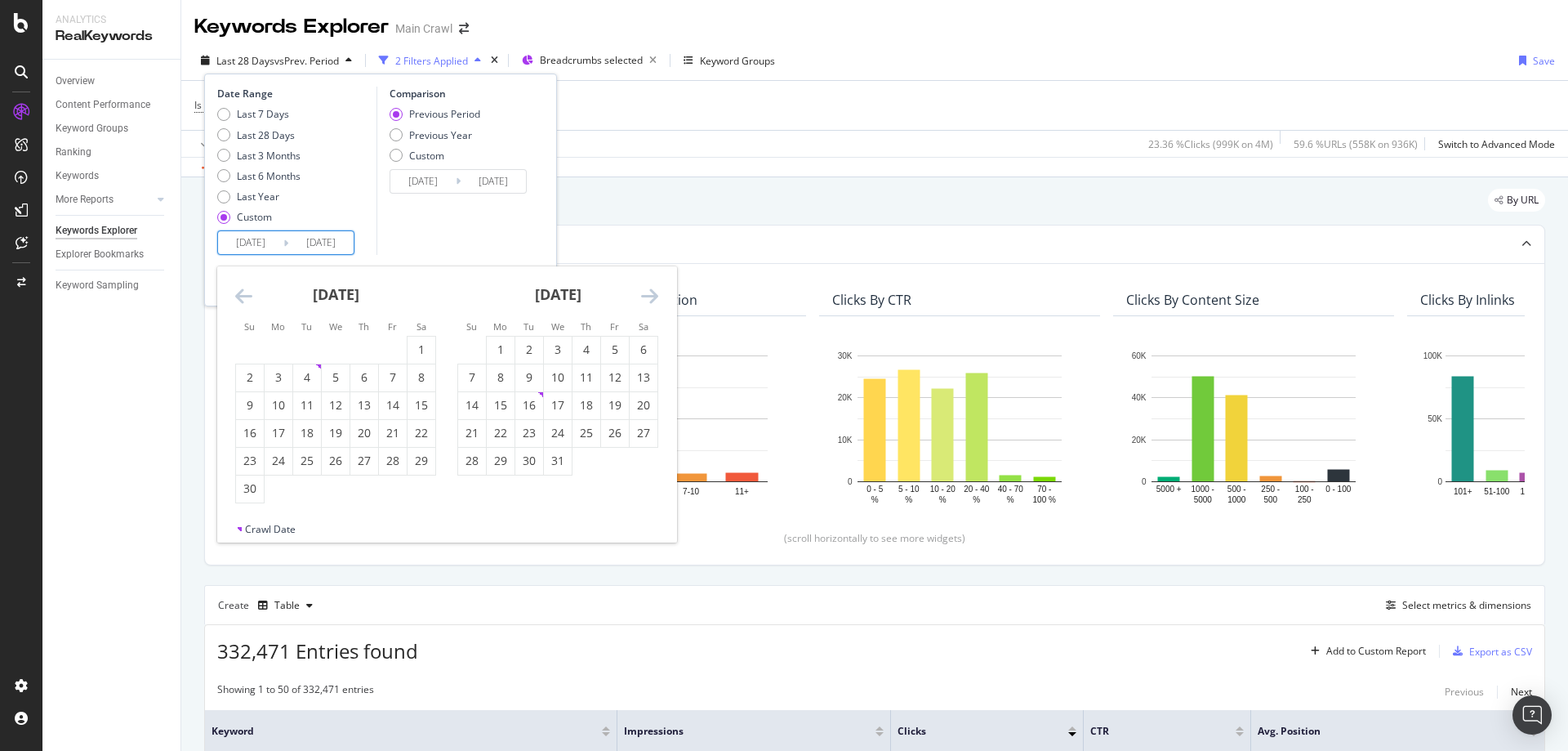
click at [249, 296] on icon "Move backward to switch to the previous month." at bounding box center [244, 296] width 18 height 19
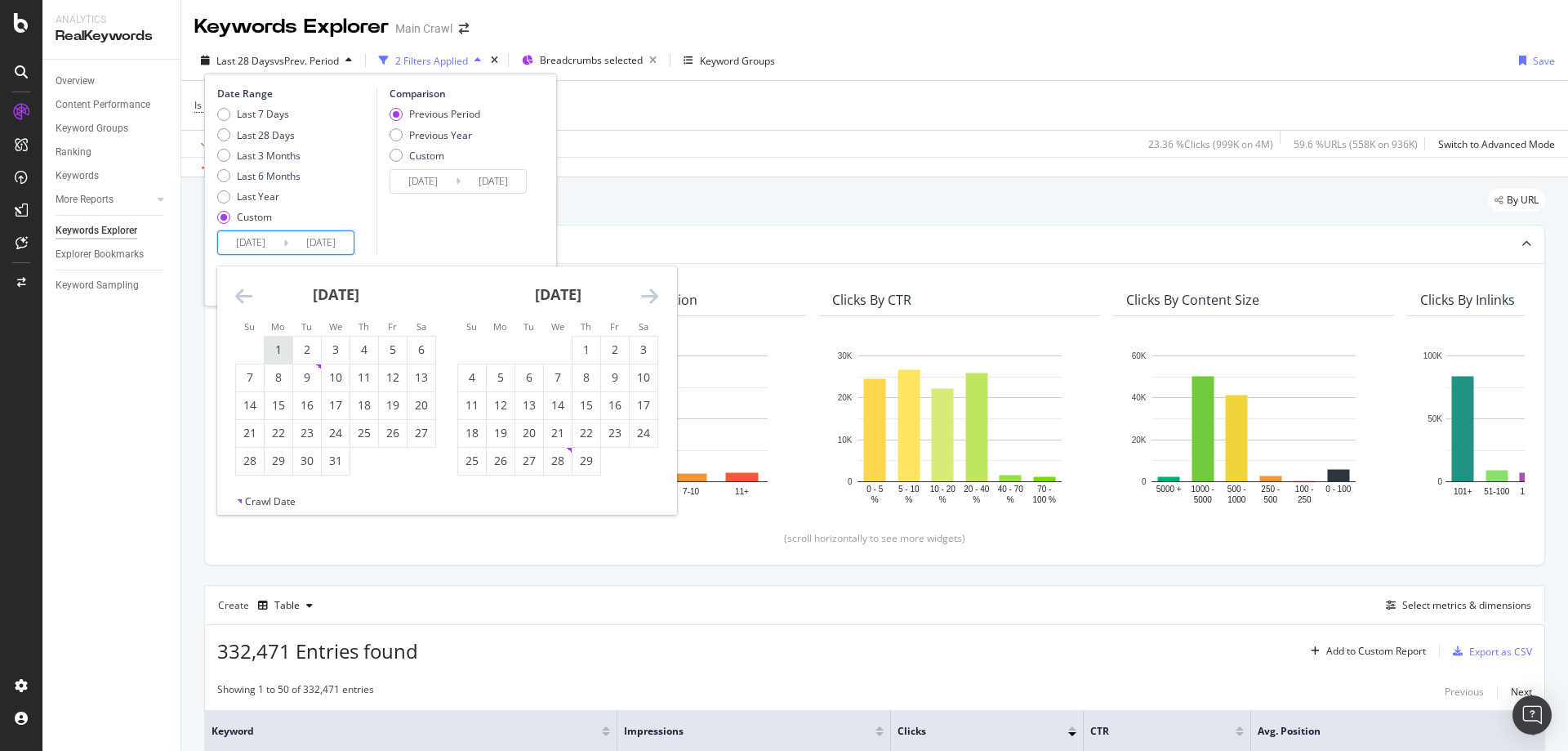
click at [283, 348] on div "1" at bounding box center [278, 349] width 28 height 17
type input "[DATE]"
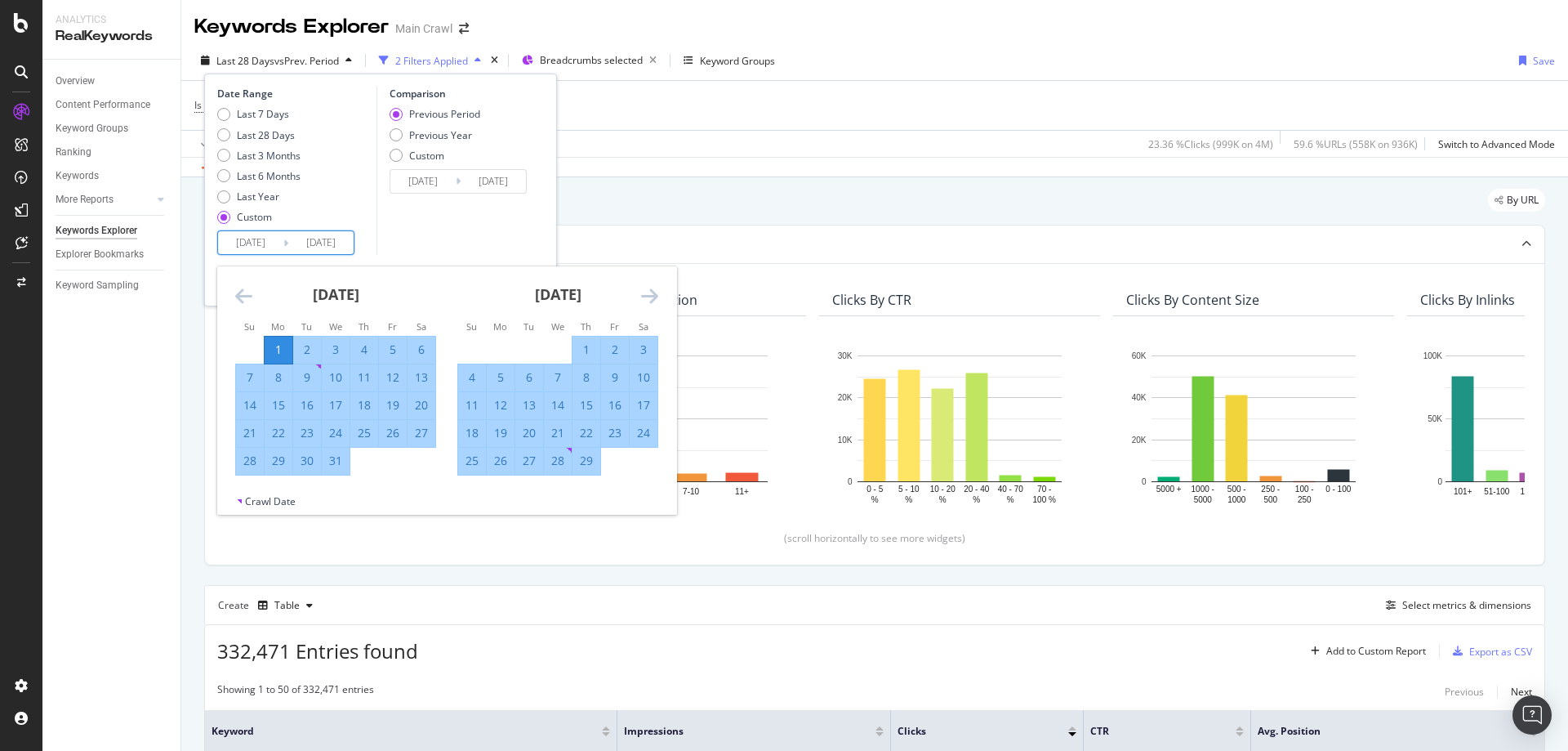
click at [669, 304] on div "[DATE] 1 2 3 4 5 6 7 8 9 10 11 12 13 14 15 16 17 18 19 20 21 22 23 24 25 26 27 …" at bounding box center [668, 384] width 888 height 237
click at [656, 302] on icon "Move forward to switch to the next month." at bounding box center [650, 296] width 18 height 19
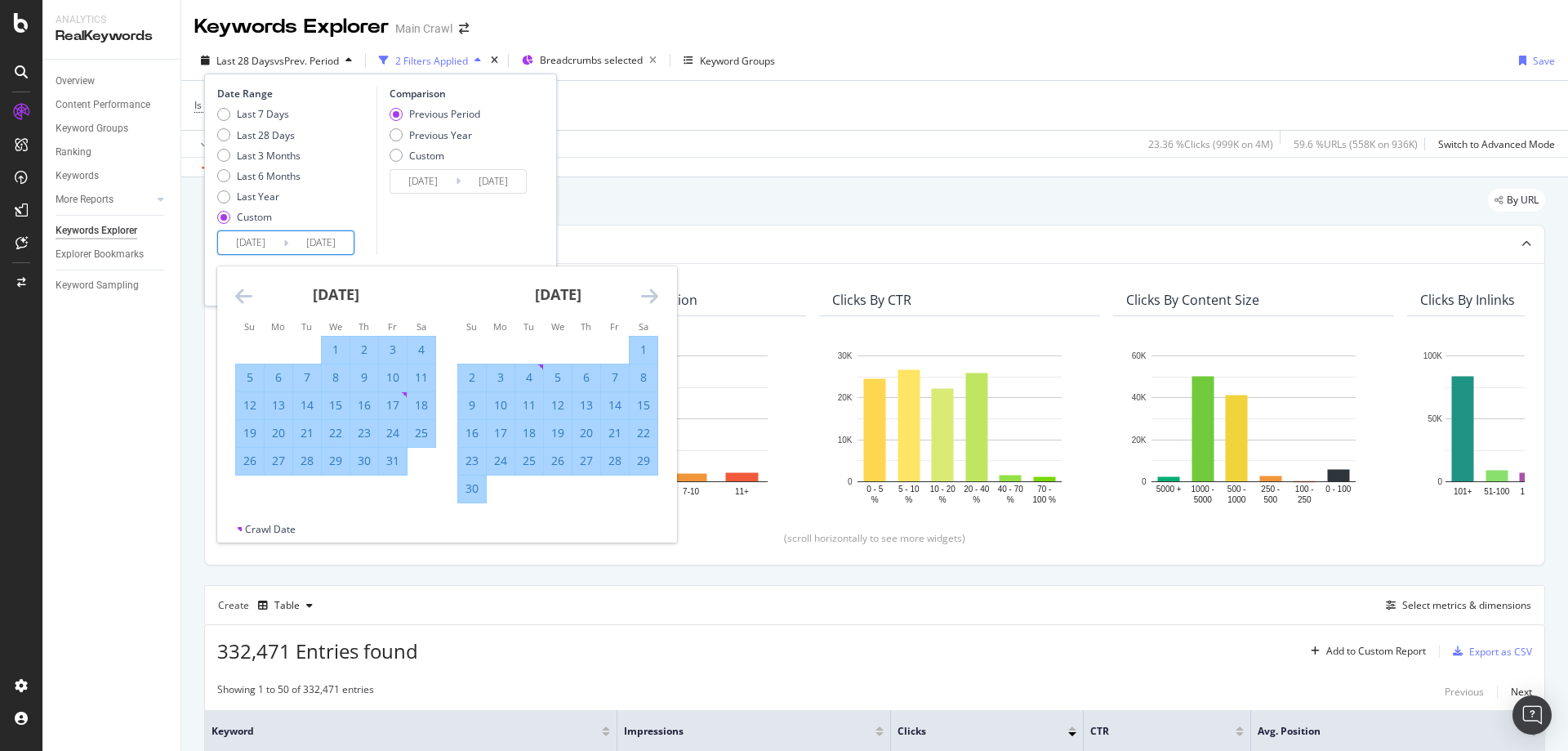
click at [656, 302] on icon "Move forward to switch to the next month." at bounding box center [650, 296] width 18 height 19
